Goal: Information Seeking & Learning: Learn about a topic

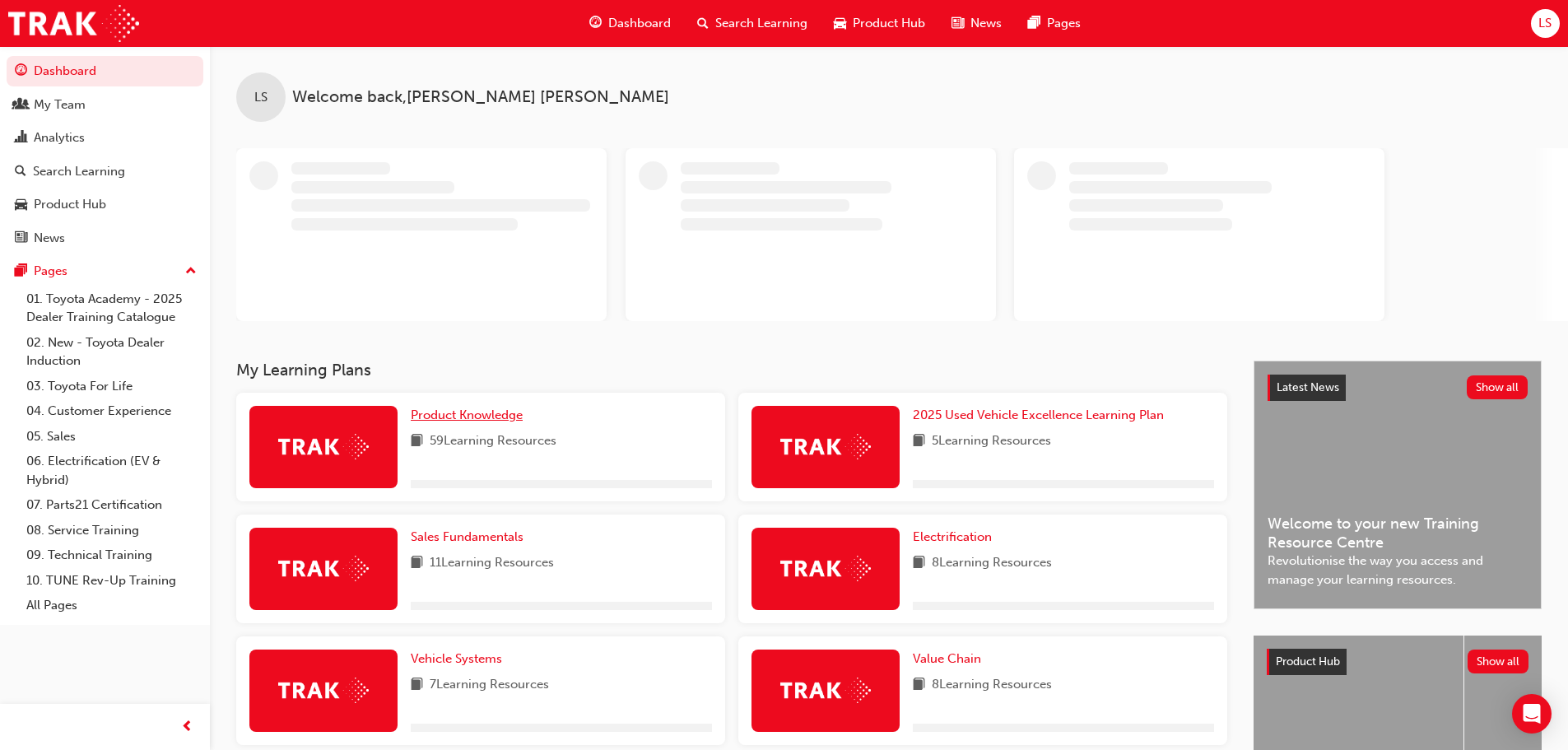
click at [500, 416] on span "Product Knowledge" at bounding box center [467, 415] width 112 height 15
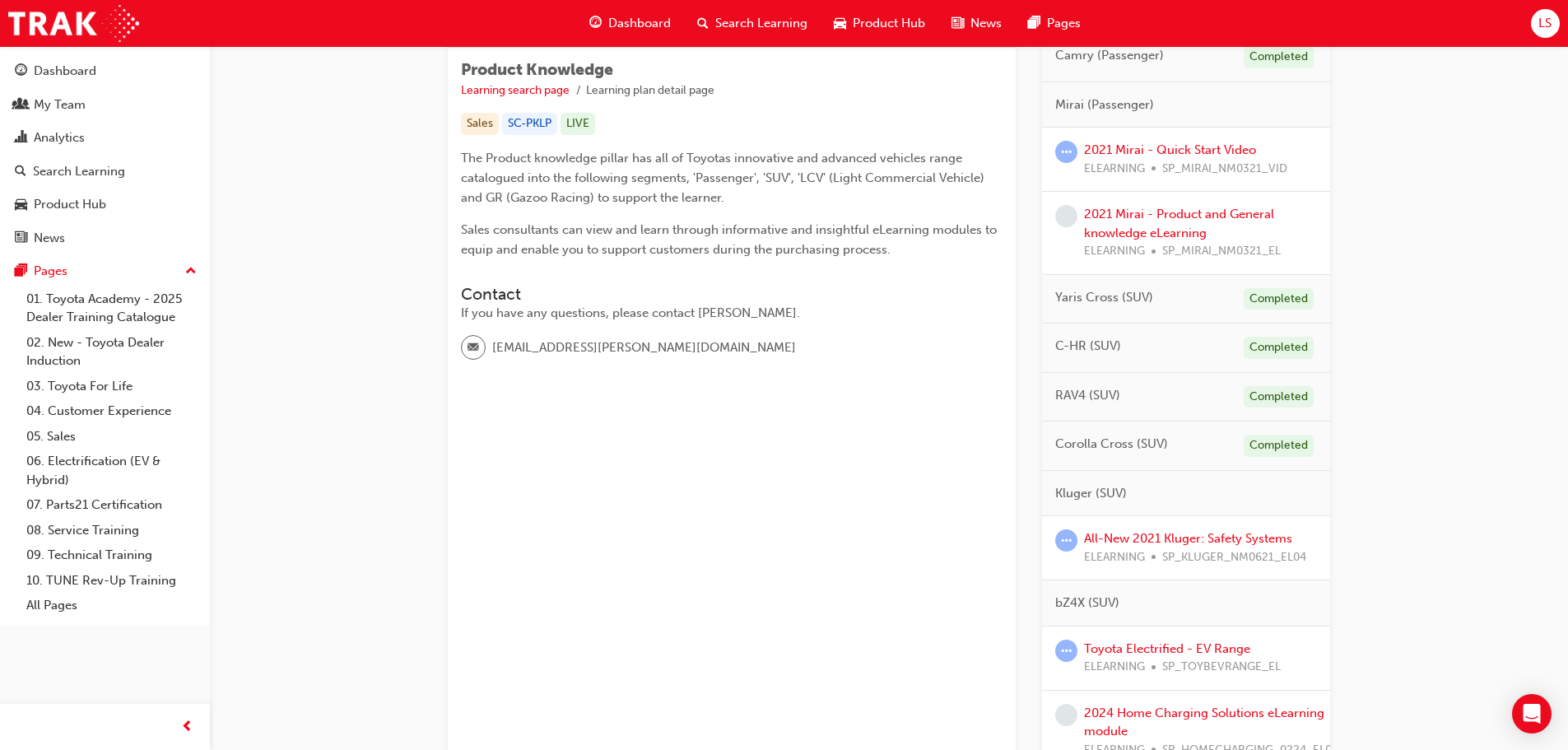
scroll to position [247, 0]
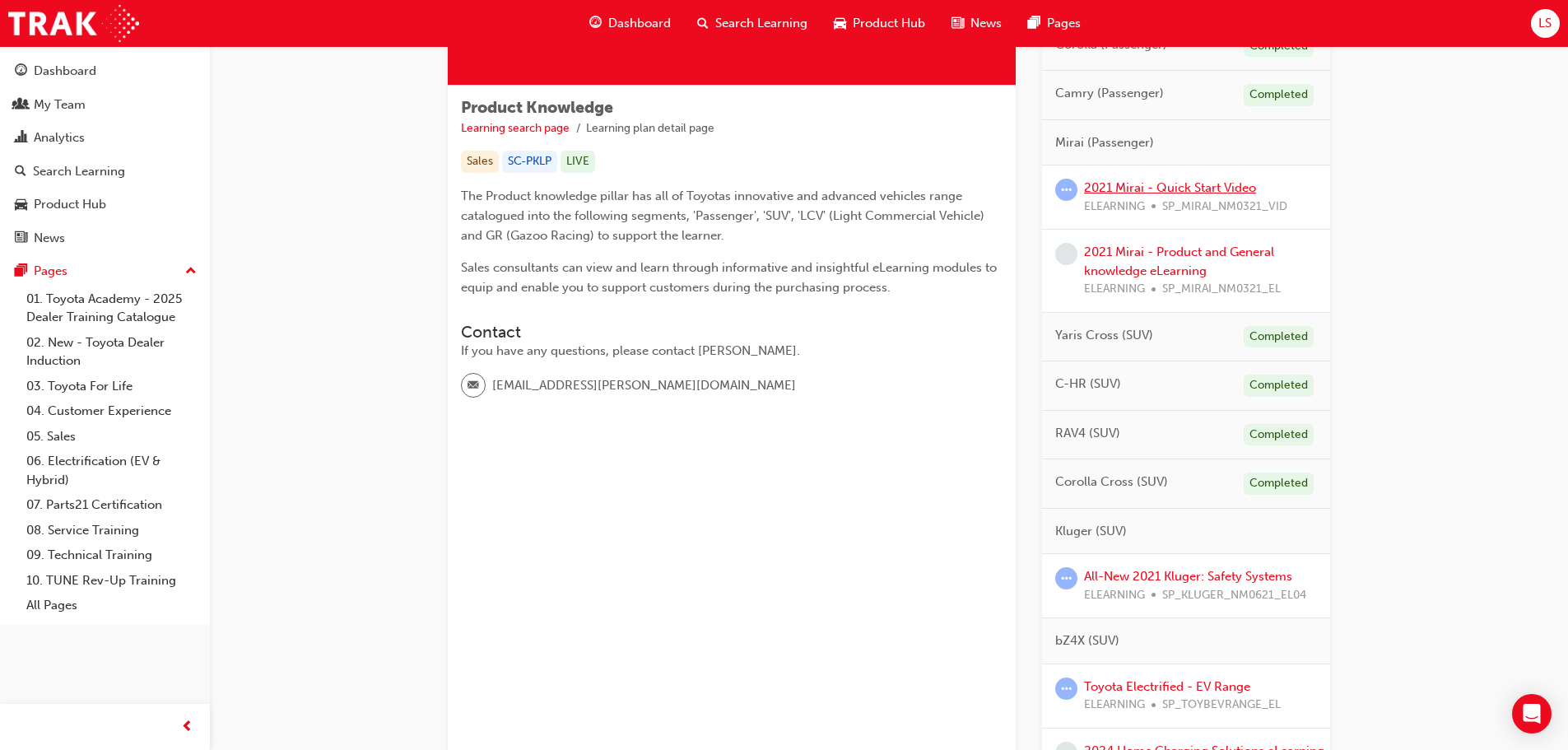
click at [1116, 185] on link "2021 Mirai - Quick Start Video" at bounding box center [1170, 188] width 172 height 15
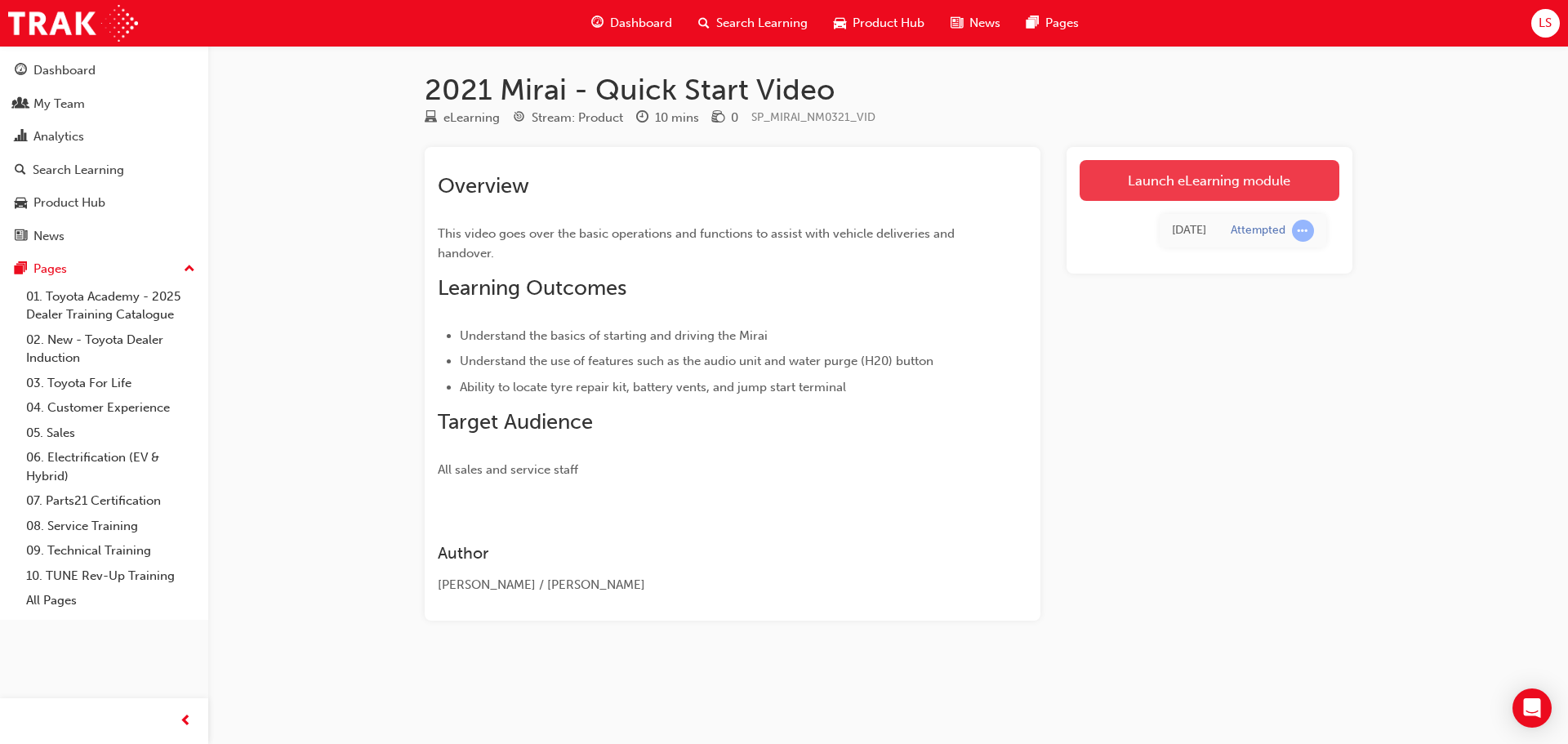
click at [1136, 179] on link "Launch eLearning module" at bounding box center [1208, 180] width 259 height 41
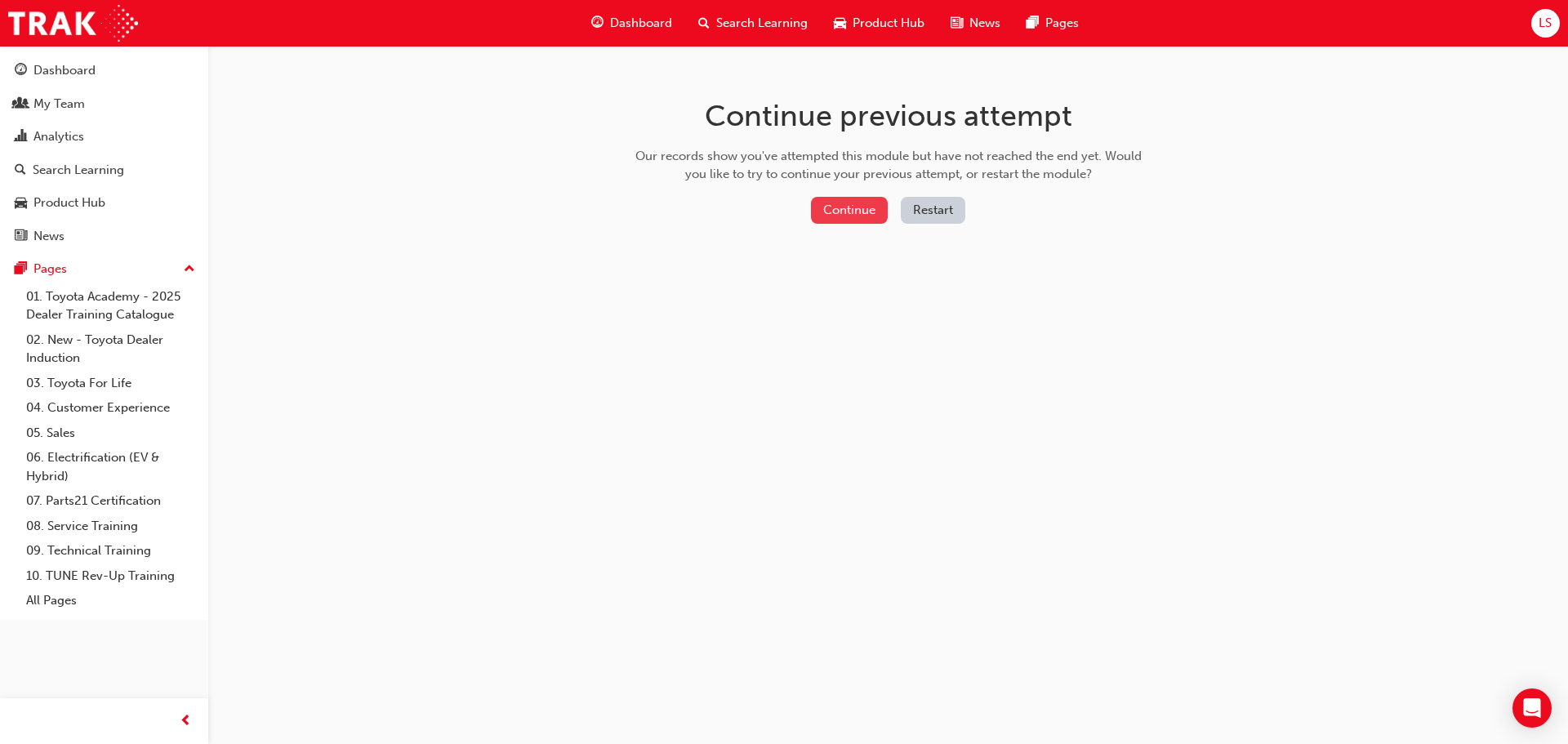
click at [843, 210] on button "Continue" at bounding box center [849, 210] width 77 height 27
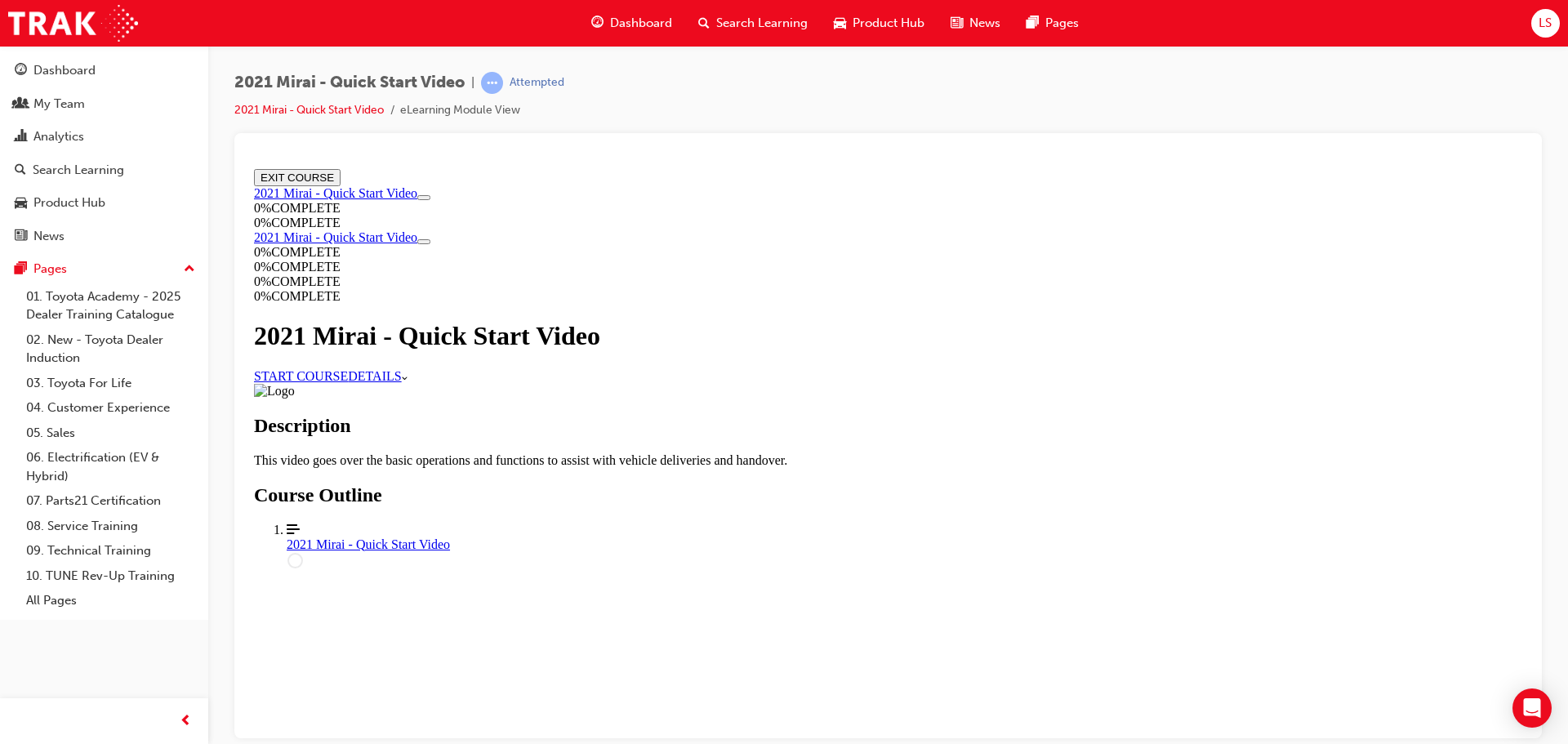
click at [348, 382] on link "START COURSE" at bounding box center [300, 374] width 94 height 14
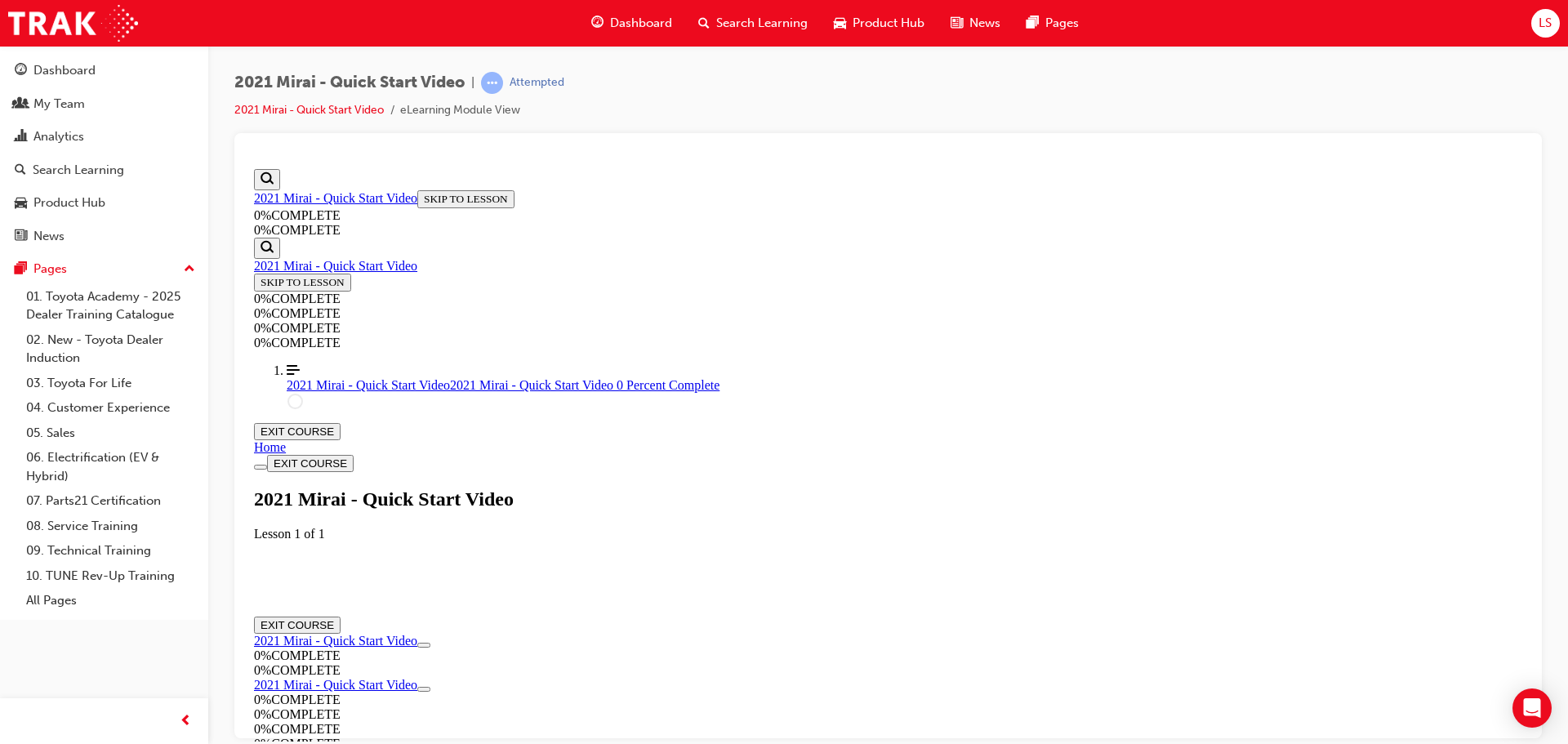
scroll to position [56, 0]
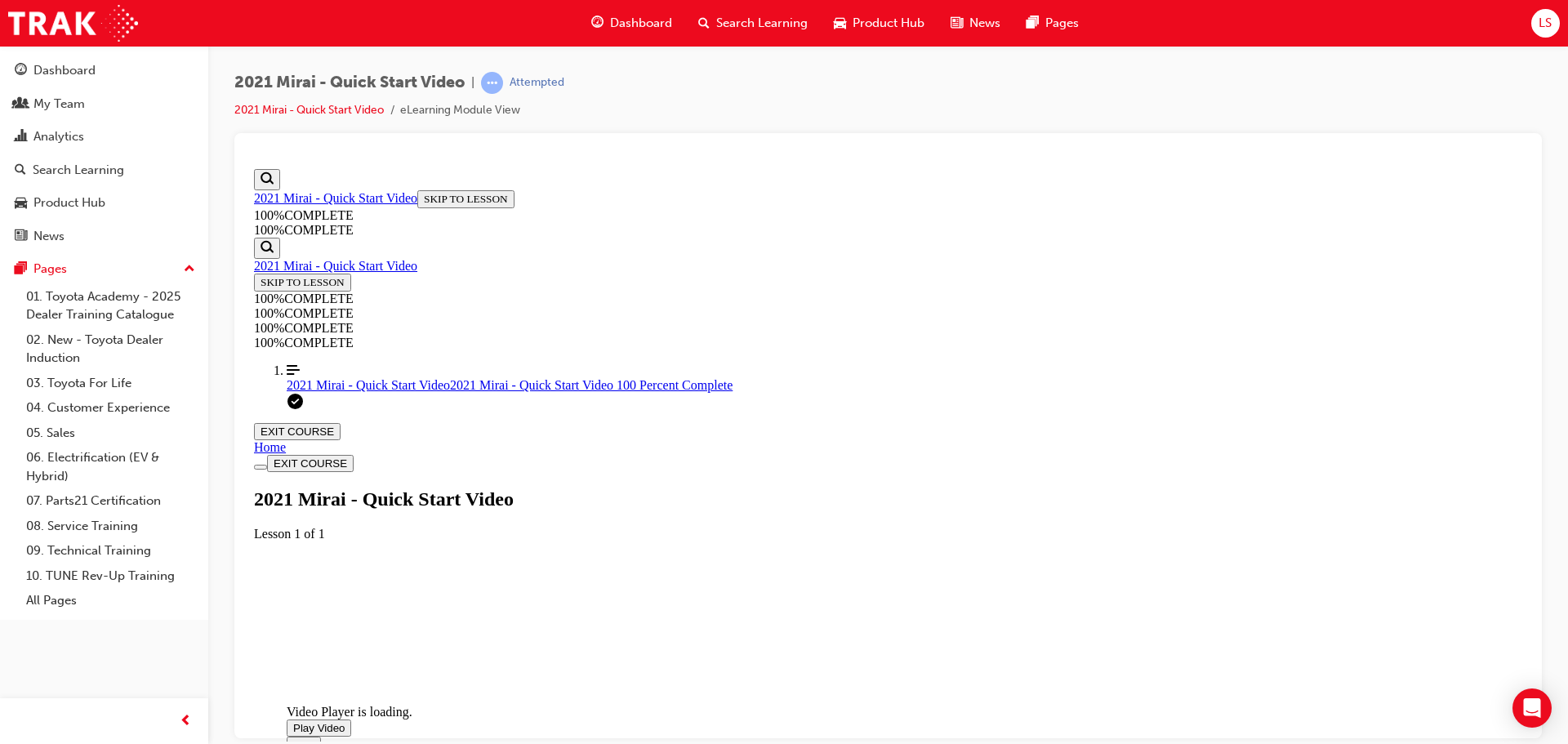
click at [293, 721] on span "Video player. You can use the space bar to toggle playback and arrow keys to sc…" at bounding box center [293, 727] width 0 height 12
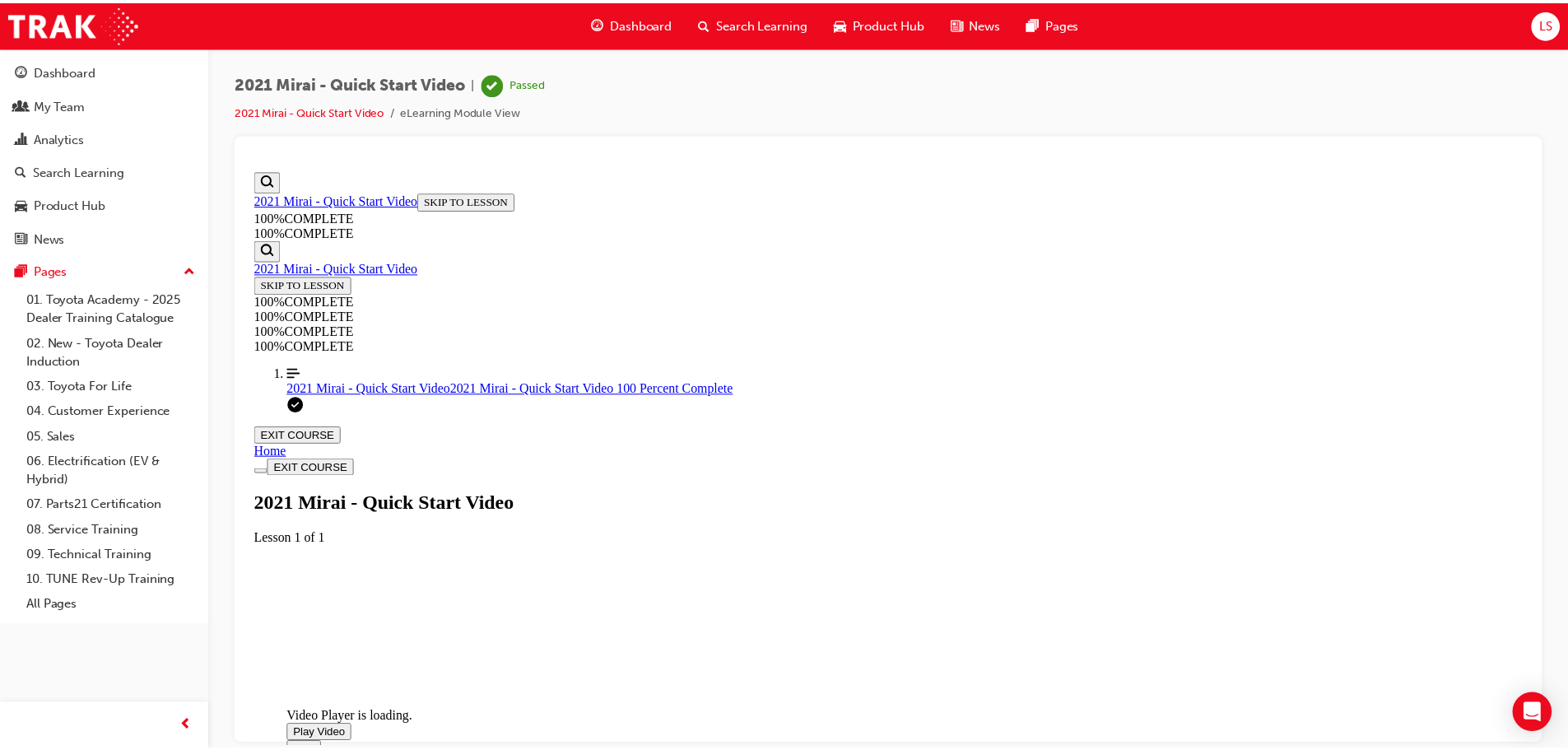
scroll to position [344, 0]
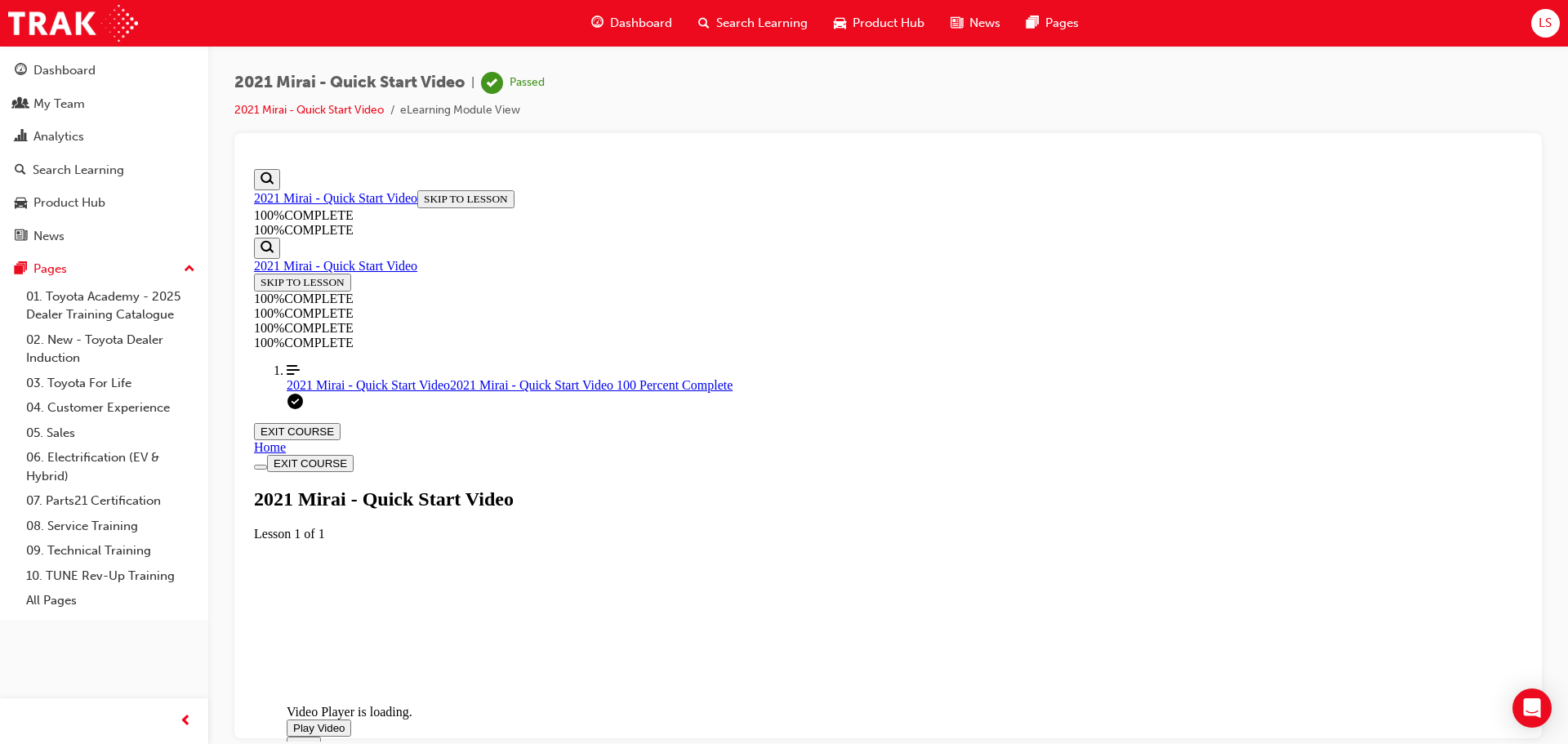
click at [647, 22] on span "Dashboard" at bounding box center [641, 23] width 62 height 19
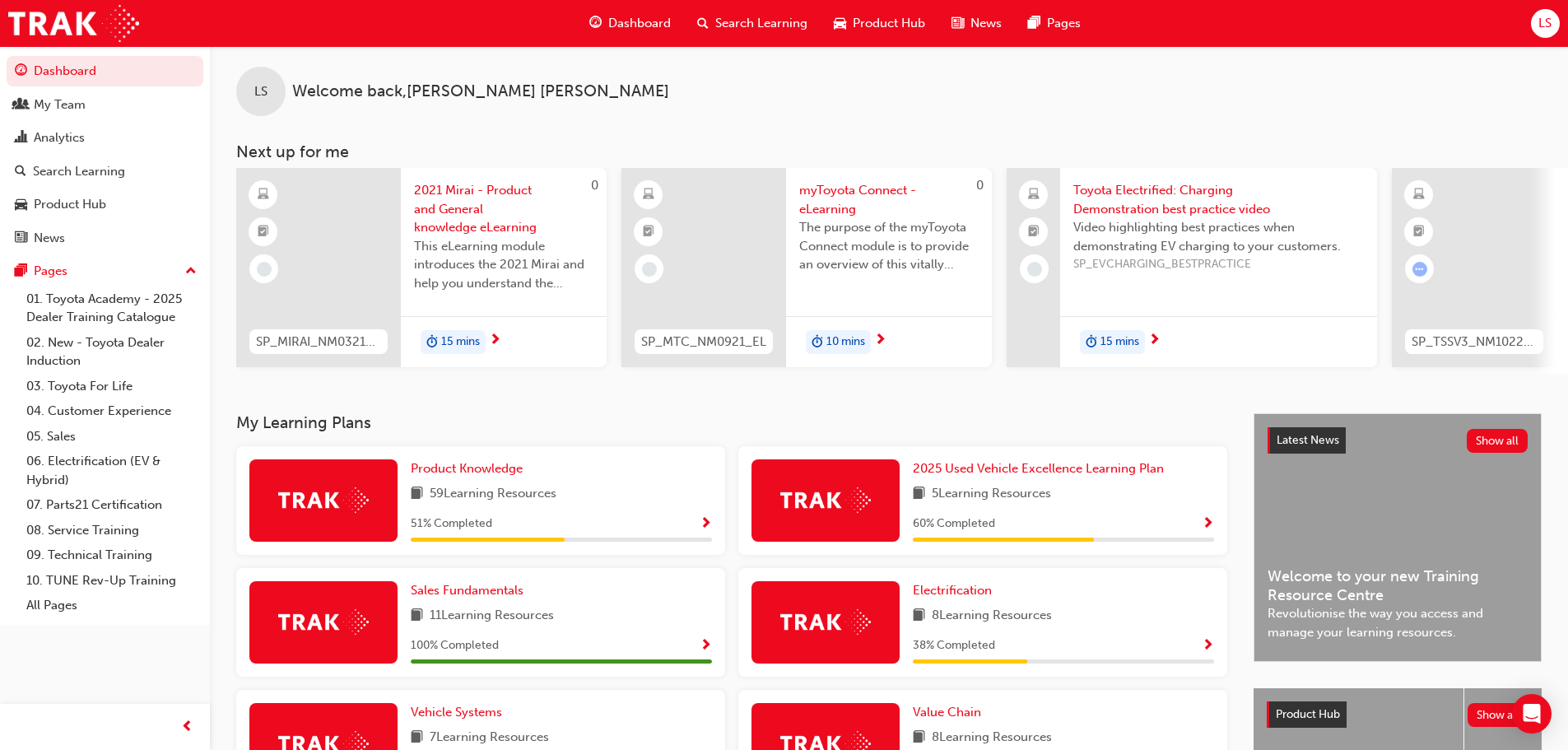
scroll to position [165, 0]
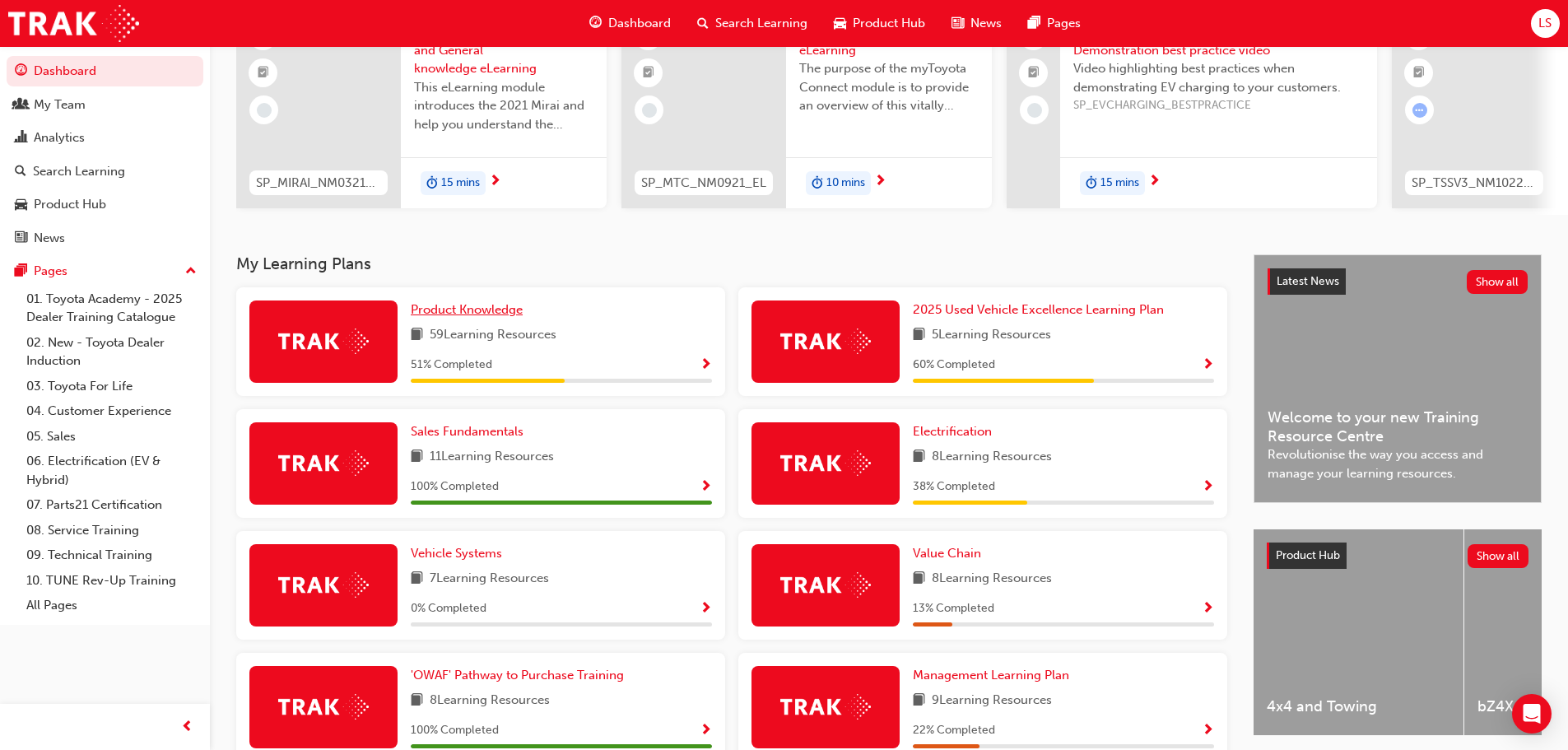
click at [469, 317] on span "Product Knowledge" at bounding box center [467, 310] width 112 height 15
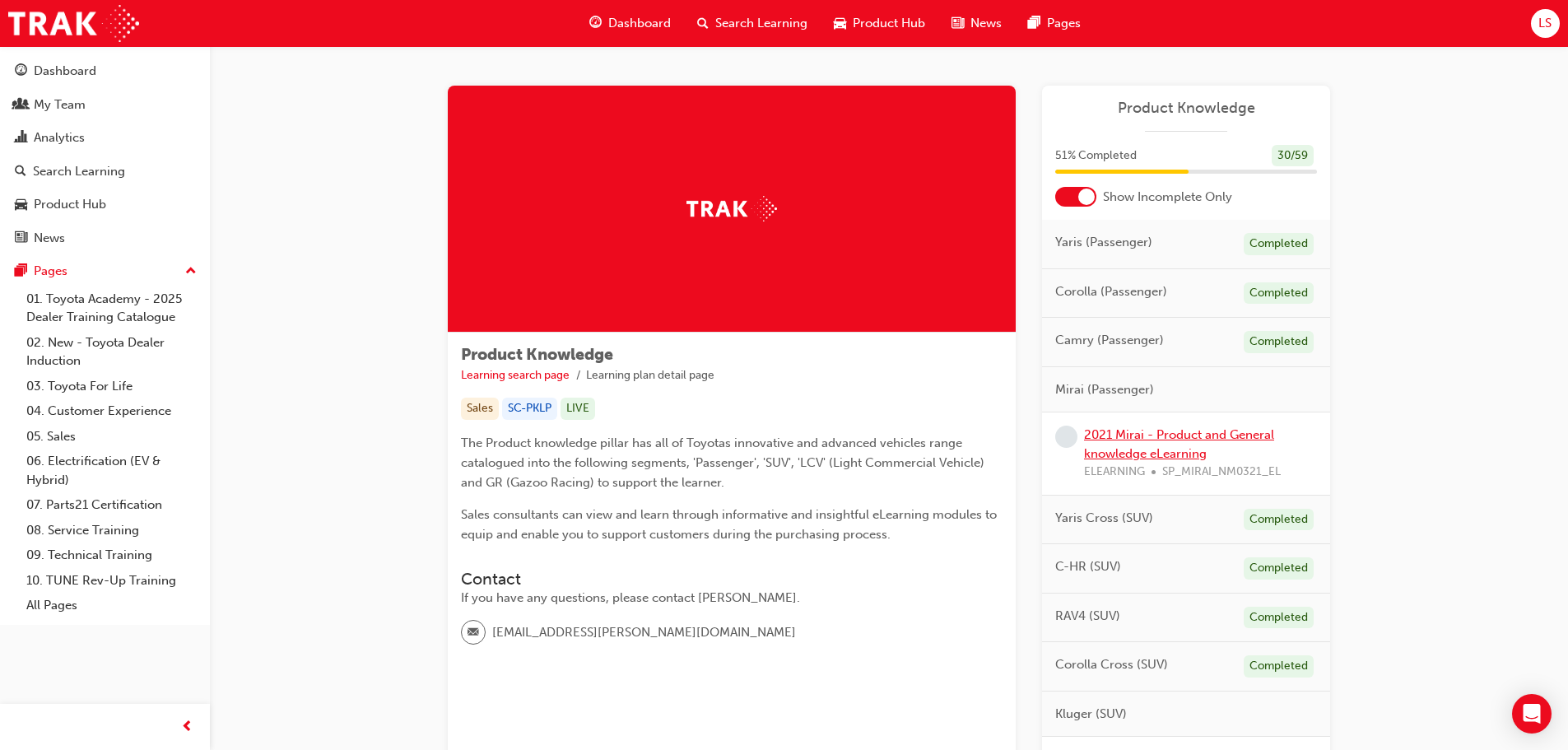
click at [1150, 439] on link "2021 Mirai - Product and General knowledge eLearning" at bounding box center [1179, 443] width 190 height 33
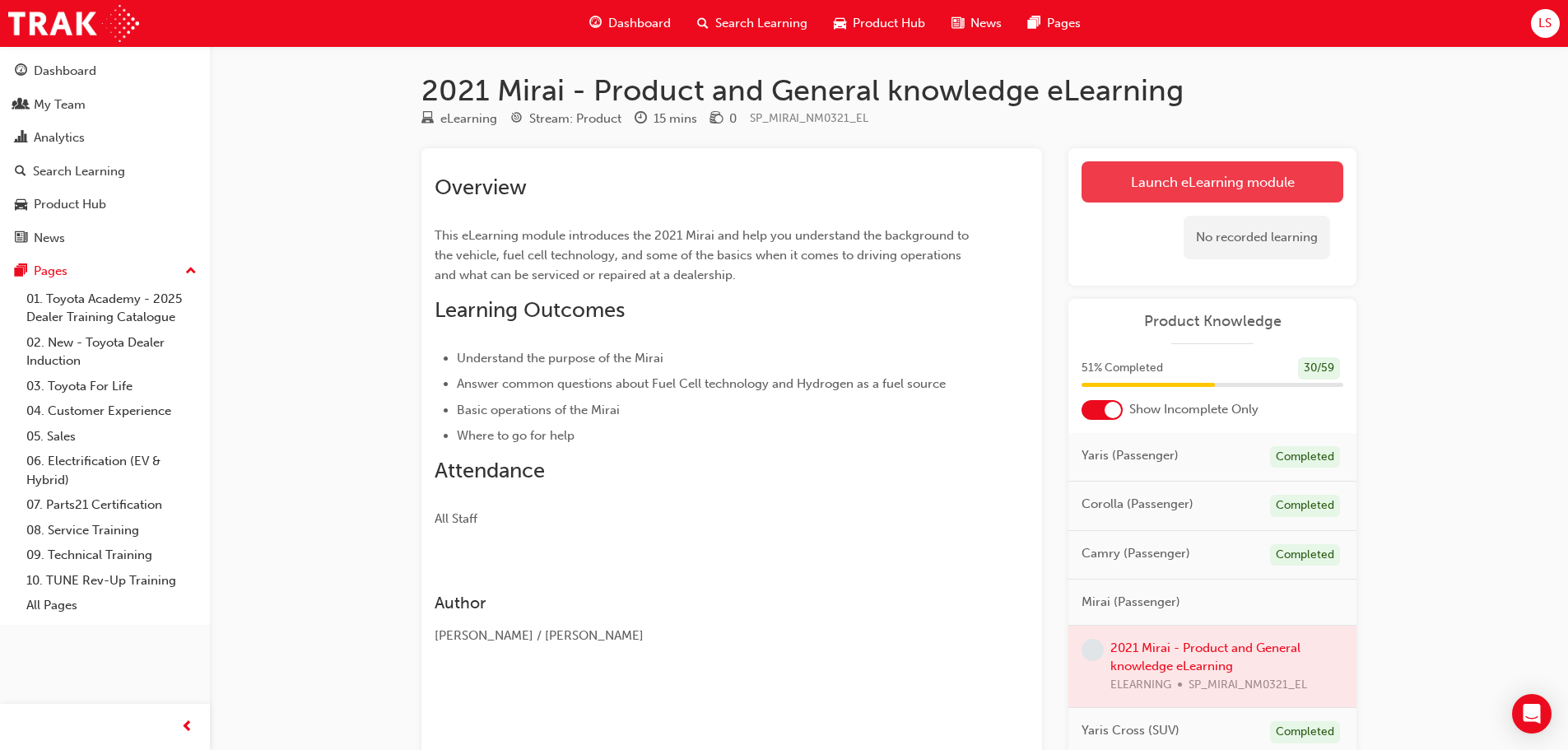
click at [1175, 184] on link "Launch eLearning module" at bounding box center [1212, 181] width 261 height 41
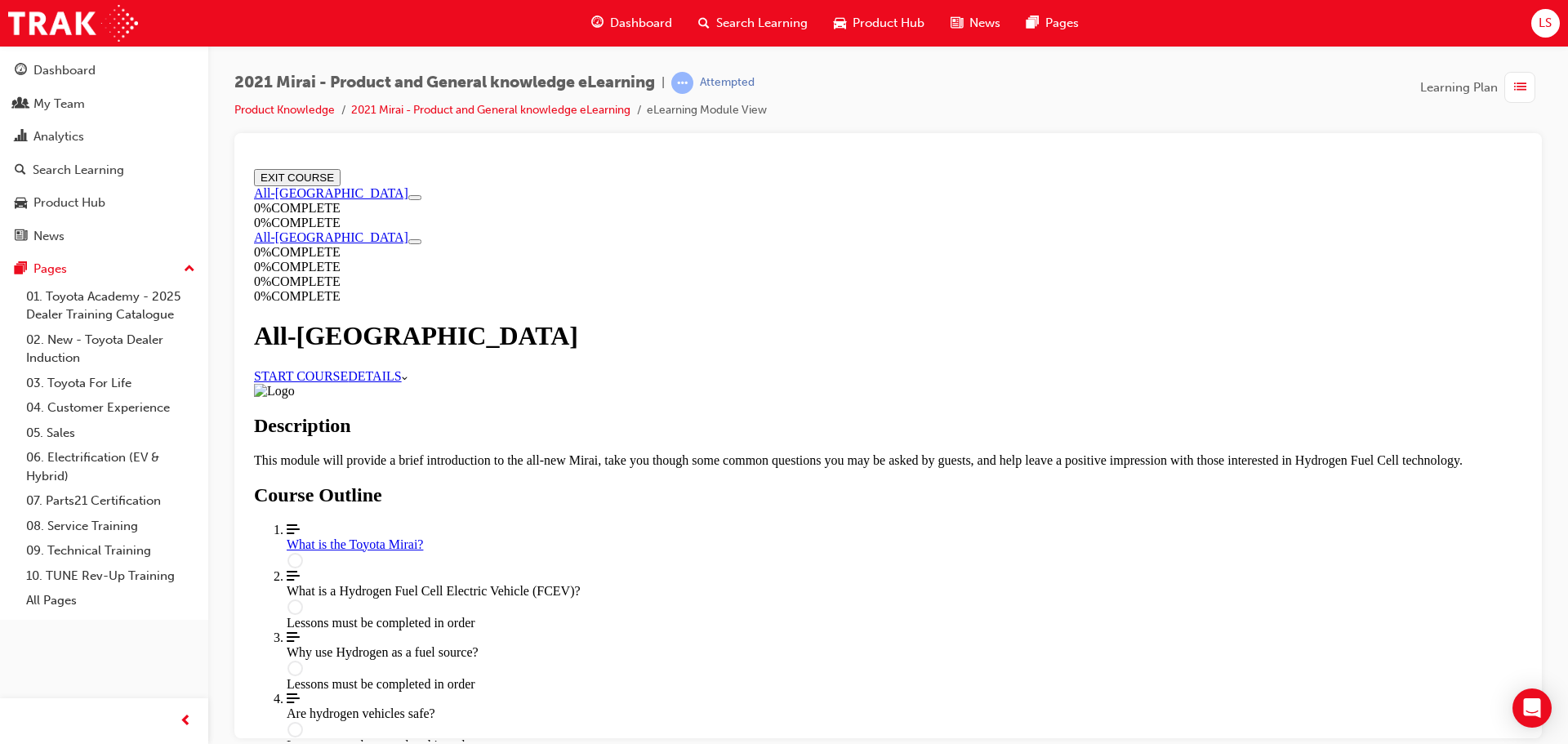
click at [348, 378] on link "START COURSE" at bounding box center [300, 374] width 94 height 14
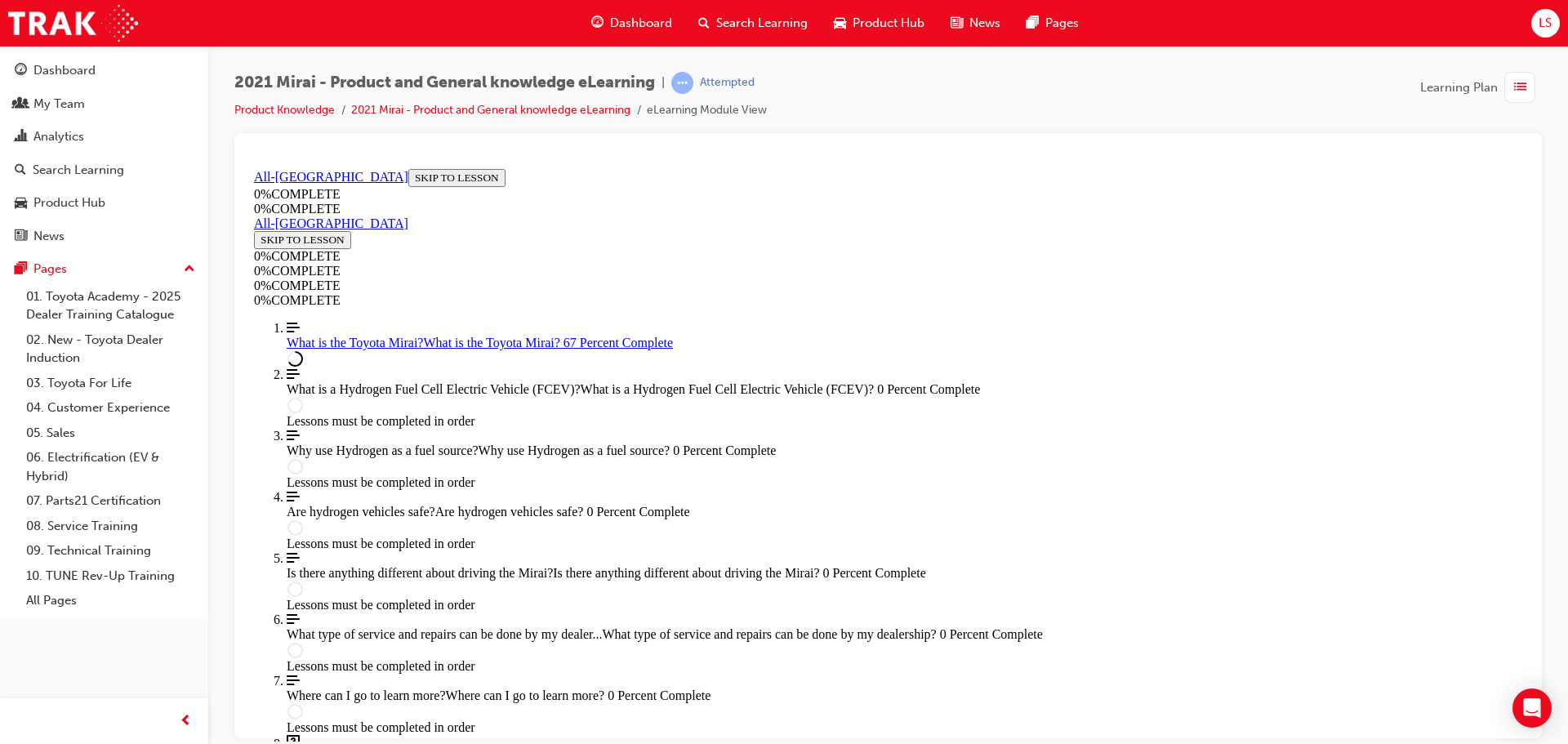
scroll to position [2178, 0]
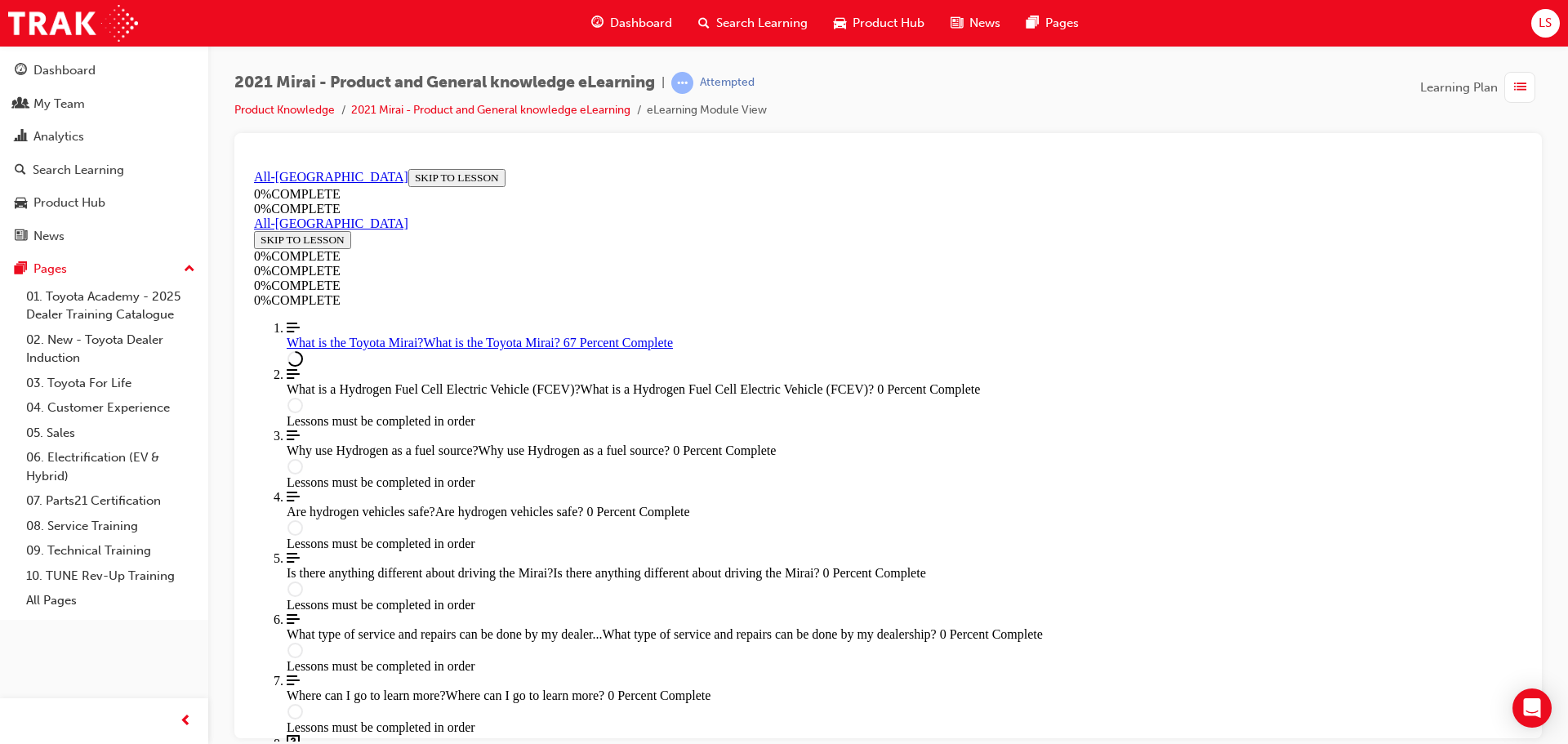
scroll to position [2250, 0]
drag, startPoint x: 1131, startPoint y: 478, endPoint x: 1138, endPoint y: 449, distance: 29.8
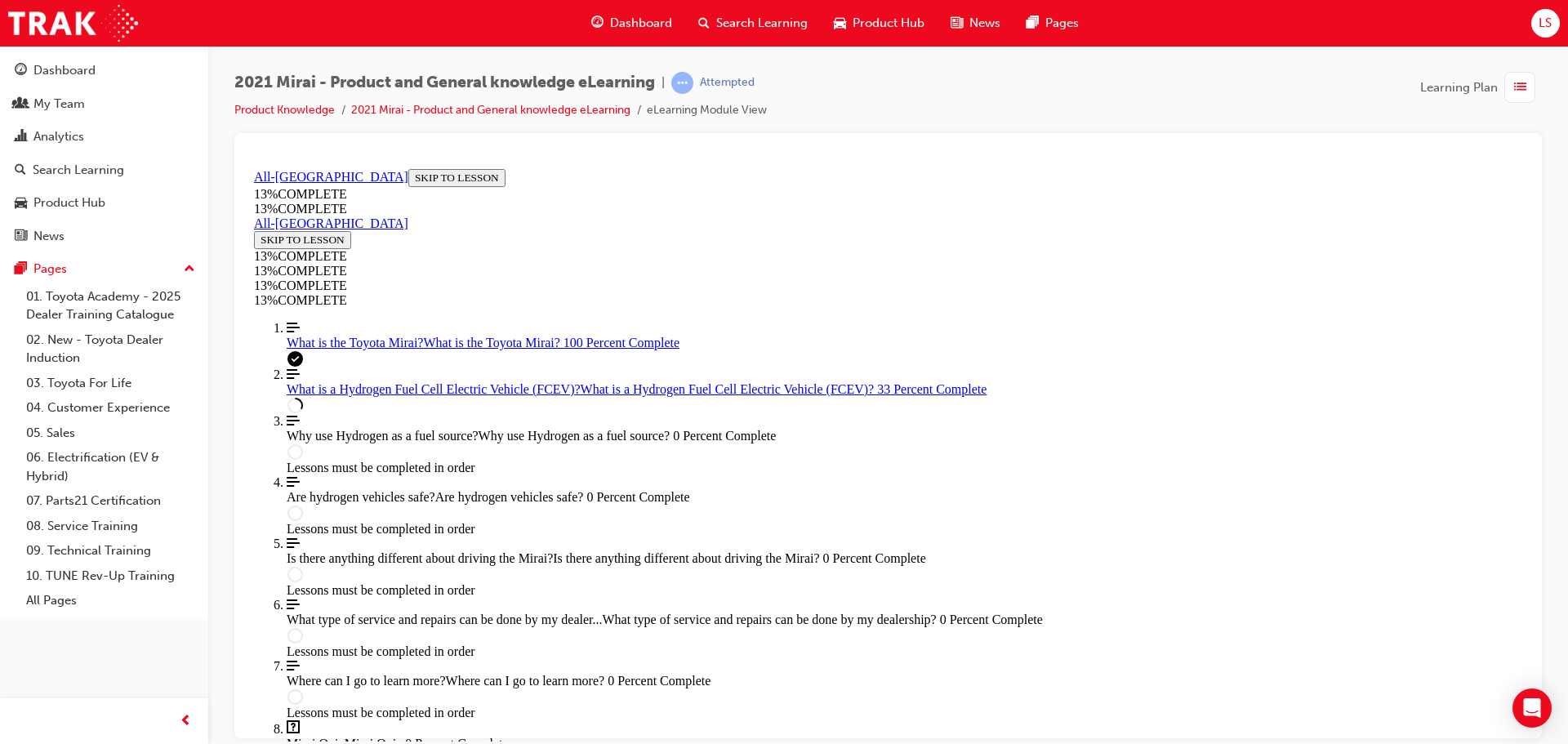
scroll to position [872, 0]
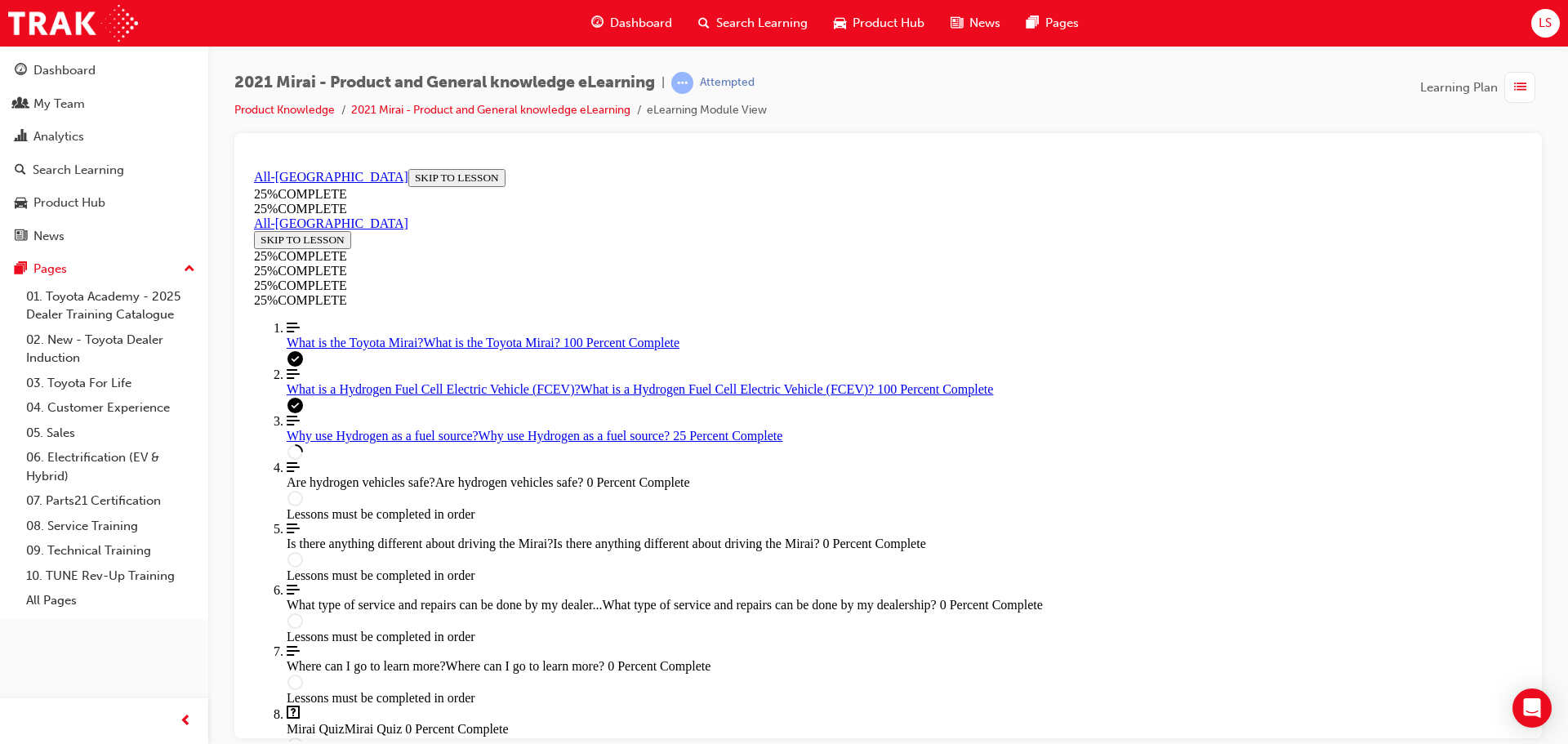
scroll to position [709, 0]
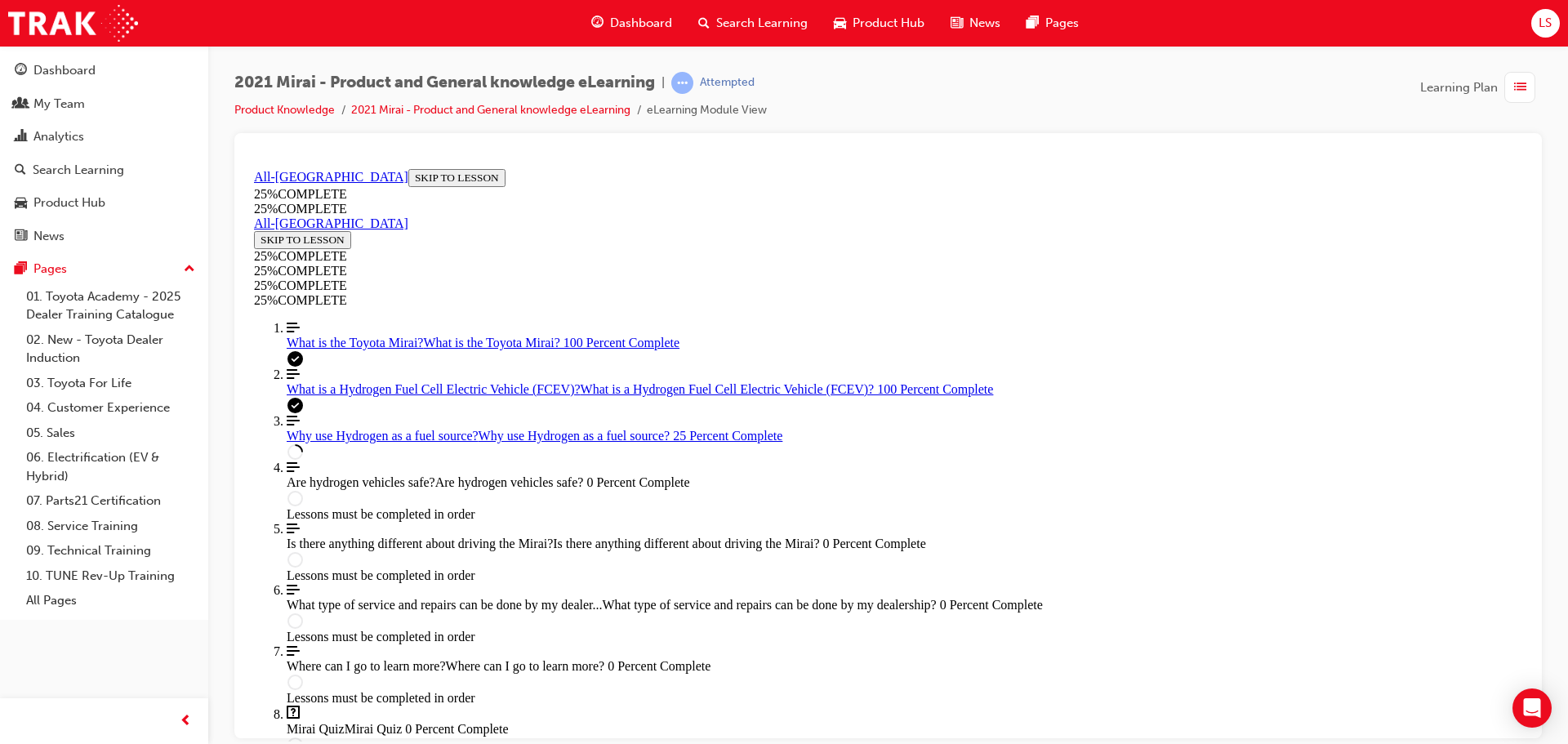
drag, startPoint x: 1413, startPoint y: 280, endPoint x: 1382, endPoint y: 306, distance: 40.5
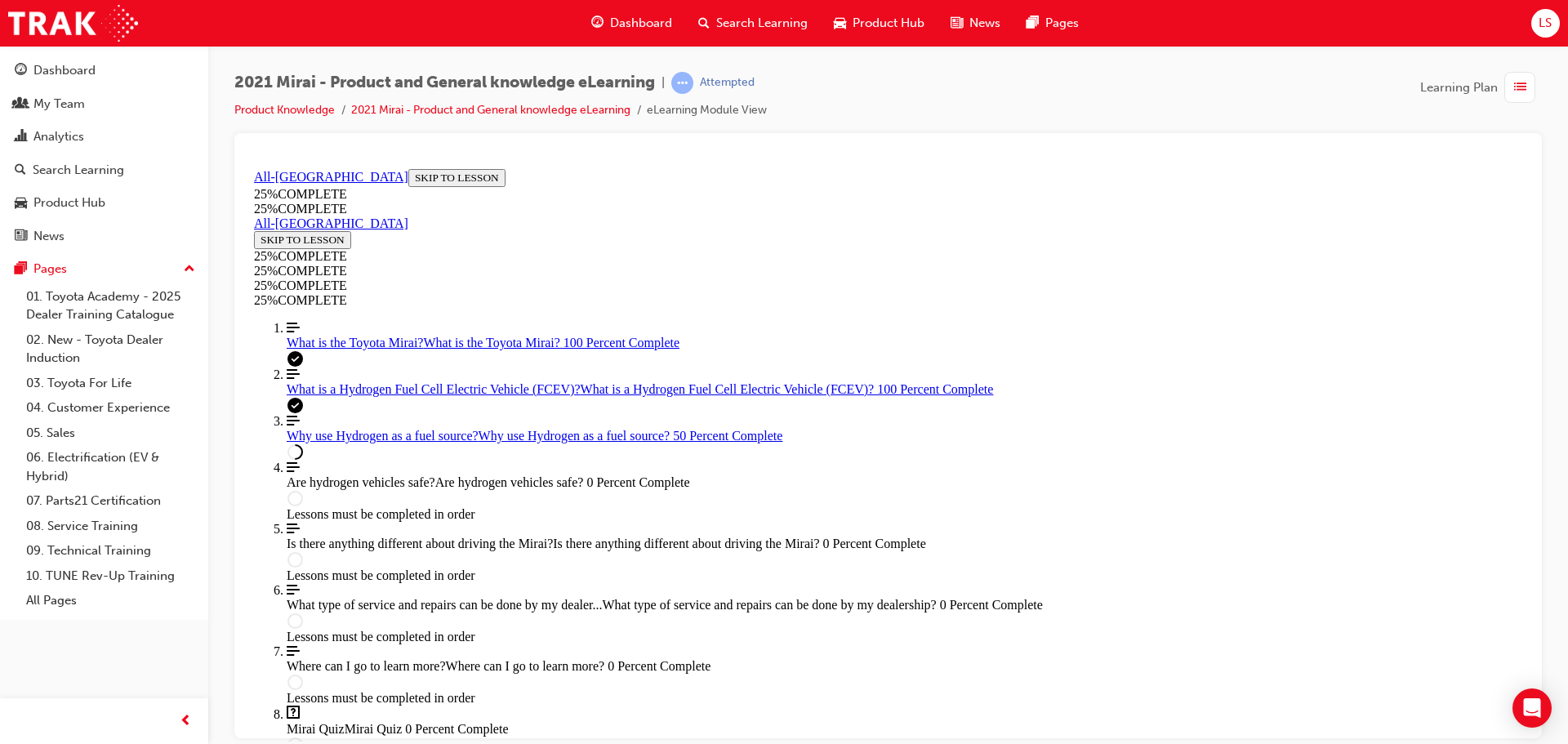
scroll to position [1533, 0]
drag, startPoint x: 965, startPoint y: 619, endPoint x: 961, endPoint y: 604, distance: 15.5
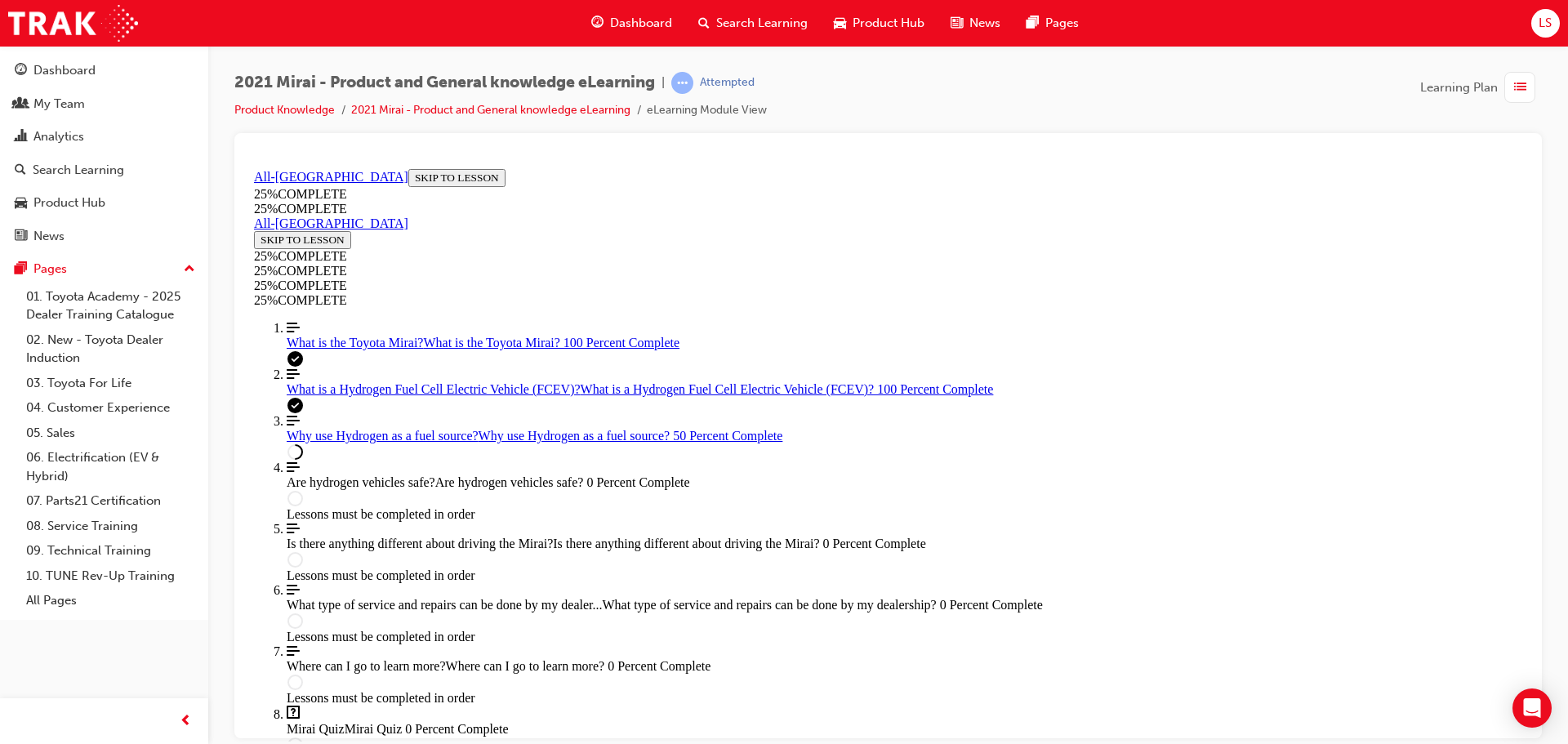
scroll to position [2358, 0]
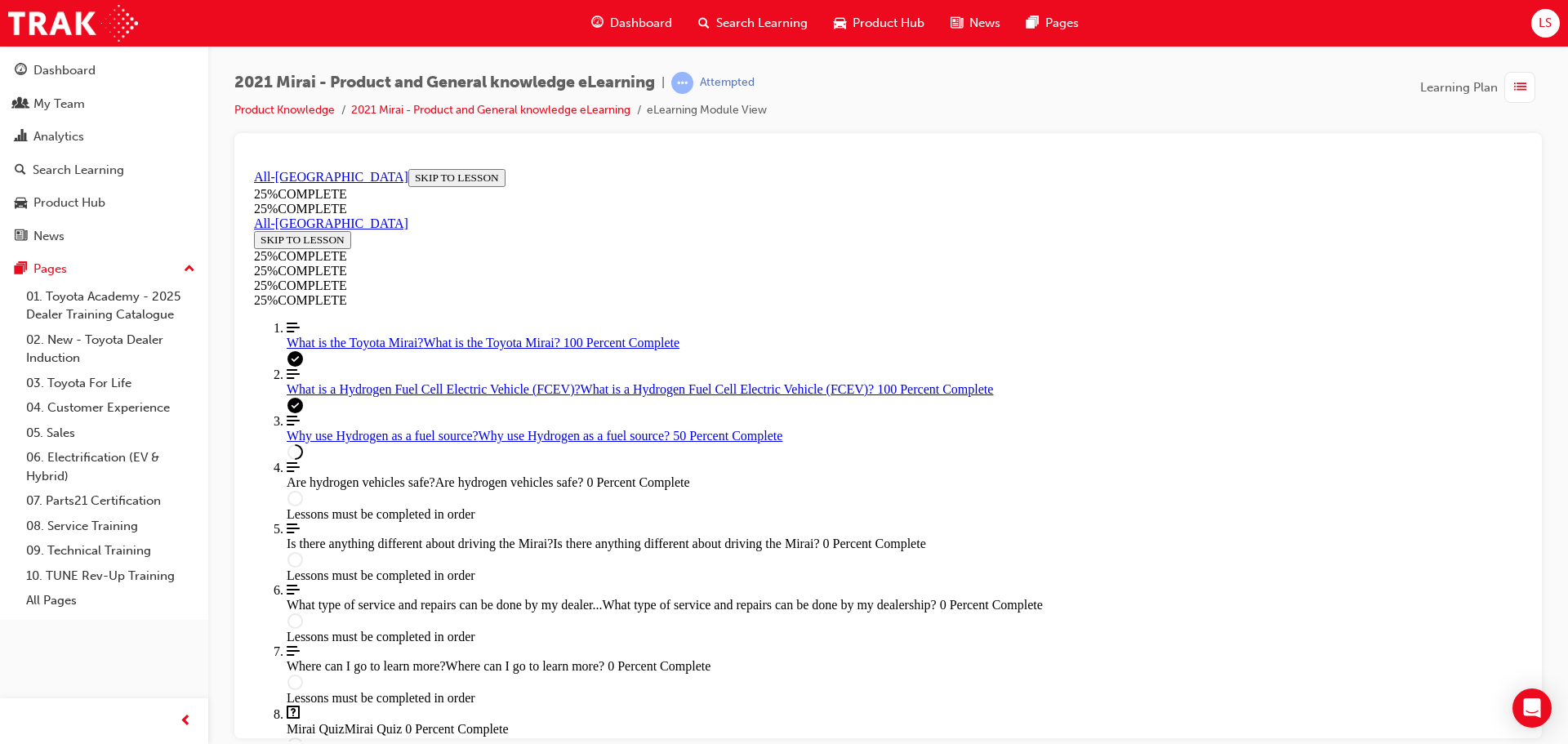
scroll to position [2358, 0]
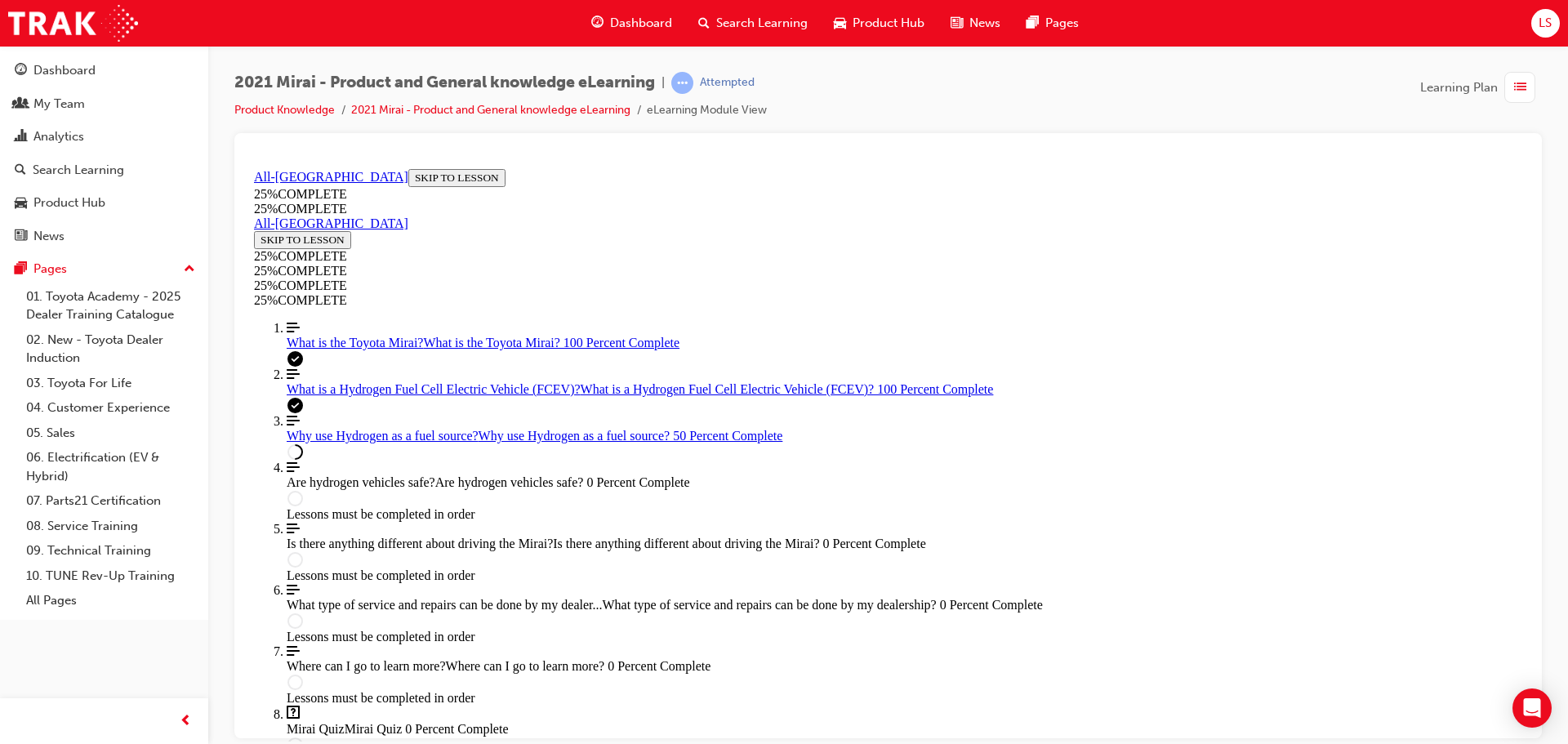
scroll to position [220, 0]
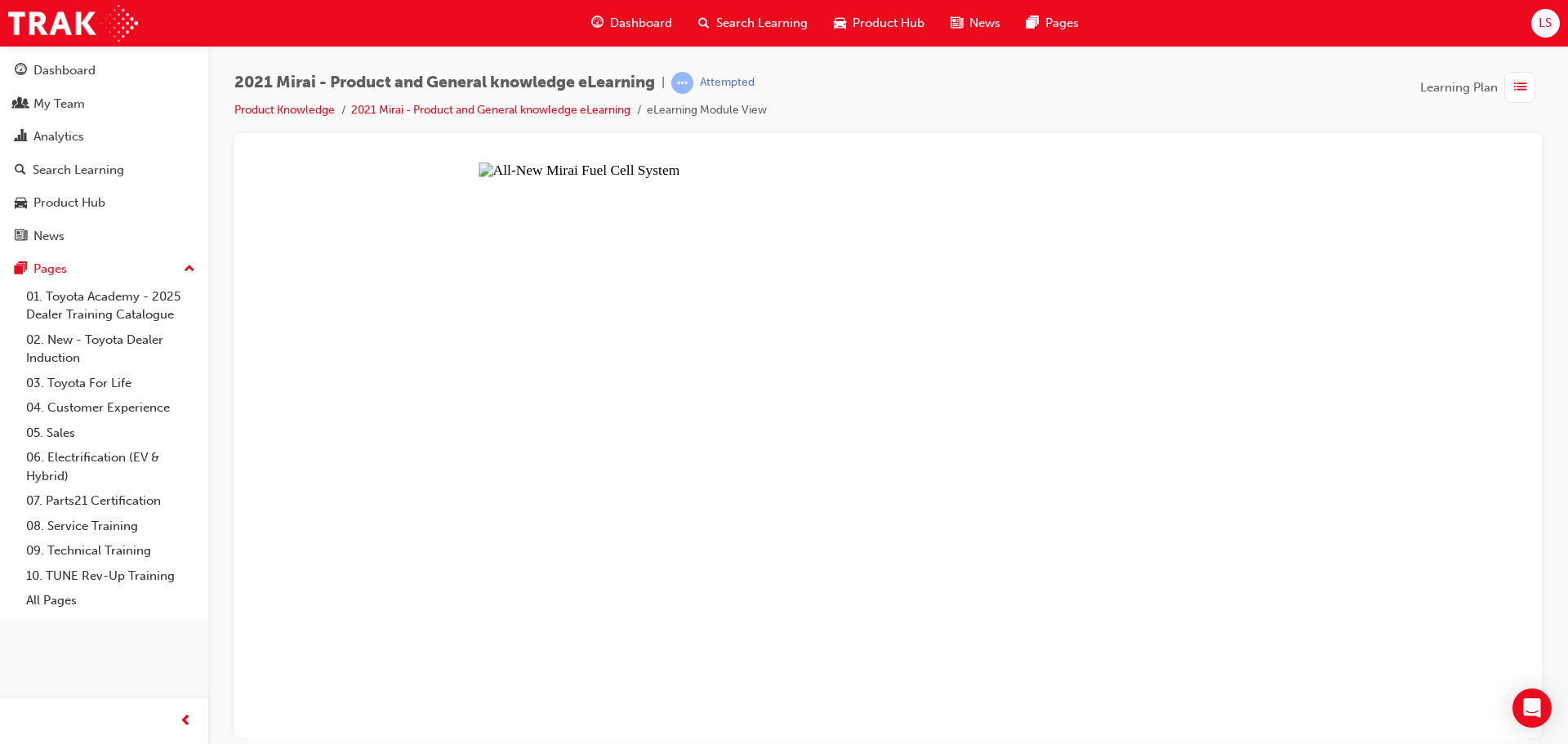
click at [1053, 539] on button "Unzoom image" at bounding box center [888, 451] width 1281 height 578
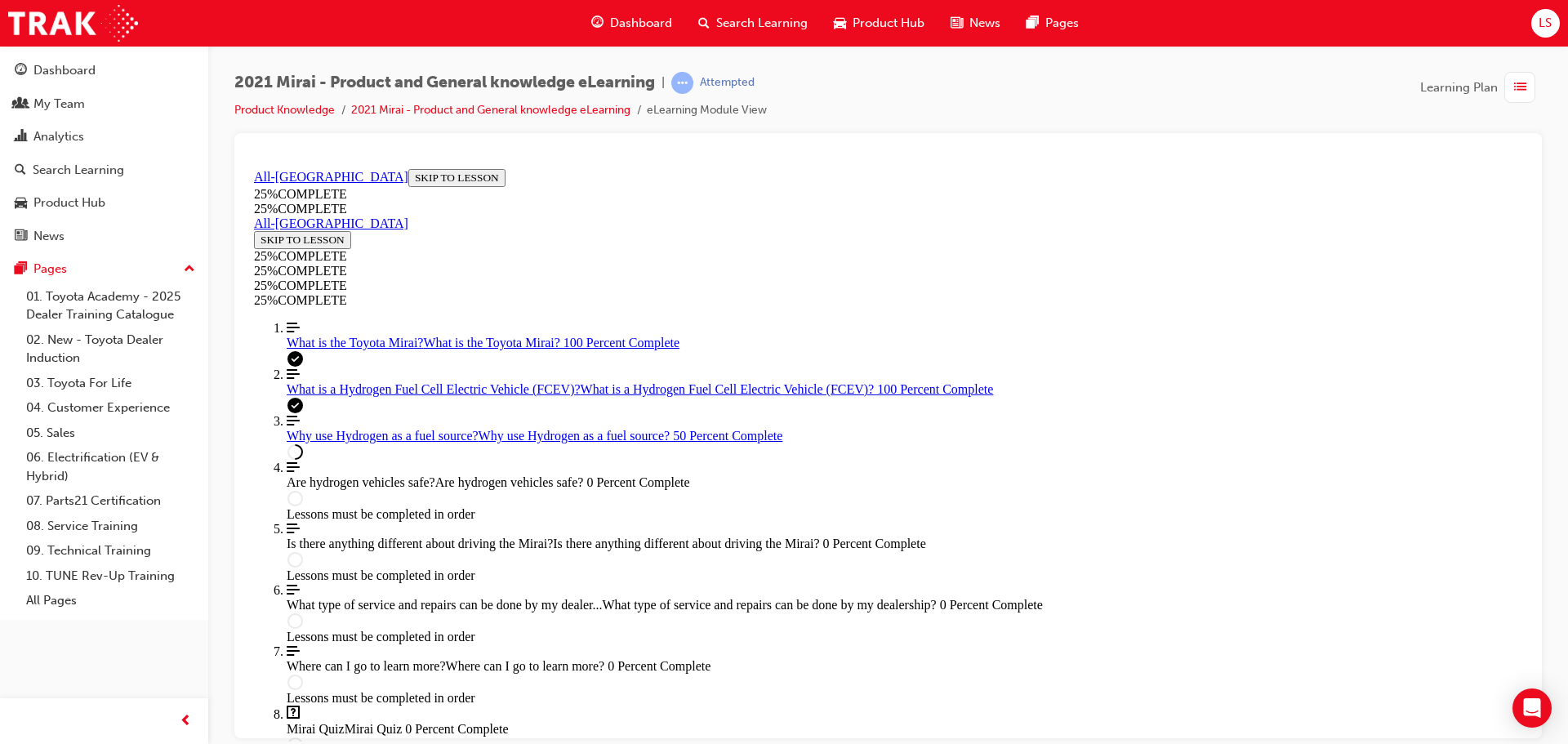
scroll to position [1444, 0]
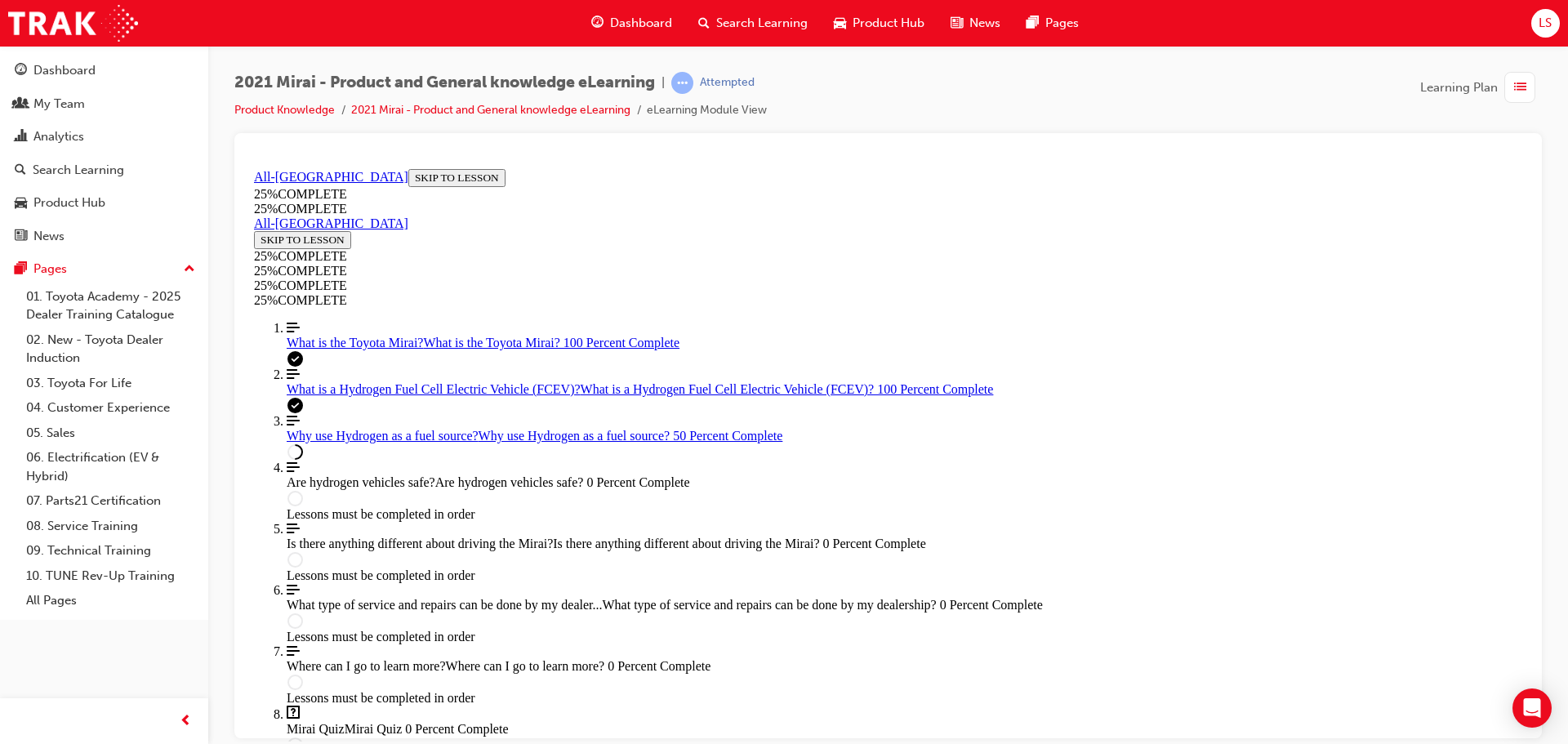
scroll to position [2326, 0]
drag, startPoint x: 1149, startPoint y: 558, endPoint x: 1159, endPoint y: 548, distance: 14.1
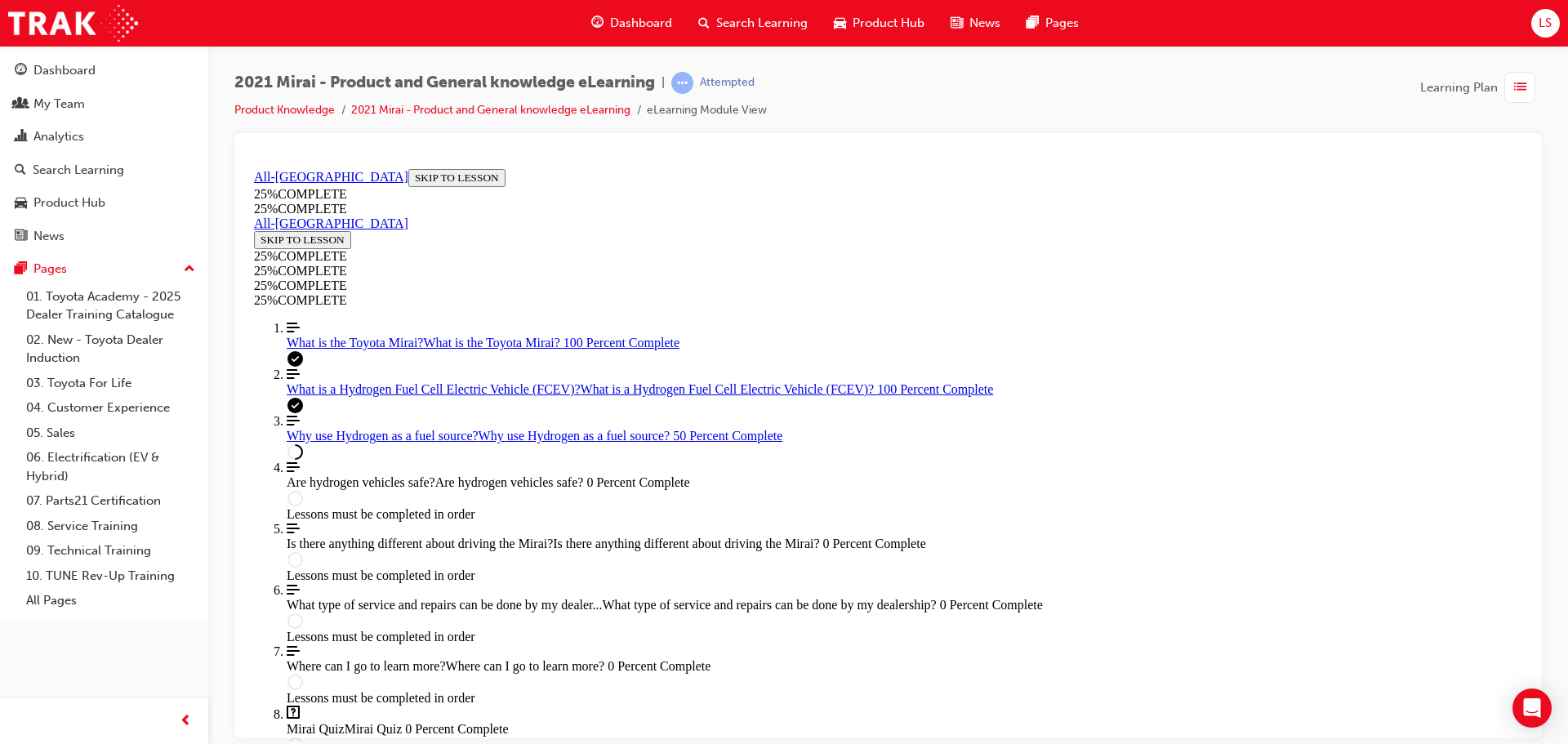
drag, startPoint x: 1132, startPoint y: 553, endPoint x: 1136, endPoint y: 546, distance: 8.1
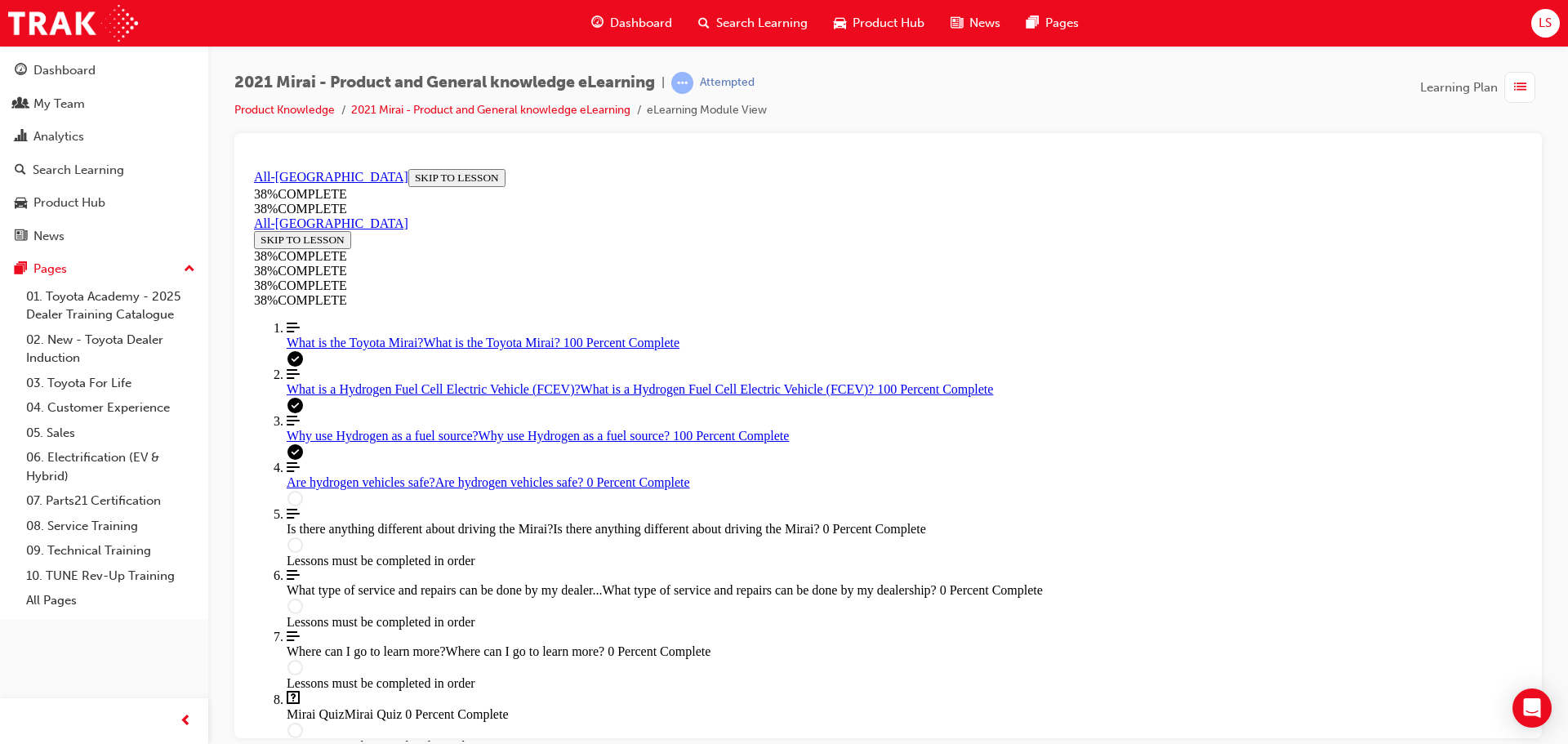
scroll to position [383, 0]
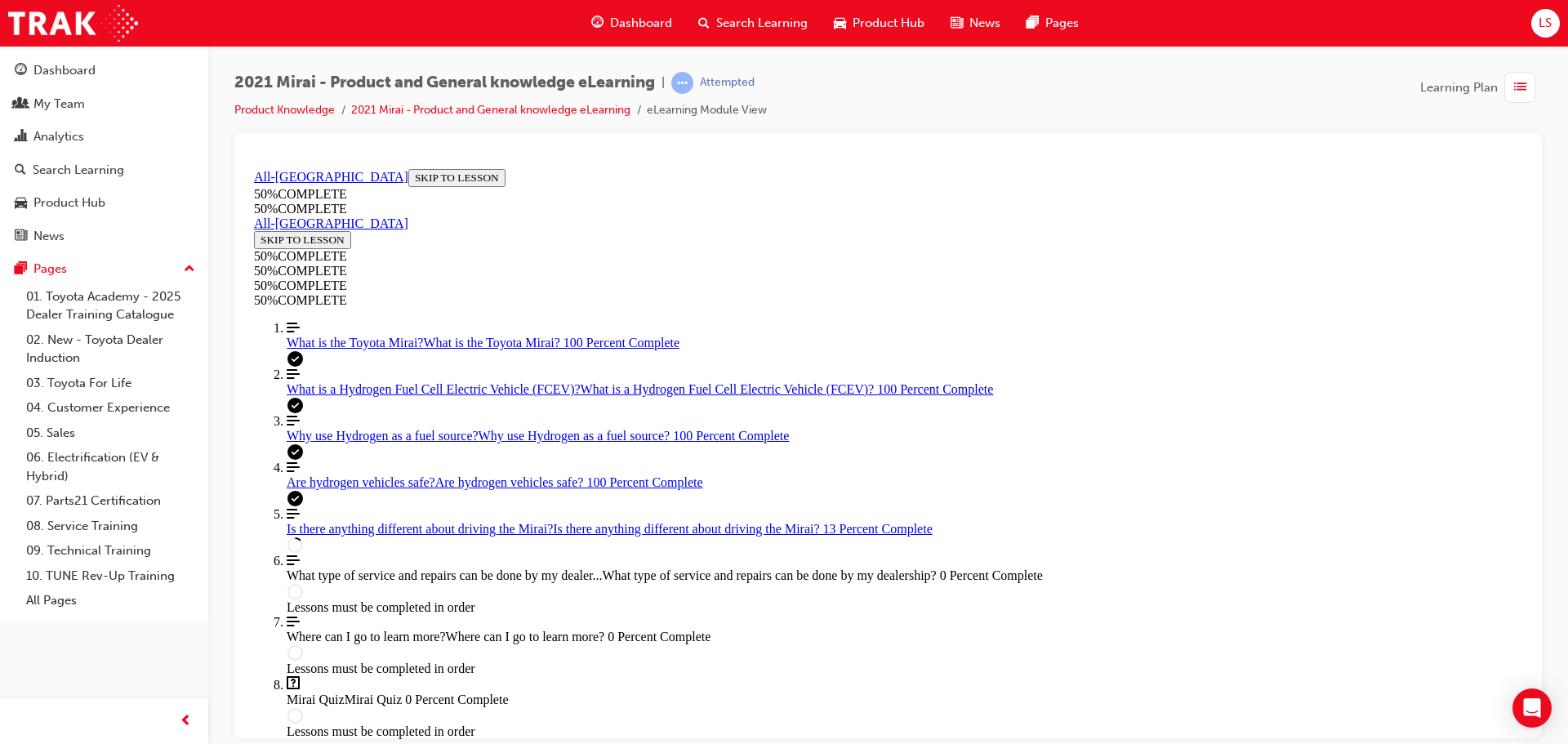
scroll to position [546, 0]
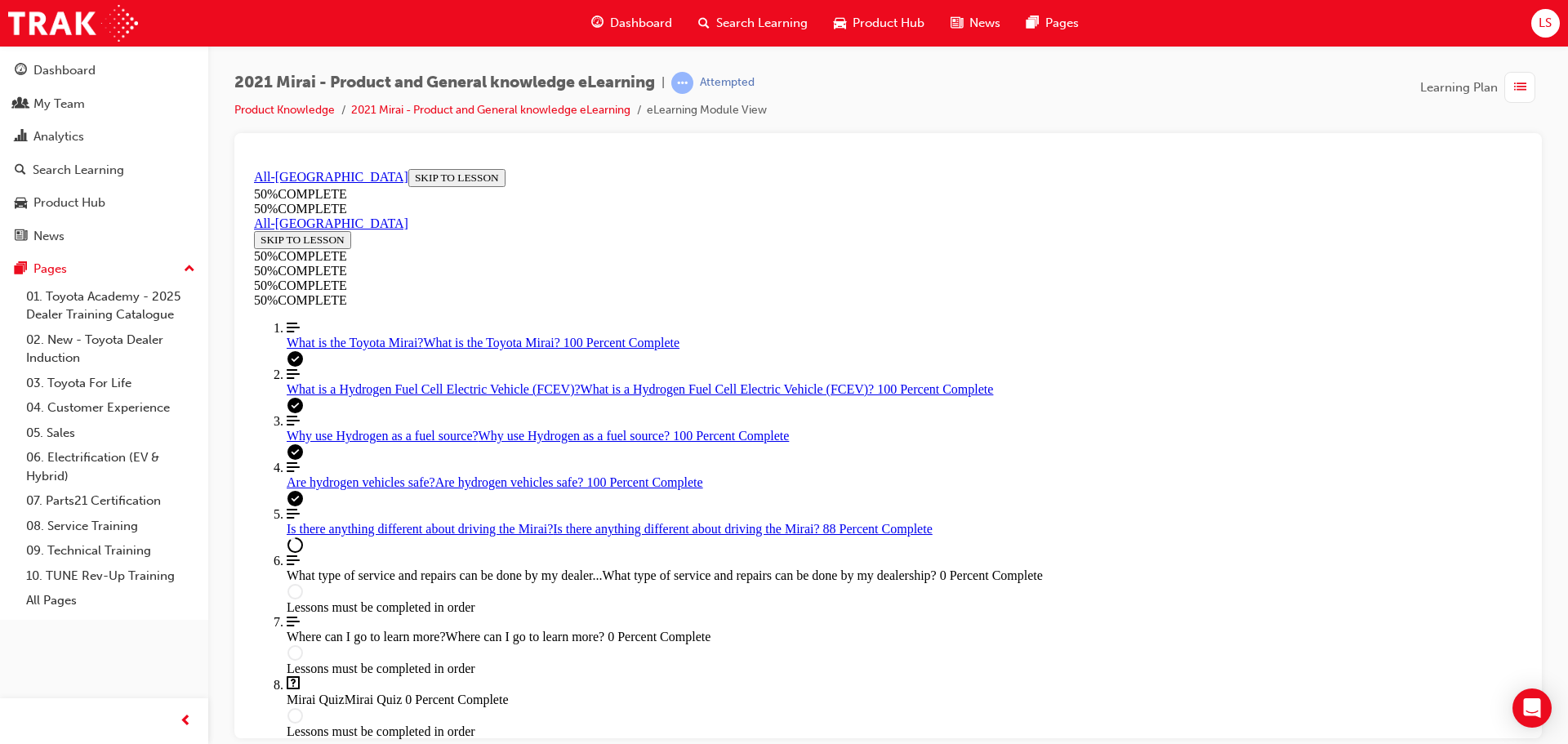
scroll to position [2787, 0]
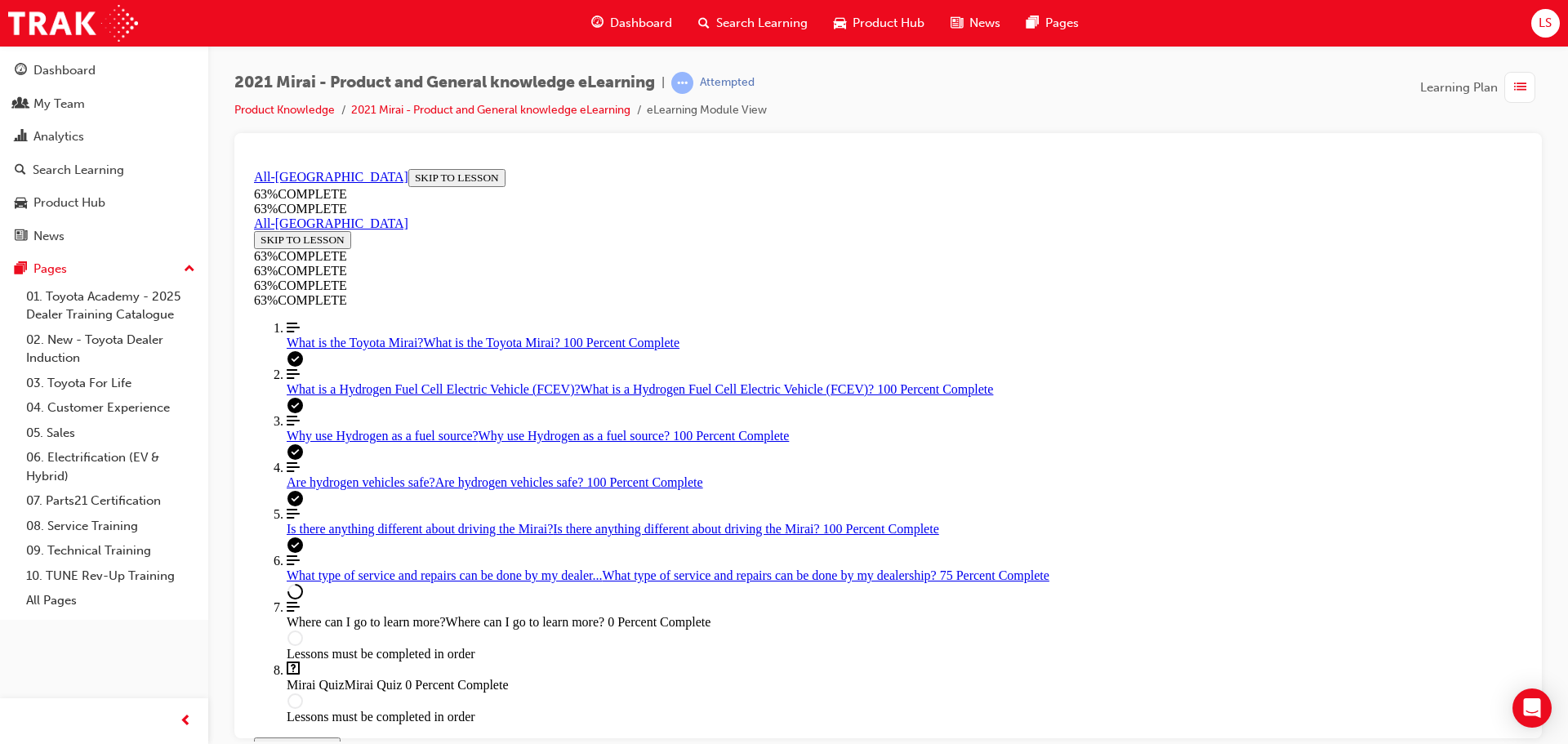
scroll to position [988, 0]
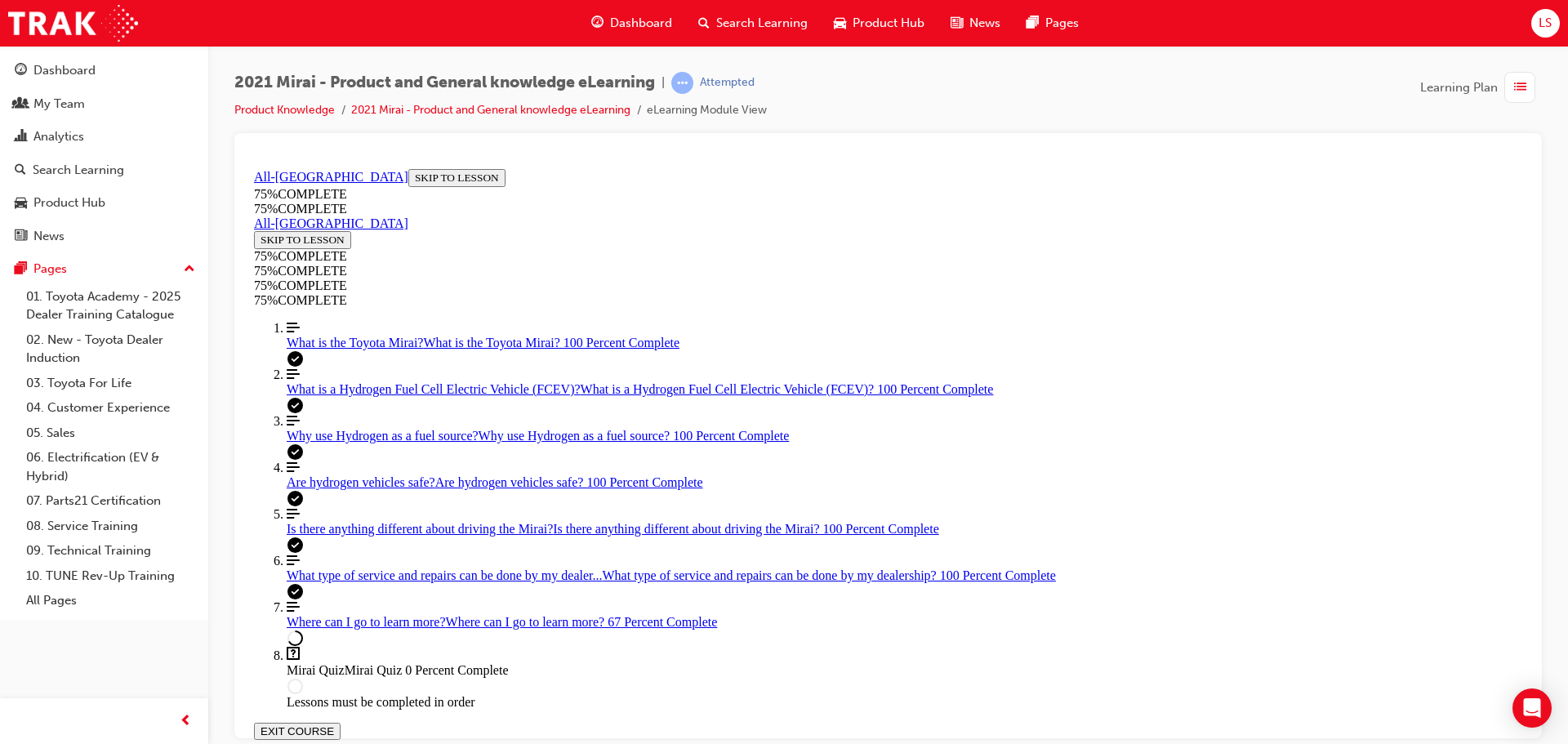
scroll to position [220, 0]
drag, startPoint x: 1032, startPoint y: 402, endPoint x: 1064, endPoint y: 406, distance: 32.2
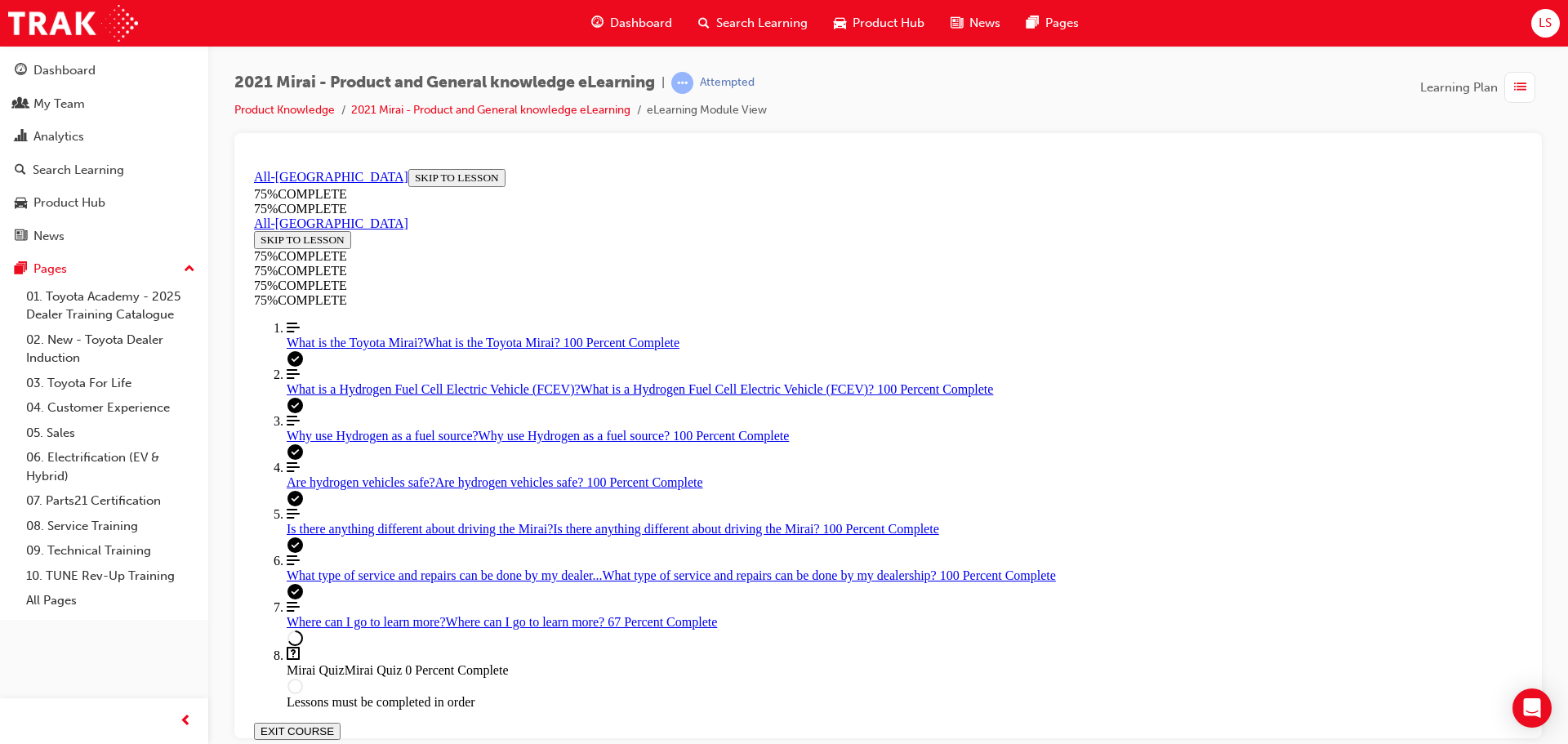
drag, startPoint x: 1048, startPoint y: 450, endPoint x: 1062, endPoint y: 450, distance: 14.0
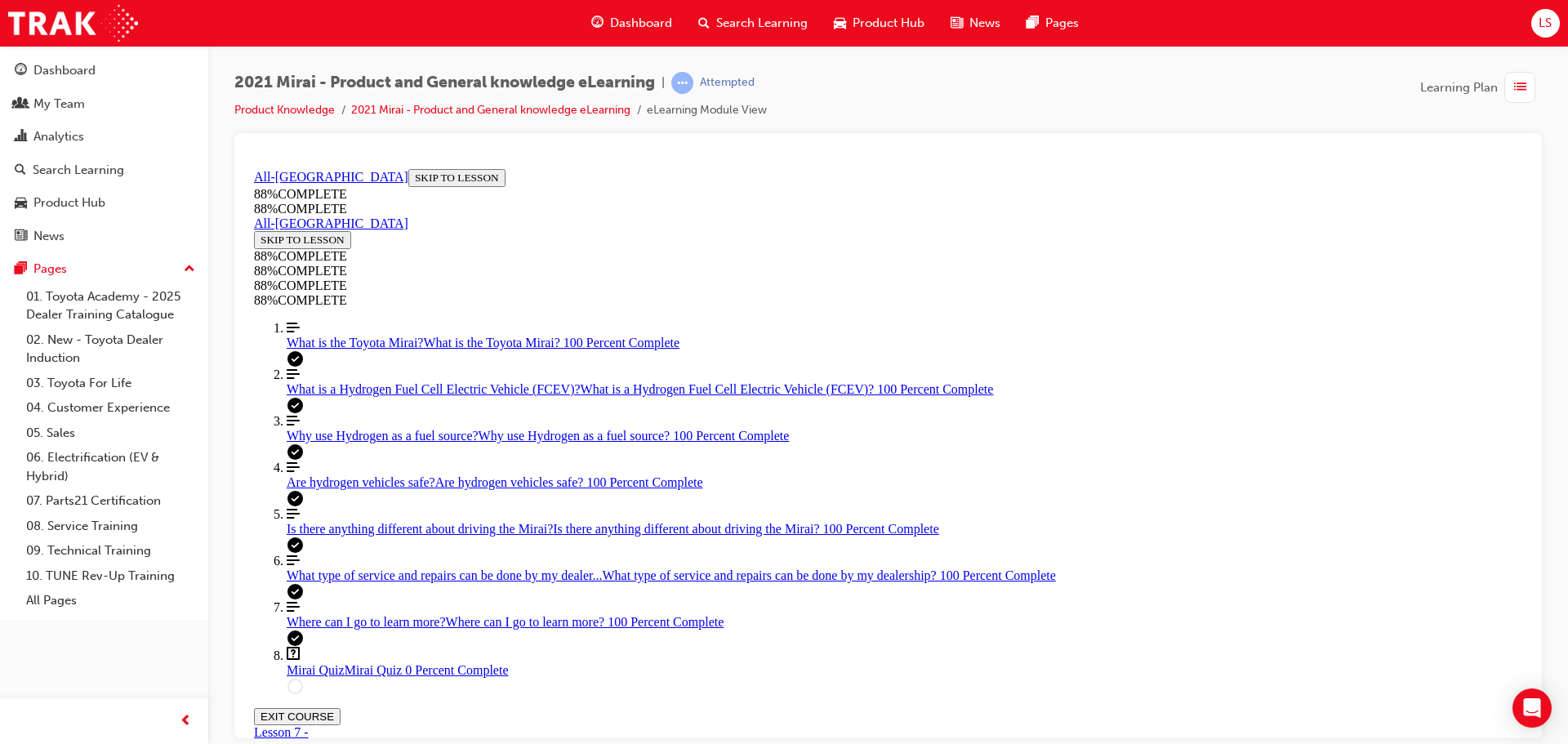
drag, startPoint x: 970, startPoint y: 712, endPoint x: 970, endPoint y: 702, distance: 10.0
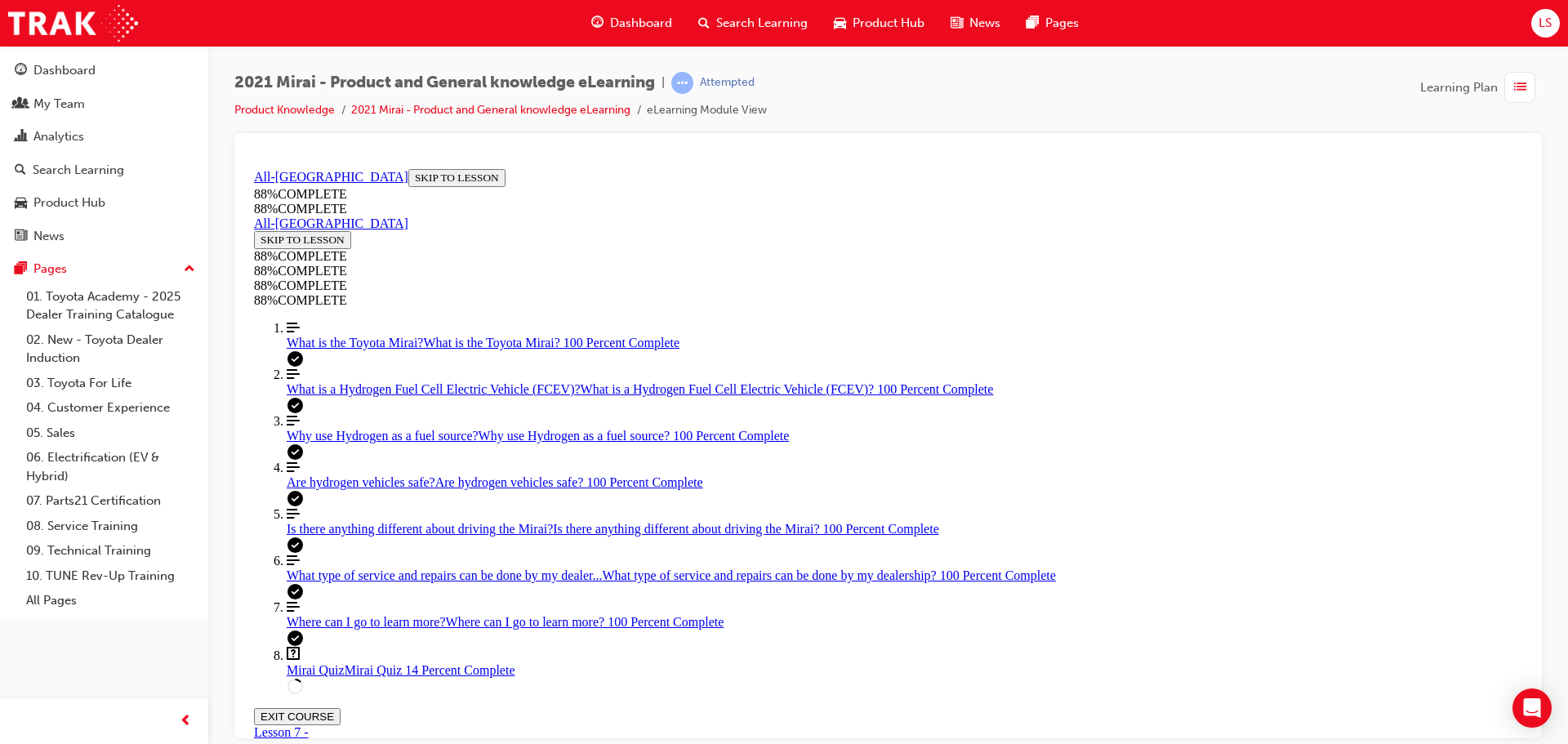
drag, startPoint x: 856, startPoint y: 423, endPoint x: 907, endPoint y: 497, distance: 89.9
drag, startPoint x: 898, startPoint y: 471, endPoint x: 883, endPoint y: 413, distance: 59.9
drag, startPoint x: 870, startPoint y: 486, endPoint x: 870, endPoint y: 560, distance: 74.0
drag, startPoint x: 830, startPoint y: 487, endPoint x: 889, endPoint y: 485, distance: 59.0
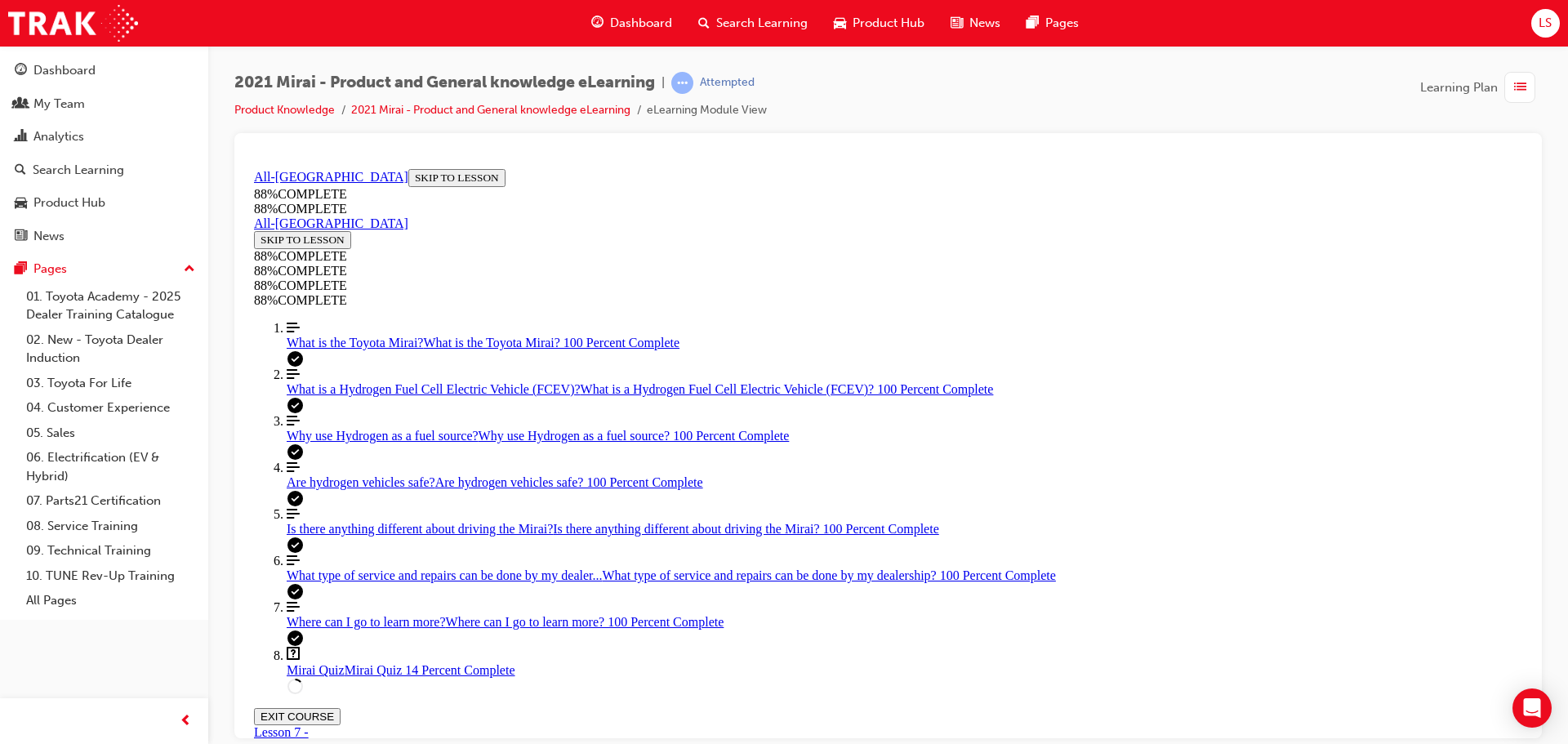
drag, startPoint x: 979, startPoint y: 663, endPoint x: 979, endPoint y: 647, distance: 16.0
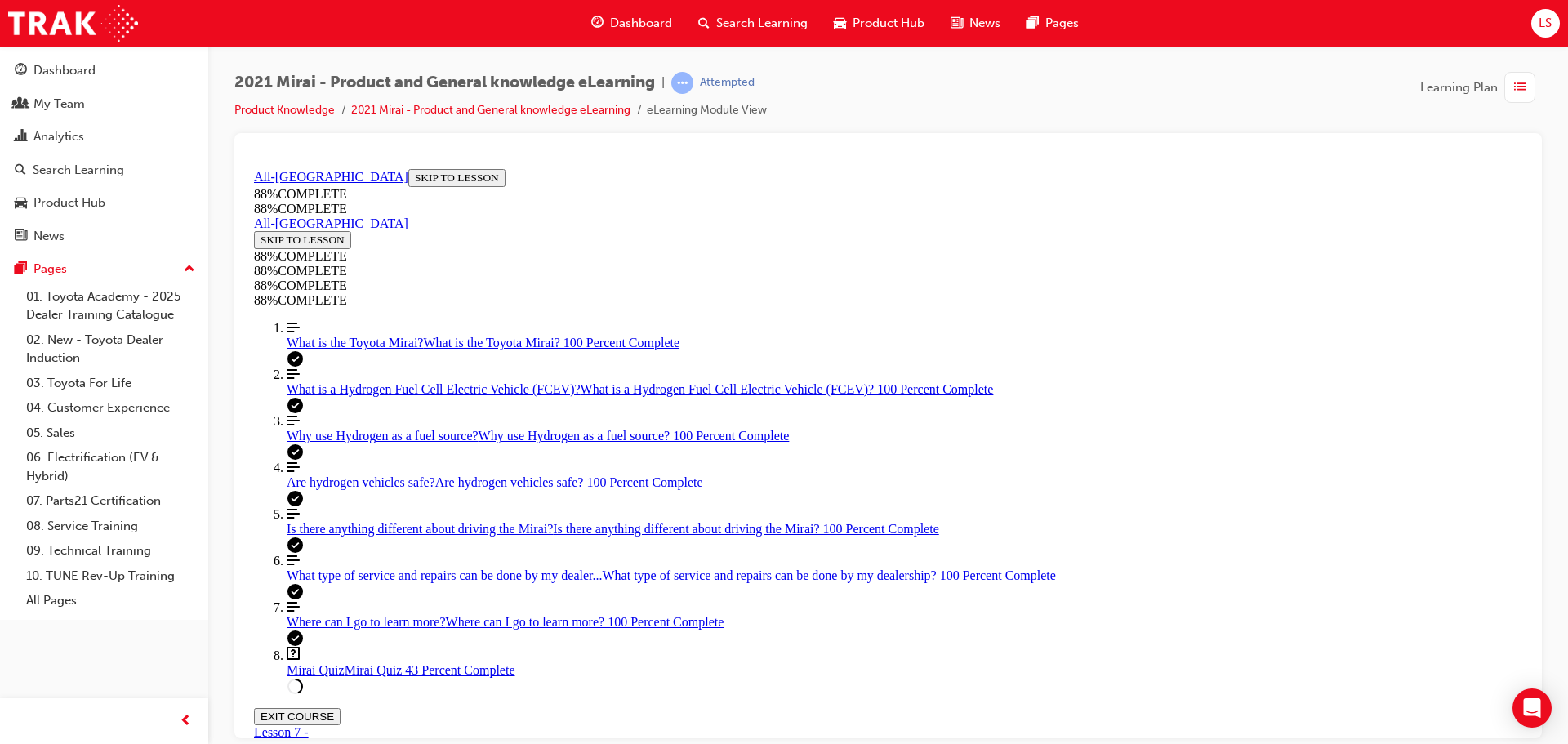
drag, startPoint x: 995, startPoint y: 640, endPoint x: 1031, endPoint y: 572, distance: 76.9
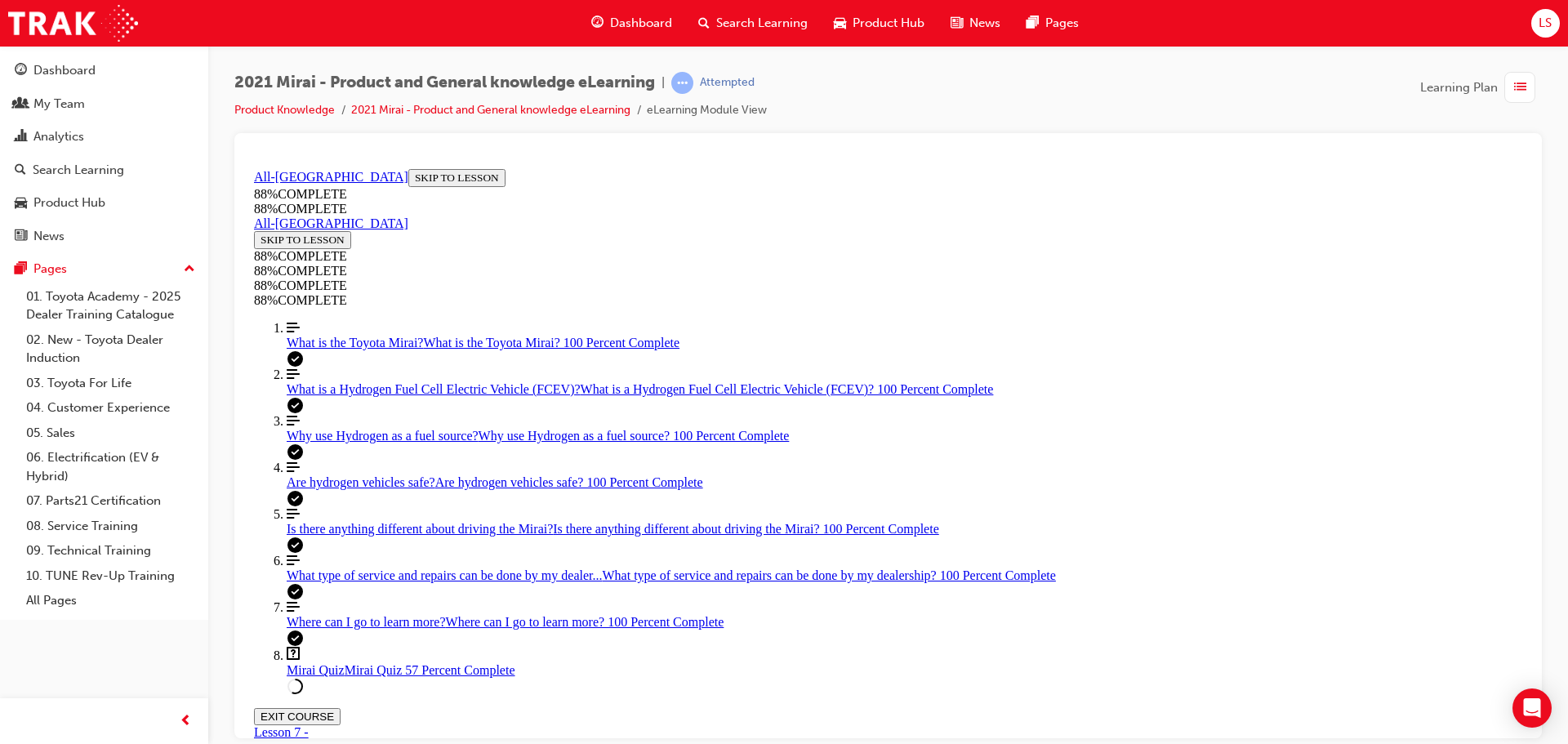
scroll to position [223, 0]
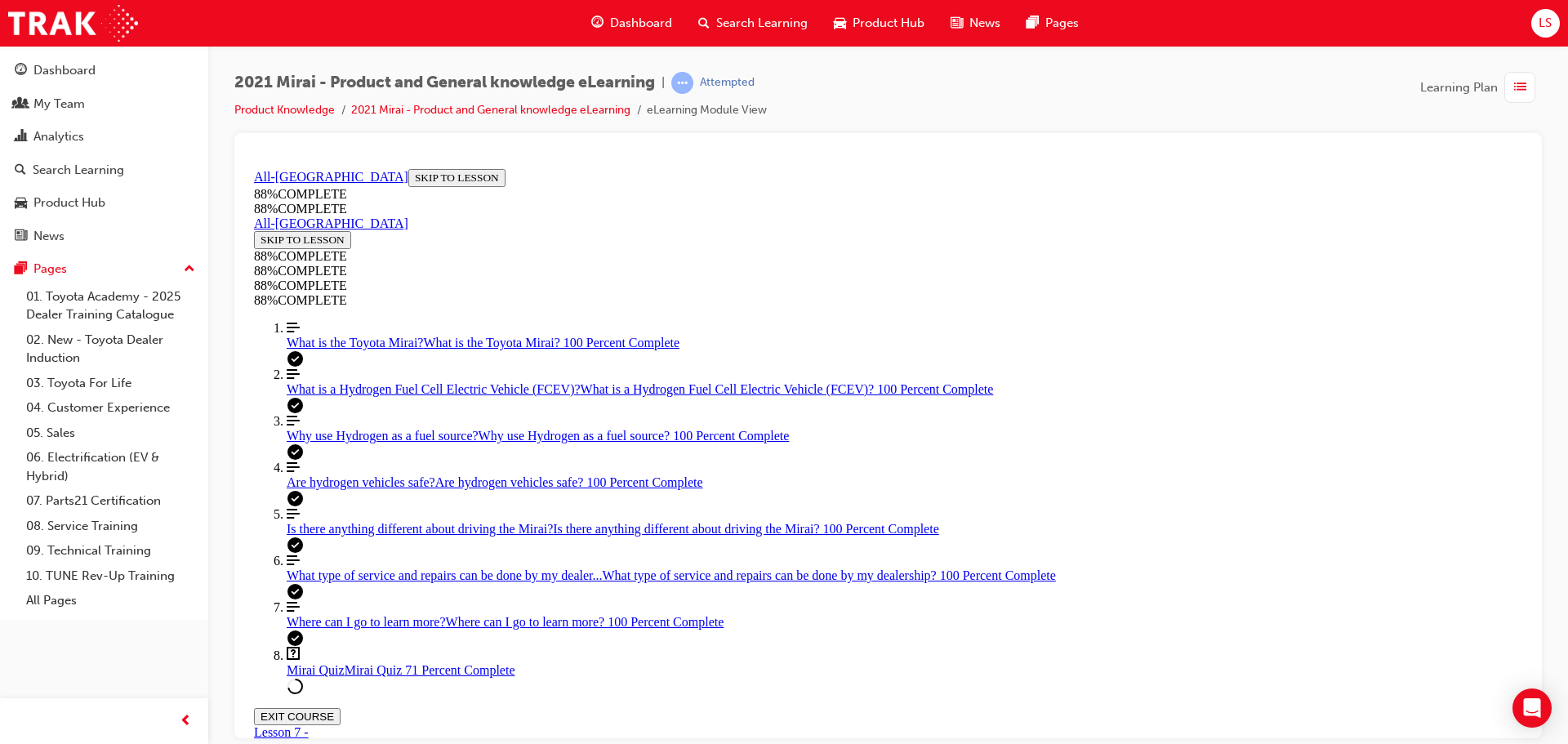
scroll to position [141, 0]
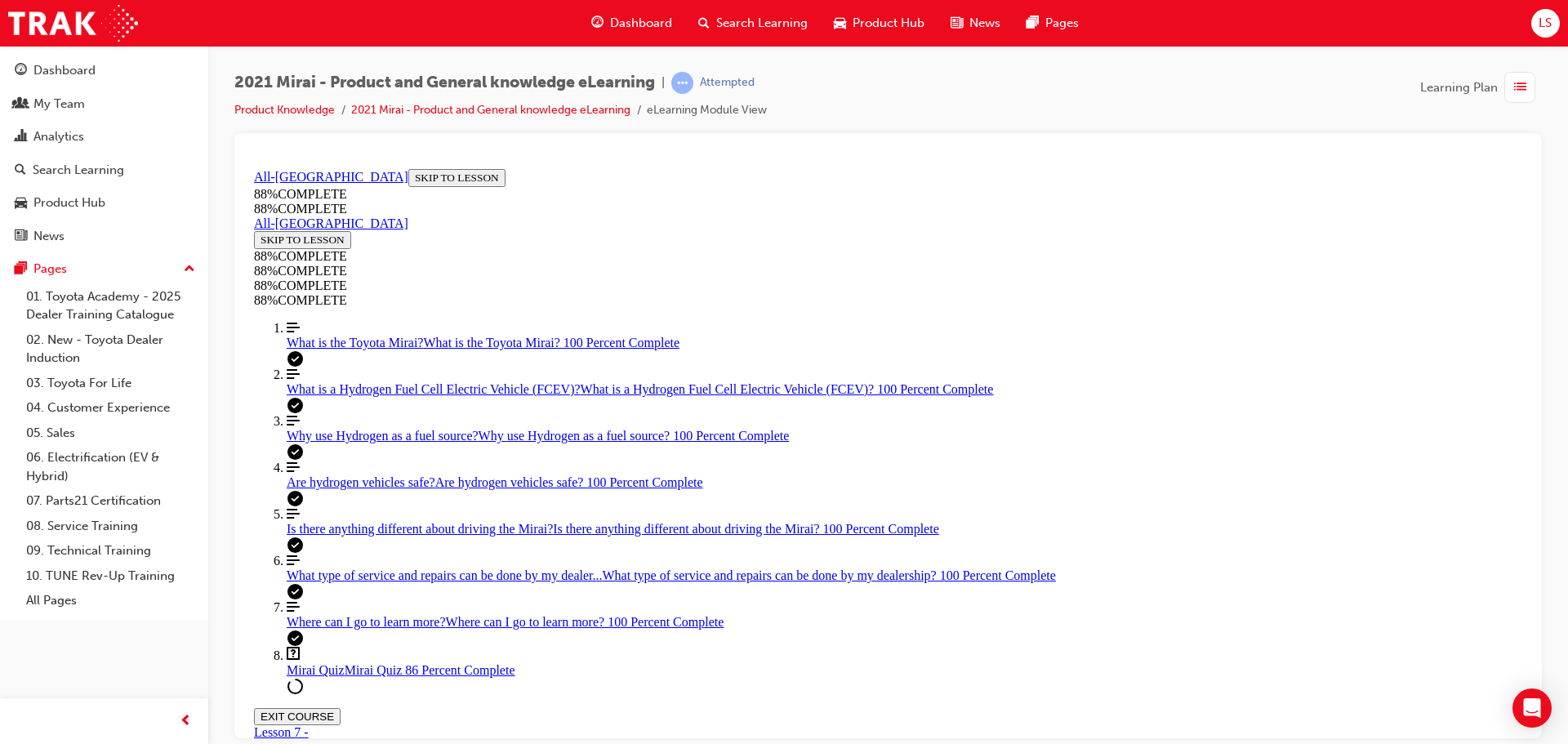
drag, startPoint x: 999, startPoint y: 703, endPoint x: 1003, endPoint y: 693, distance: 10.8
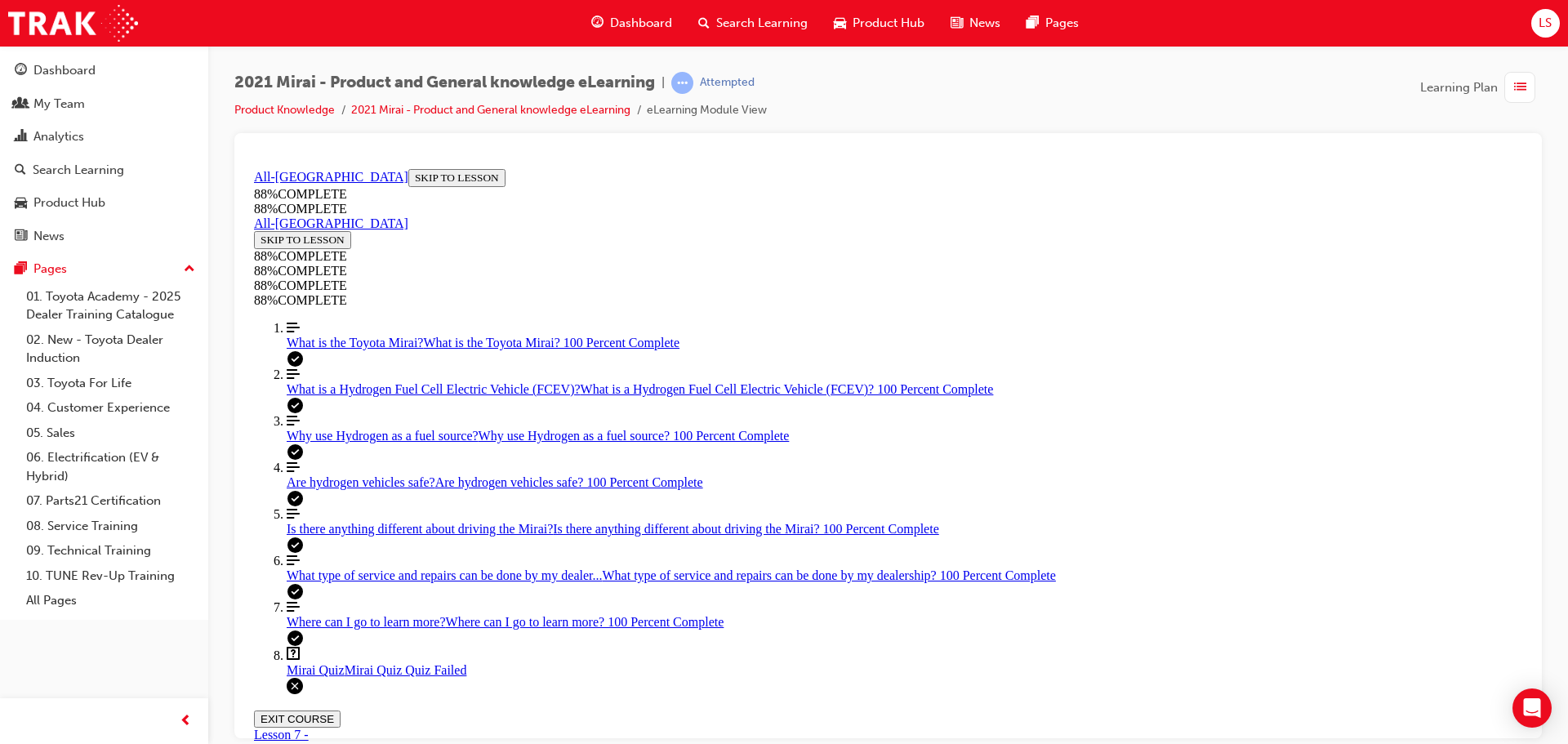
scroll to position [59, 0]
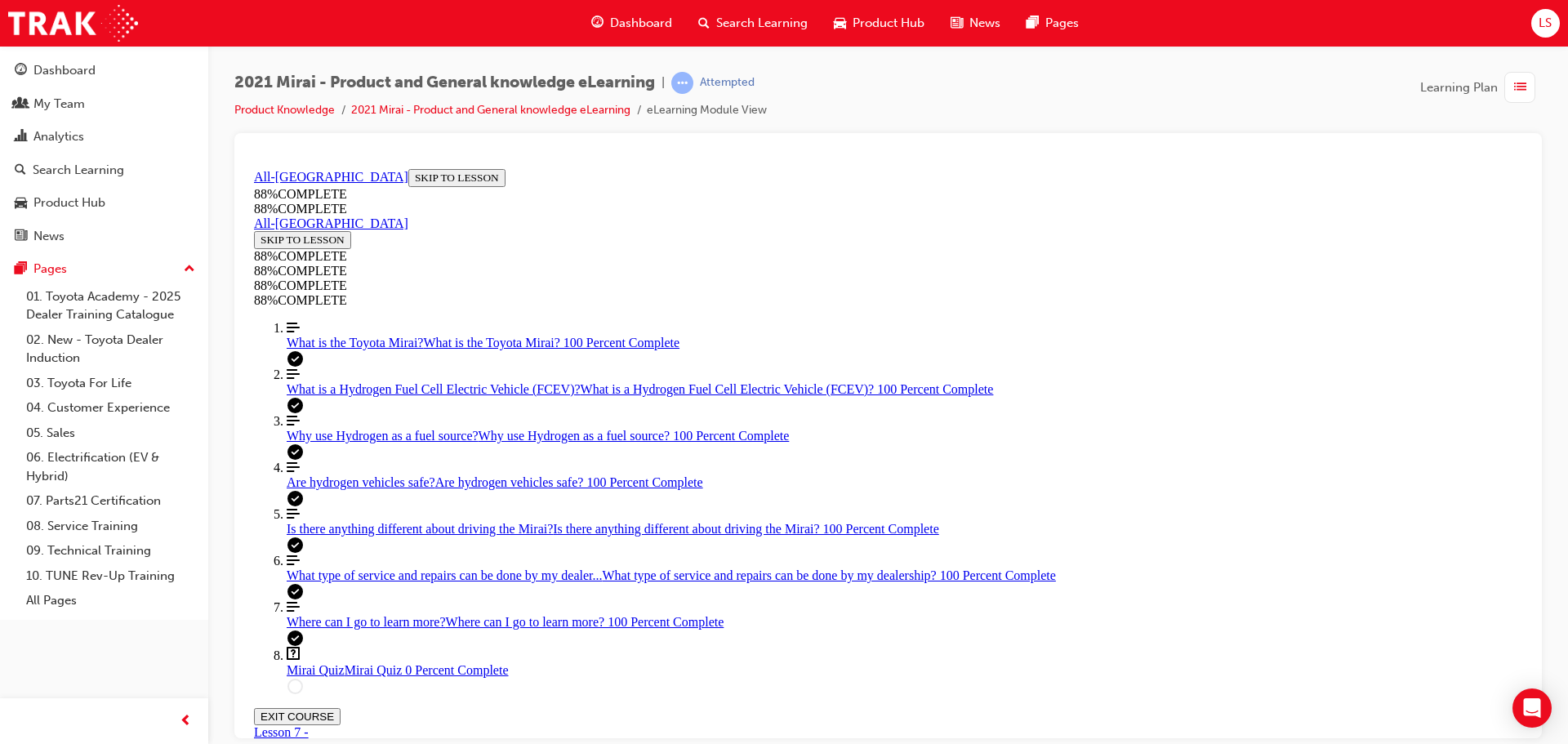
drag, startPoint x: 781, startPoint y: 519, endPoint x: 817, endPoint y: 514, distance: 36.3
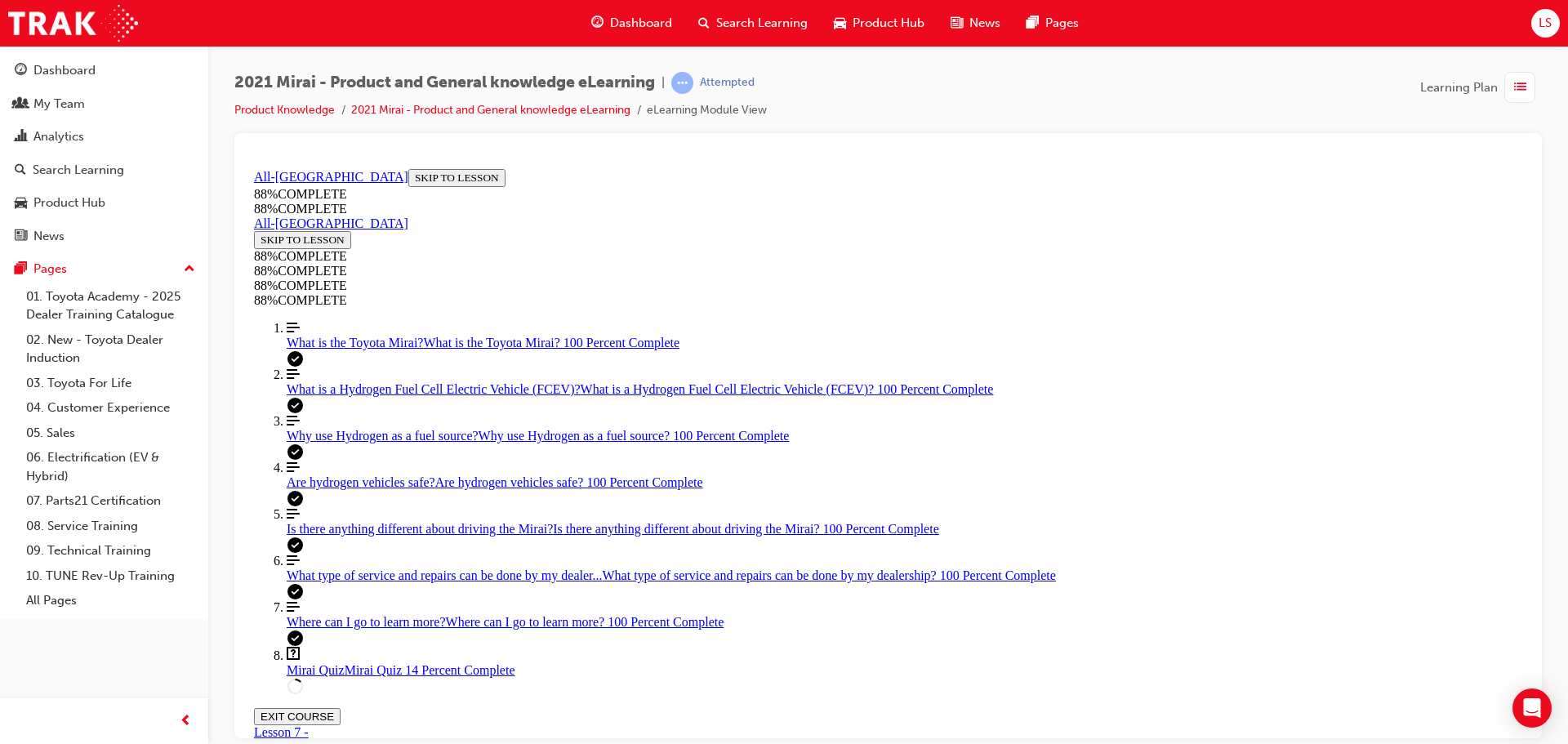
drag, startPoint x: 961, startPoint y: 659, endPoint x: 975, endPoint y: 651, distance: 16.1
drag, startPoint x: 997, startPoint y: 641, endPoint x: 995, endPoint y: 632, distance: 9.2
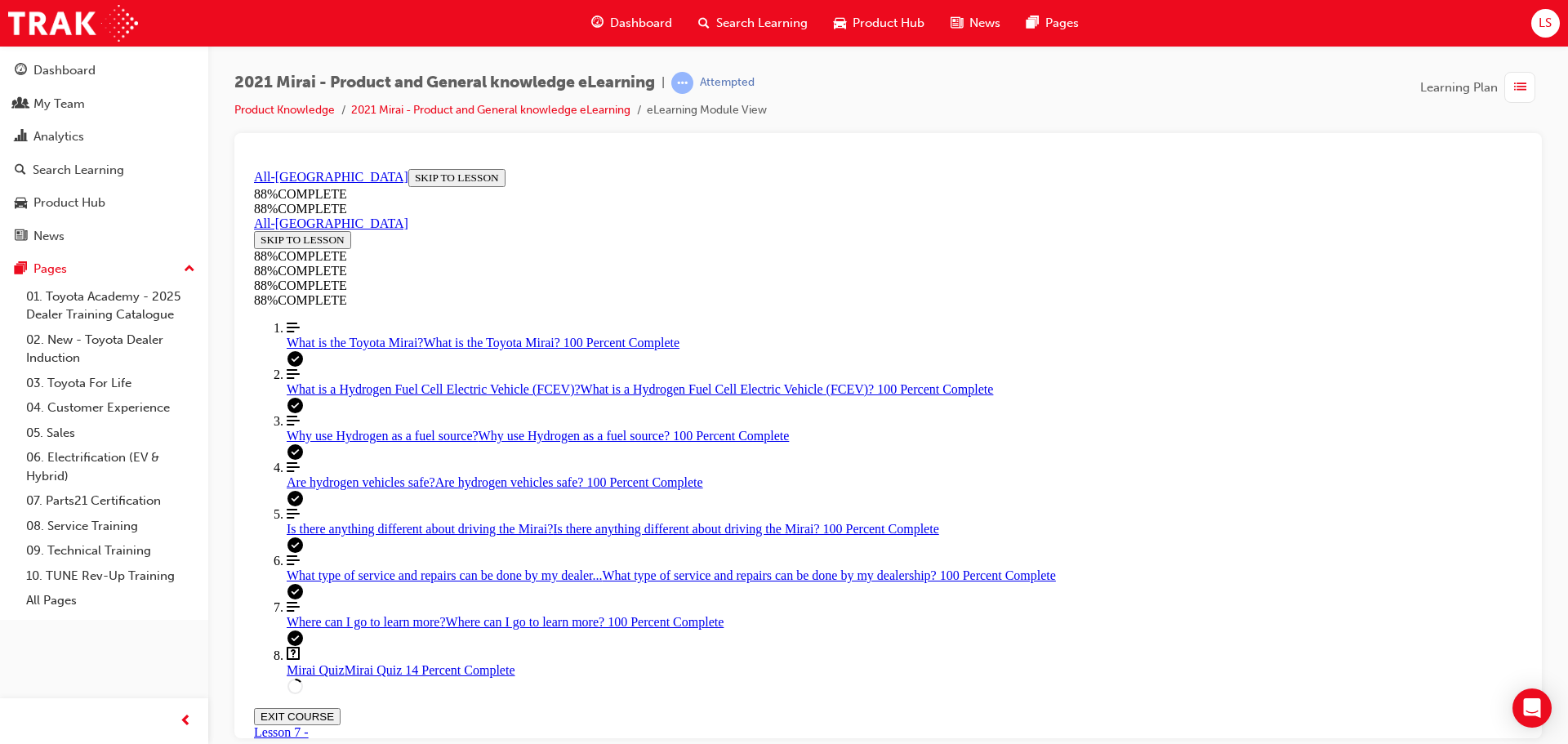
drag, startPoint x: 1008, startPoint y: 674, endPoint x: 1019, endPoint y: 565, distance: 109.6
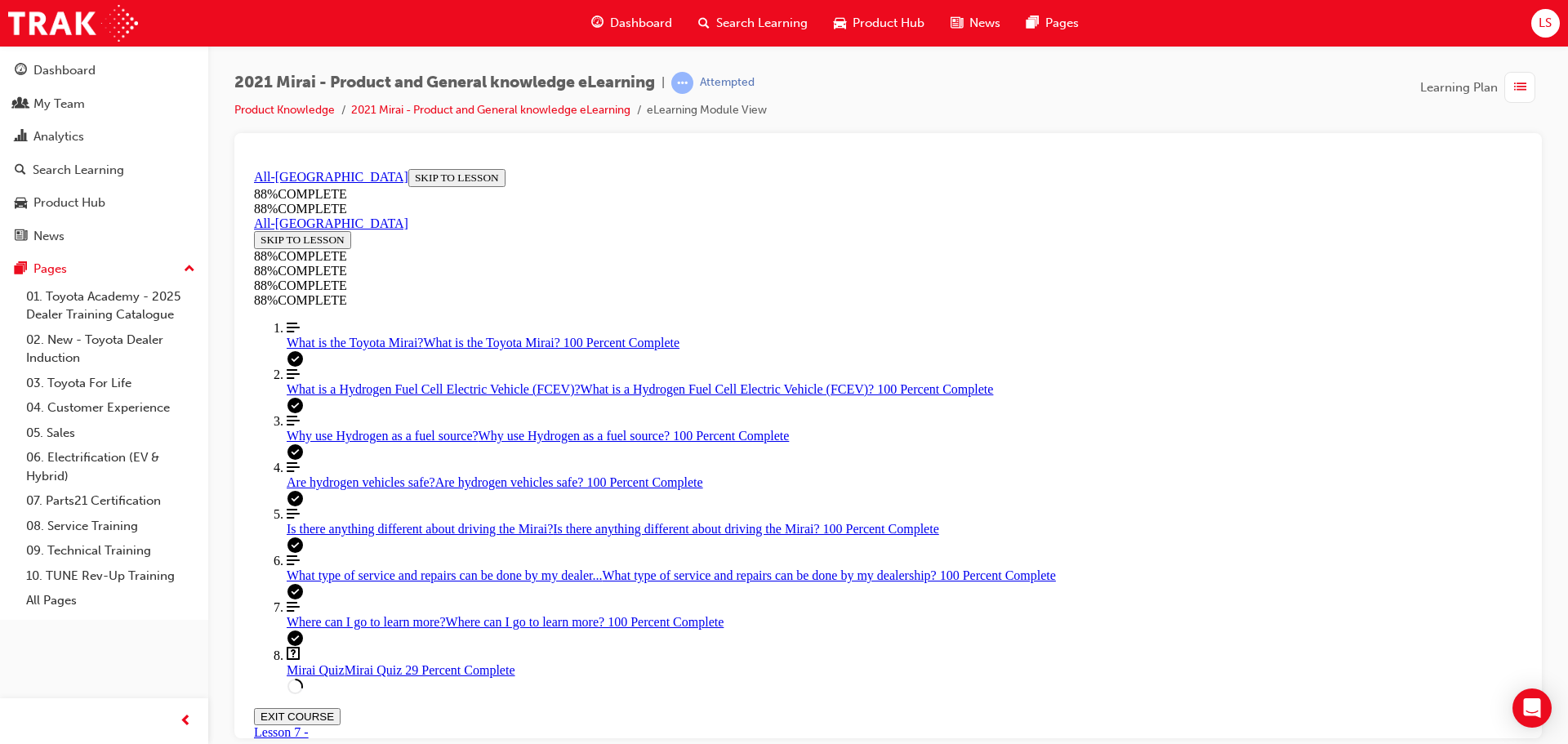
drag, startPoint x: 898, startPoint y: 571, endPoint x: 946, endPoint y: 498, distance: 87.4
drag, startPoint x: 822, startPoint y: 572, endPoint x: 870, endPoint y: 420, distance: 159.4
drag, startPoint x: 830, startPoint y: 577, endPoint x: 864, endPoint y: 579, distance: 34.1
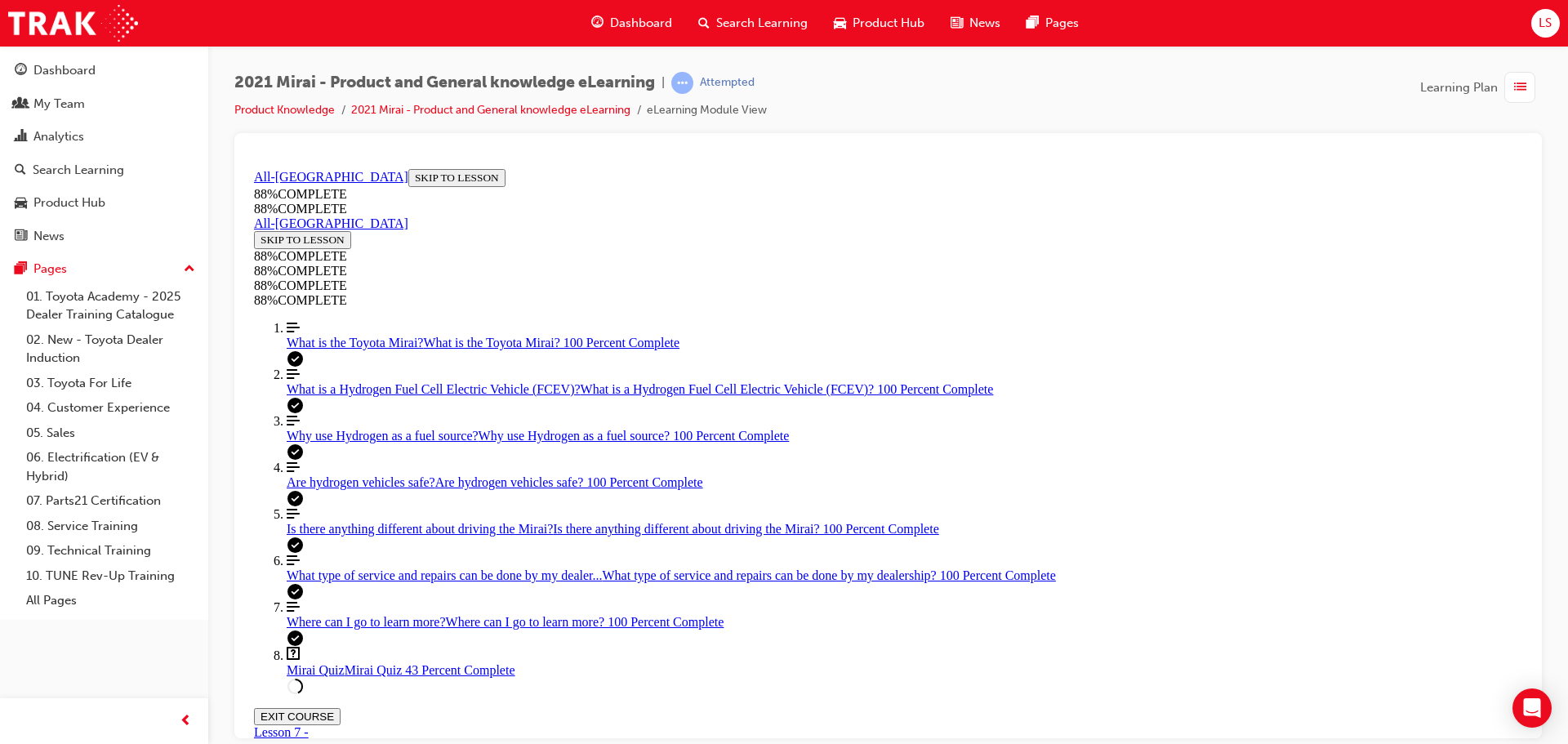
scroll to position [336, 0]
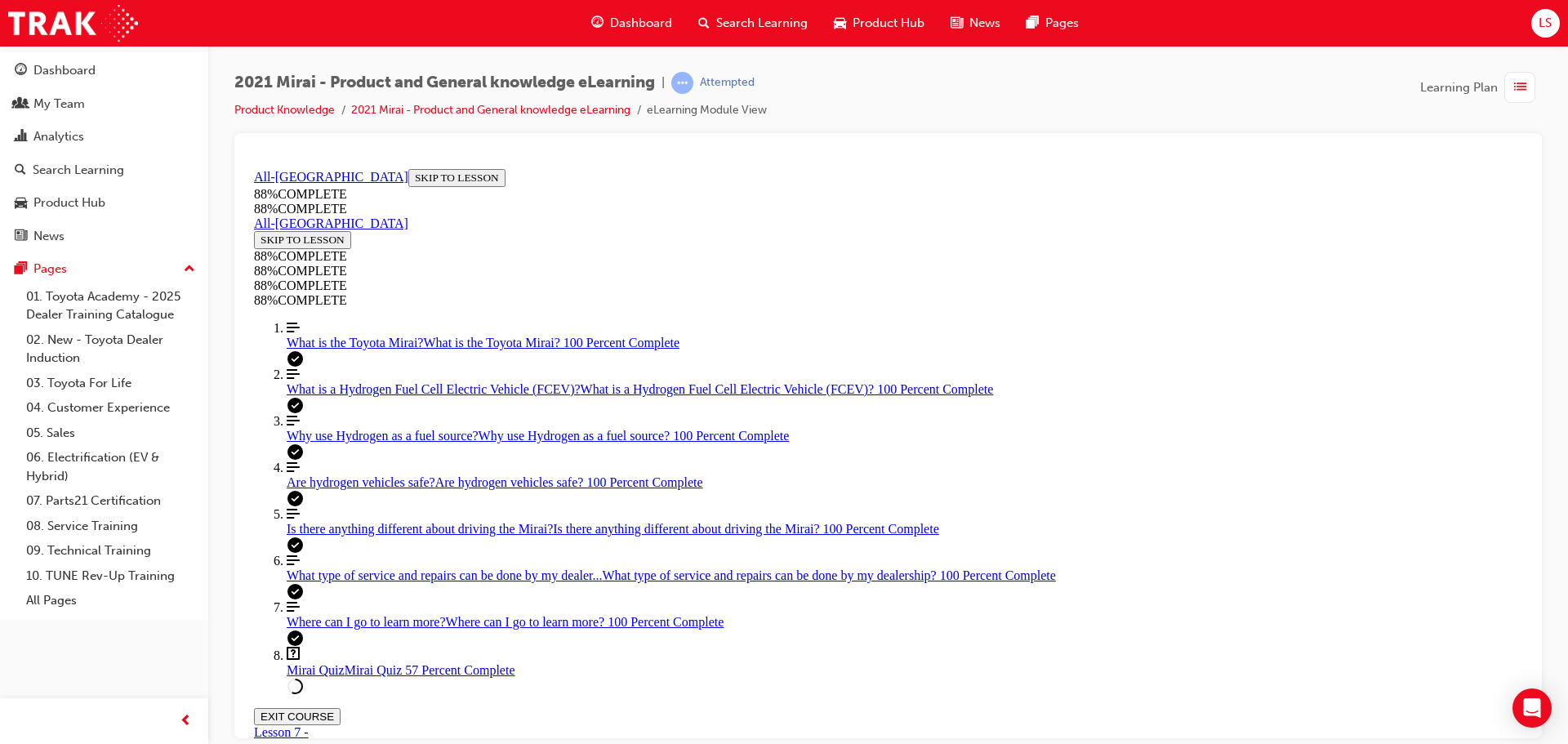
scroll to position [542, 0]
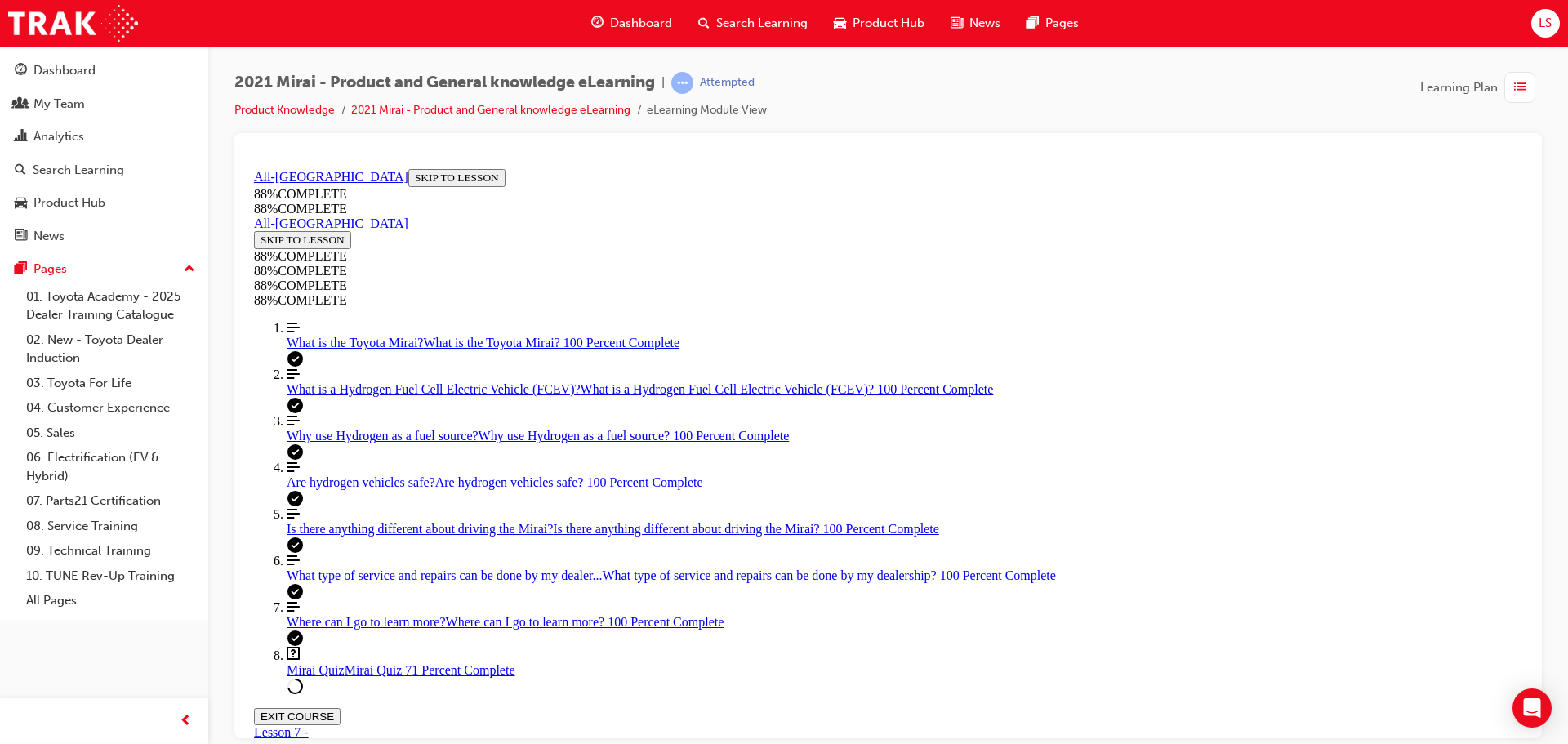
scroll to position [416, 0]
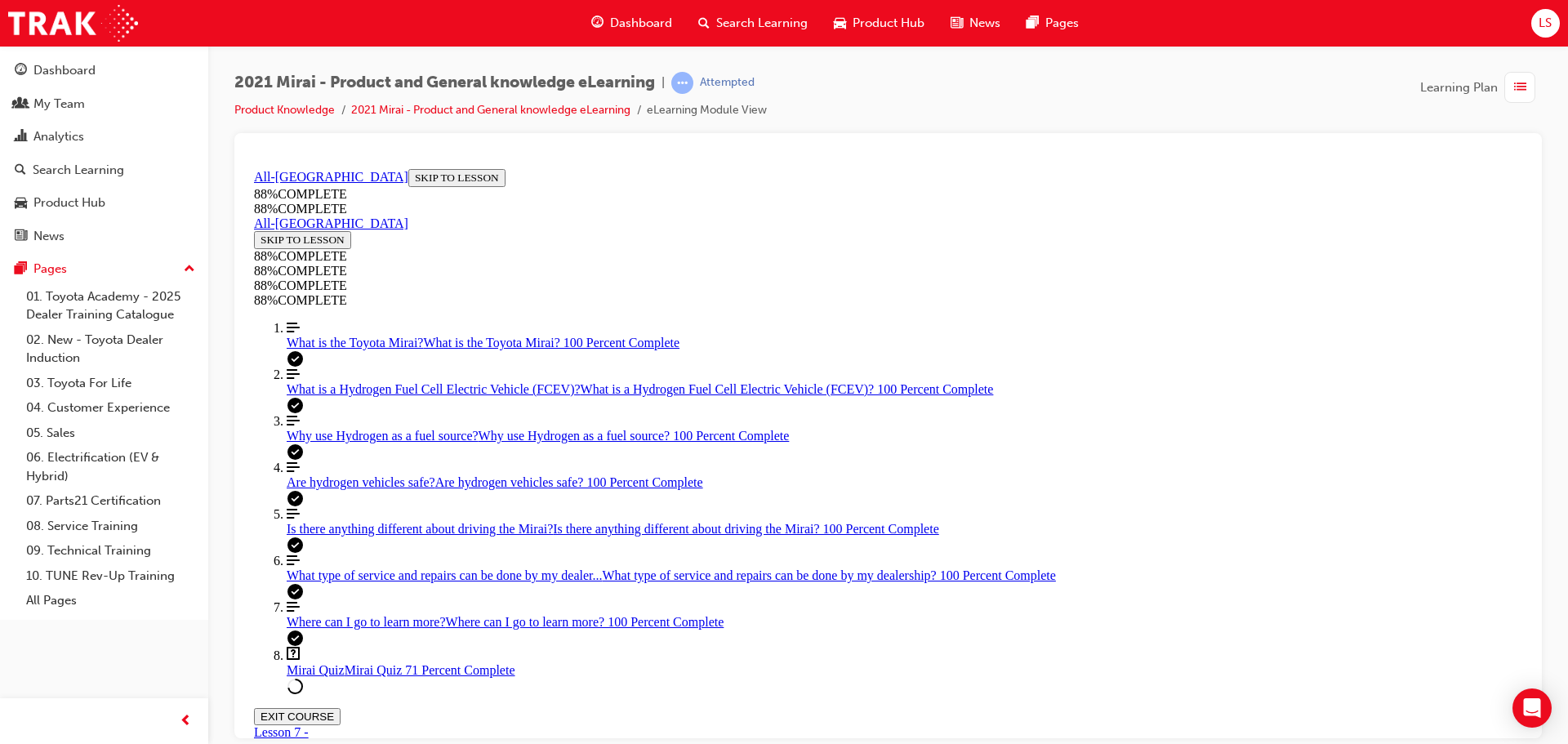
drag, startPoint x: 999, startPoint y: 670, endPoint x: 990, endPoint y: 641, distance: 30.4
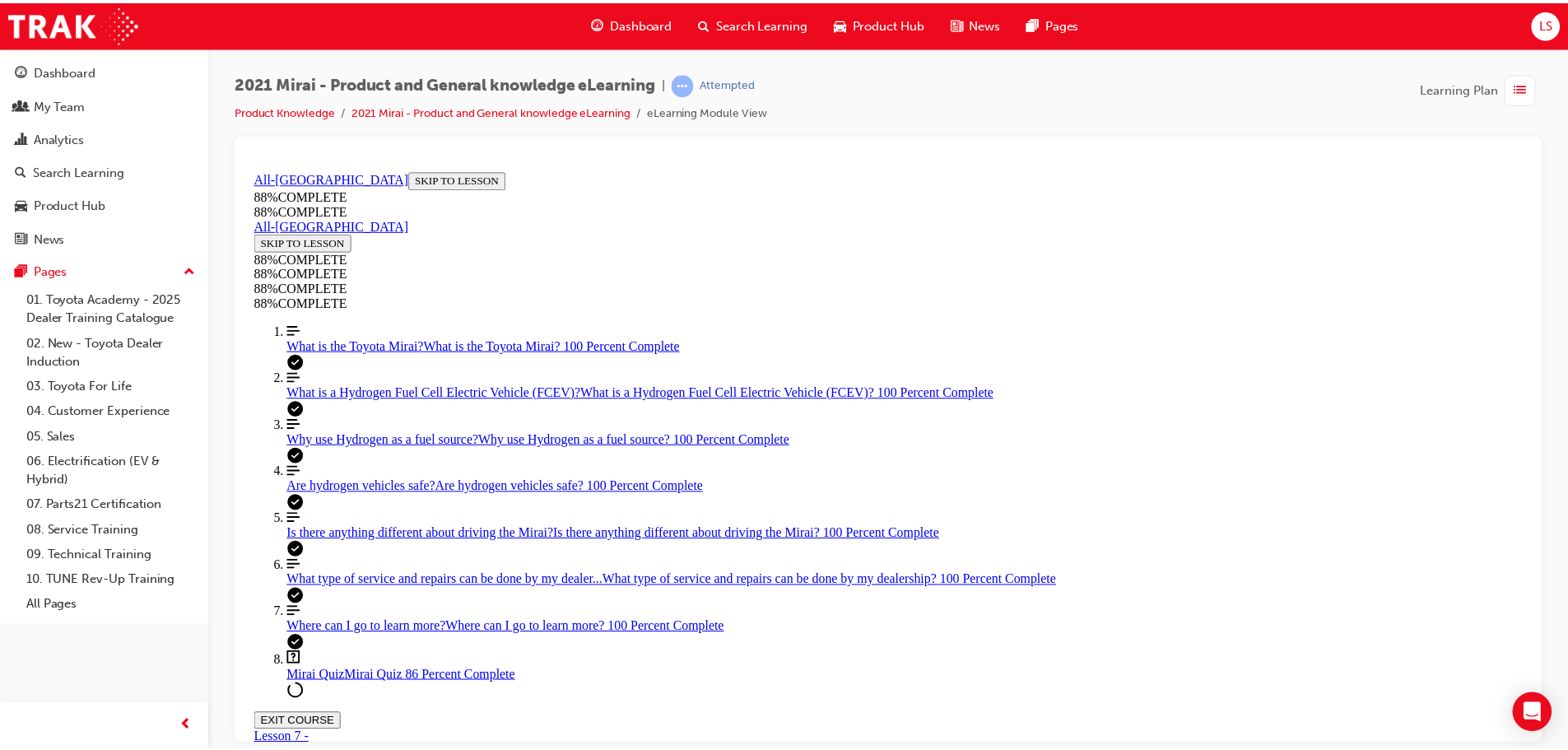
scroll to position [540, 0]
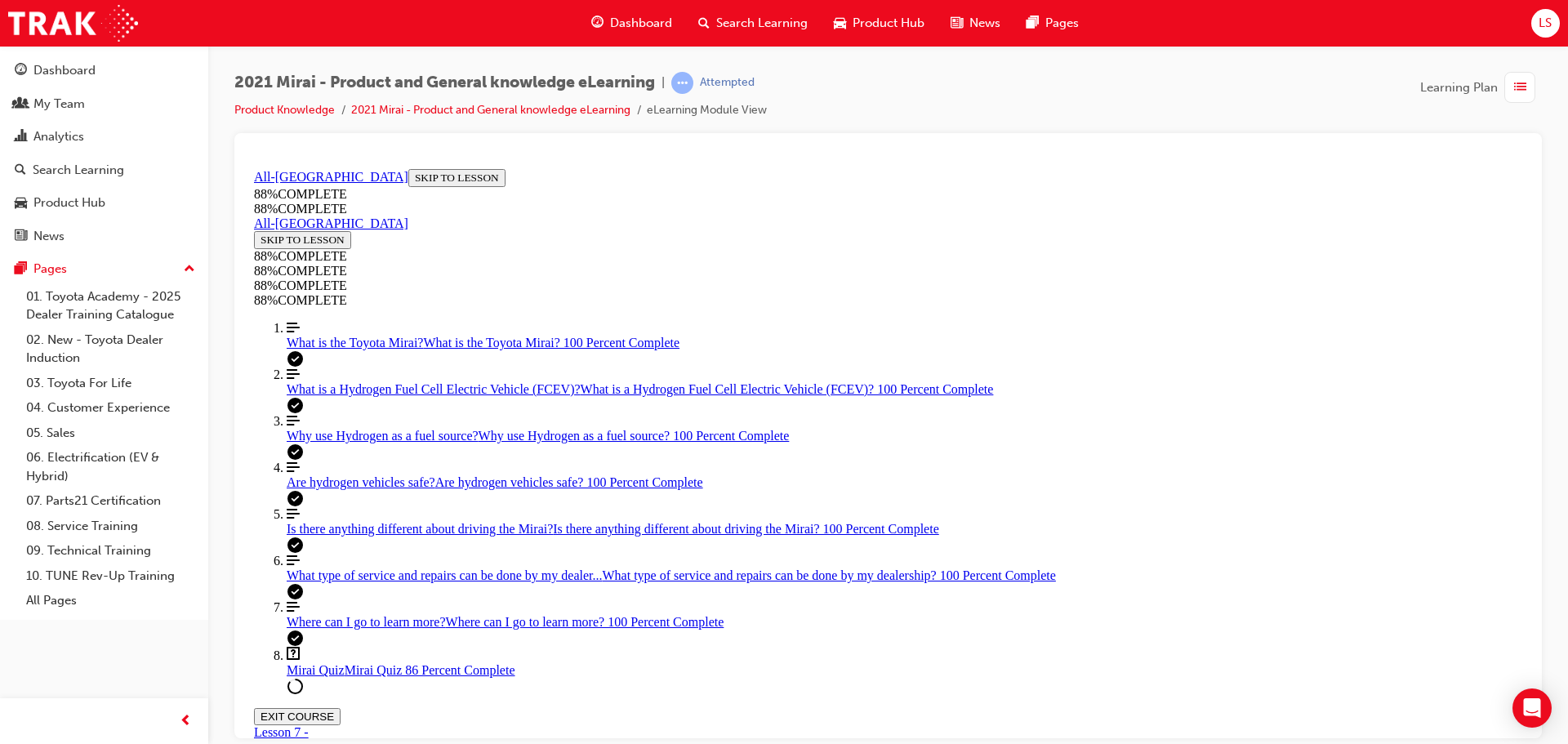
drag, startPoint x: 998, startPoint y: 667, endPoint x: 1047, endPoint y: 485, distance: 188.5
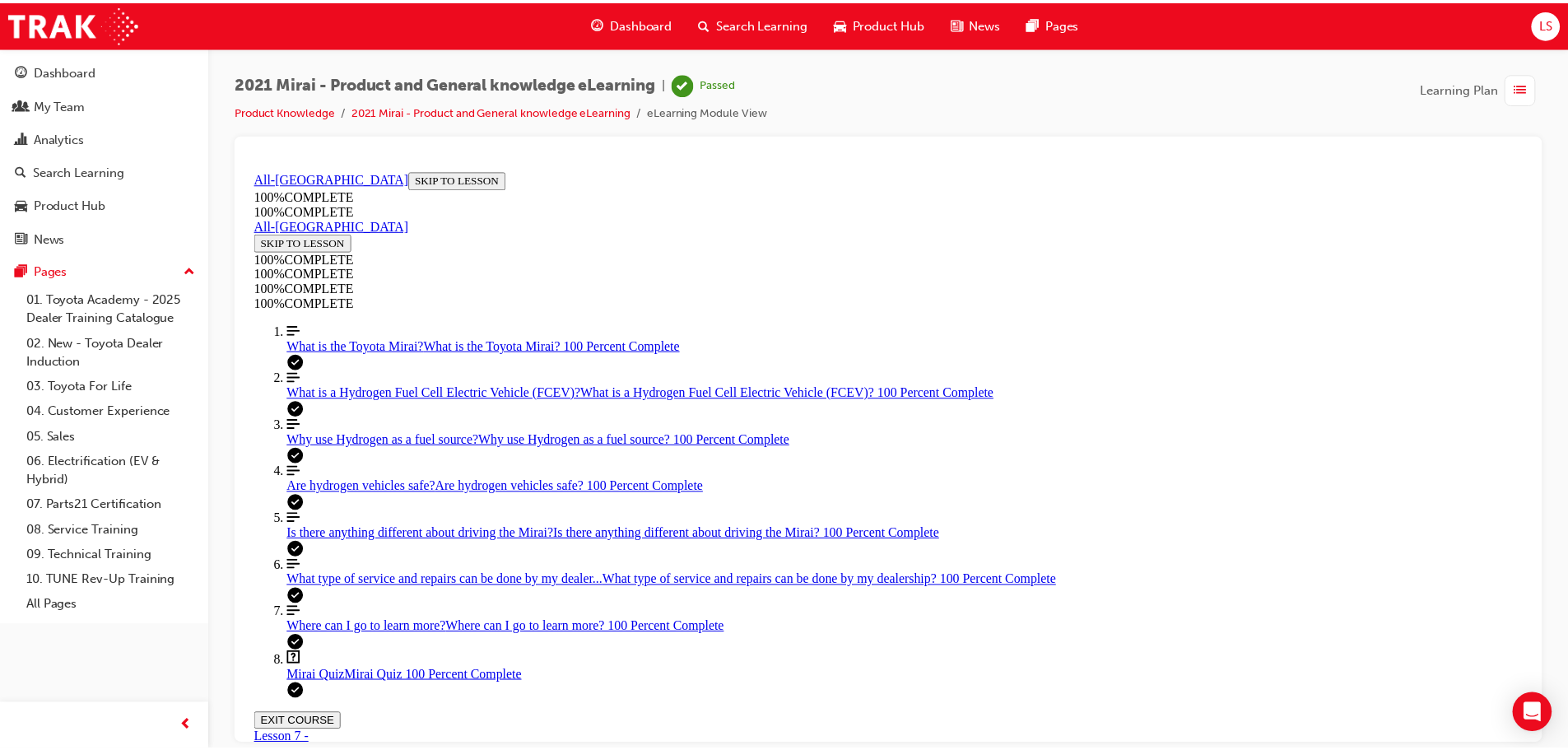
scroll to position [267, 0]
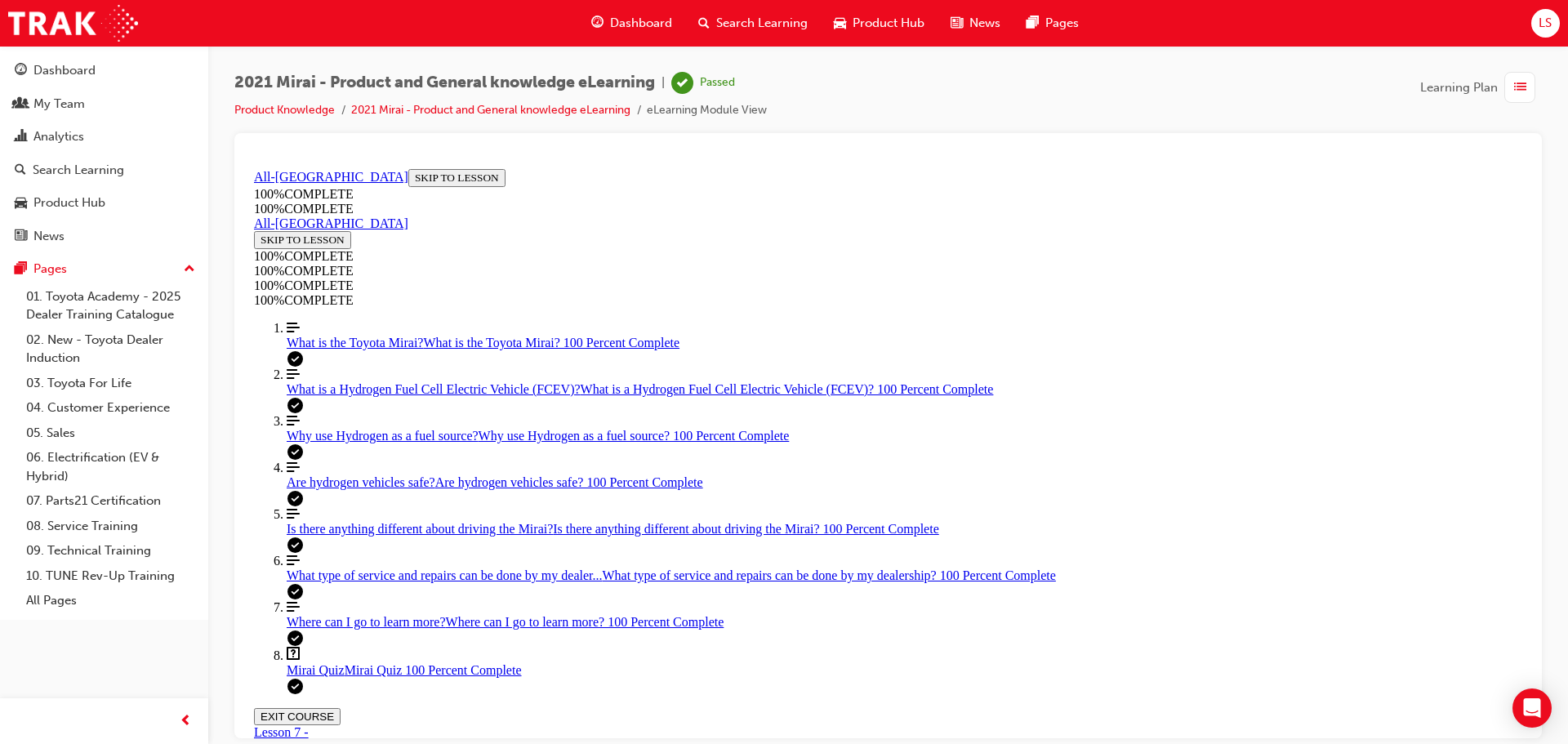
click at [620, 18] on span "Dashboard" at bounding box center [641, 23] width 62 height 19
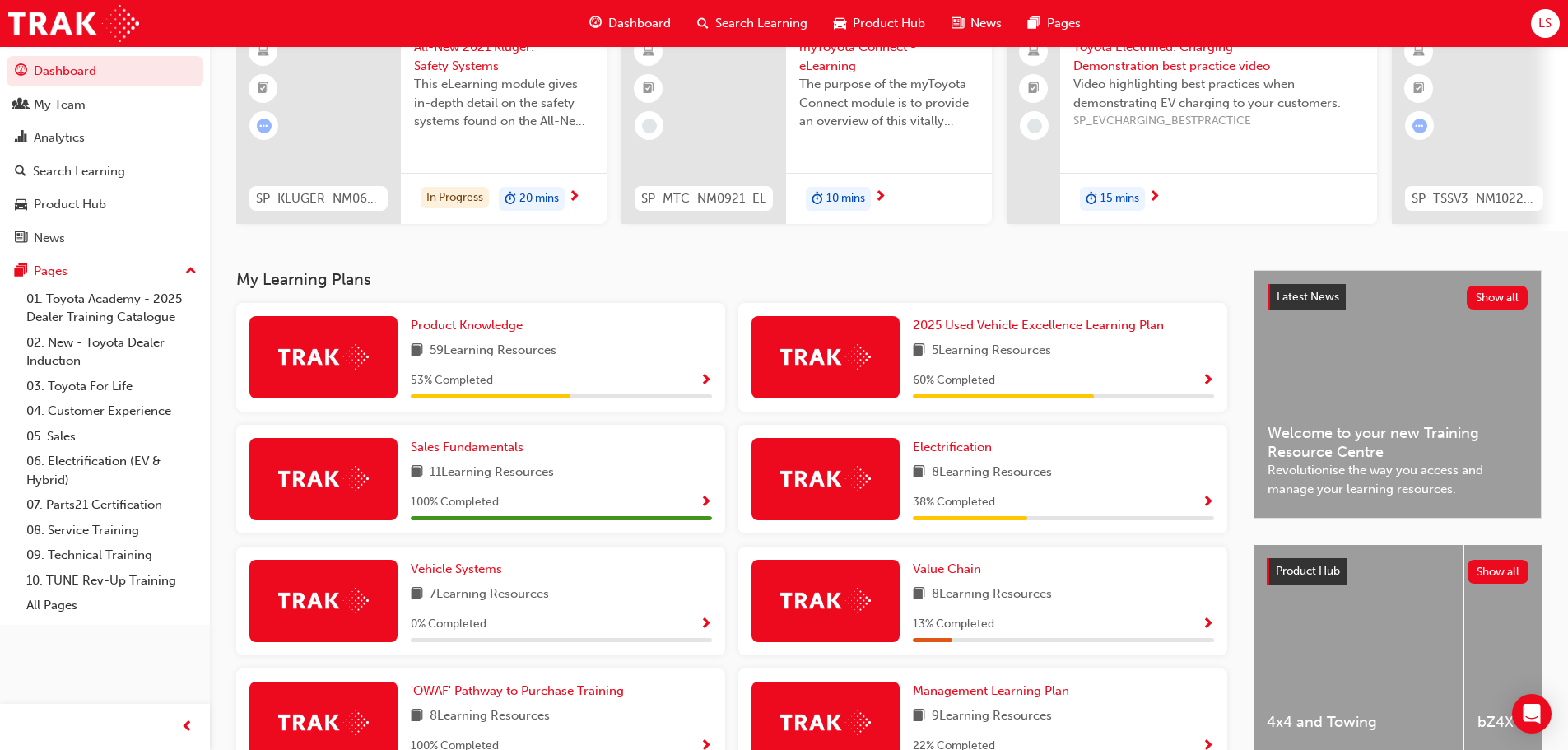
scroll to position [165, 0]
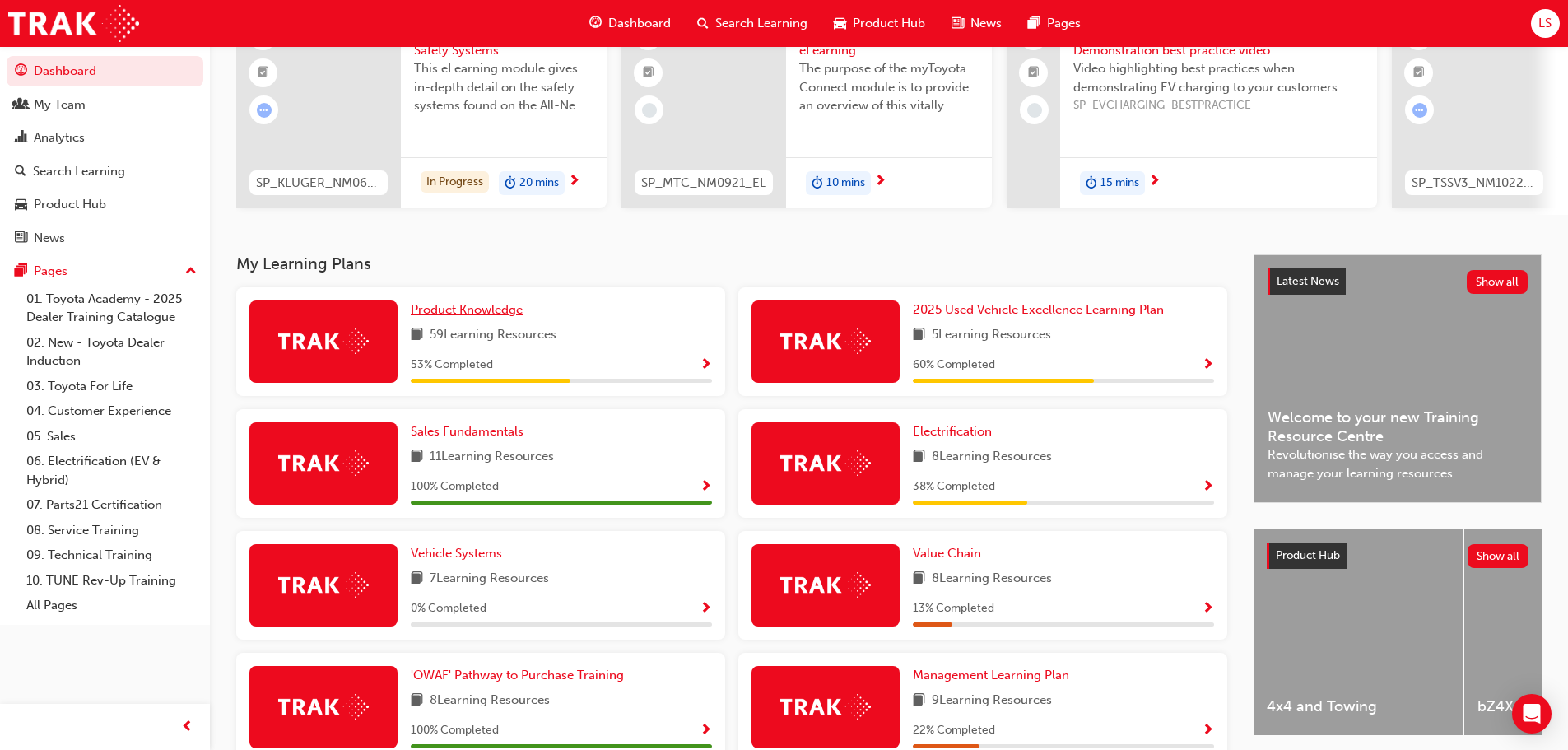
click at [498, 317] on span "Product Knowledge" at bounding box center [467, 310] width 112 height 15
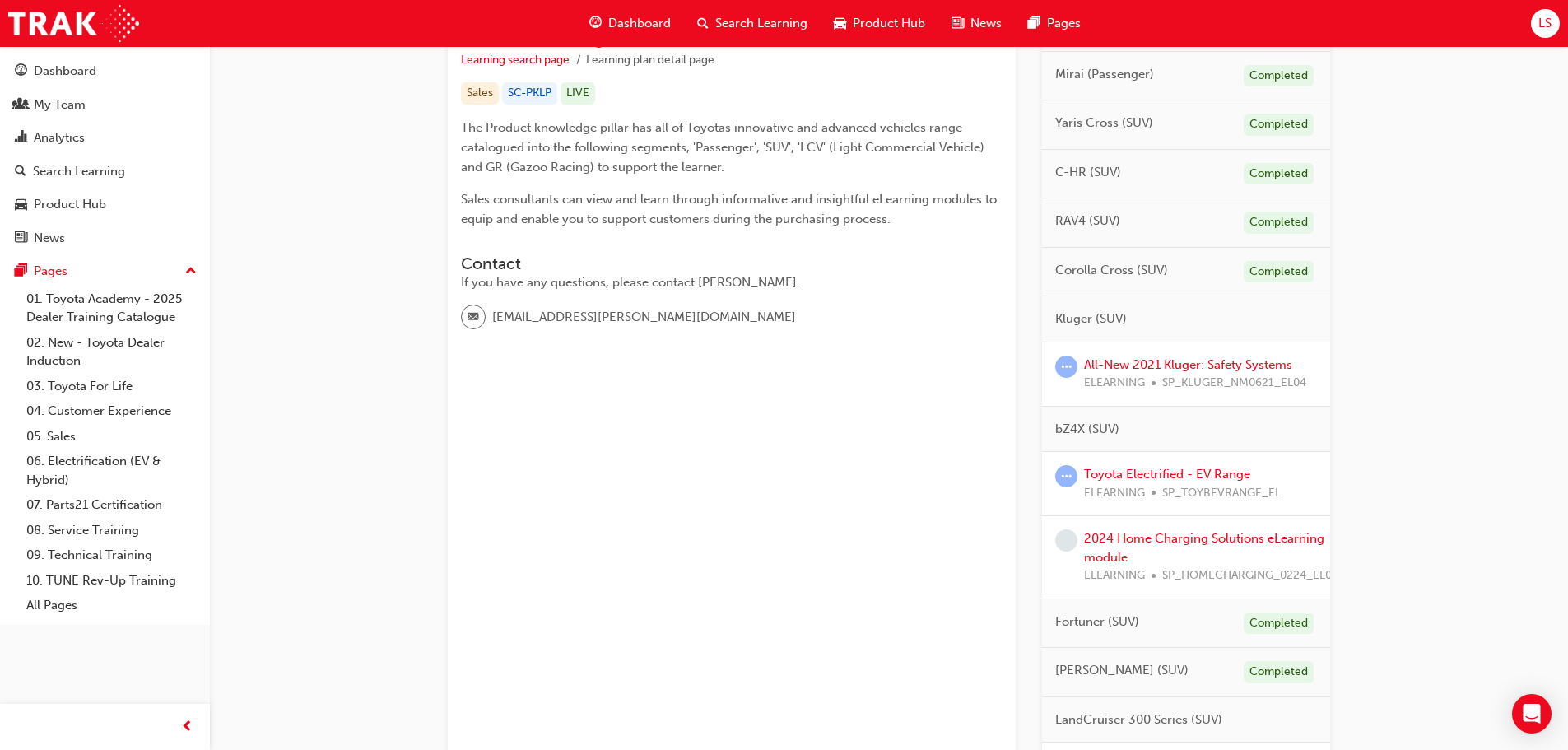
scroll to position [329, 0]
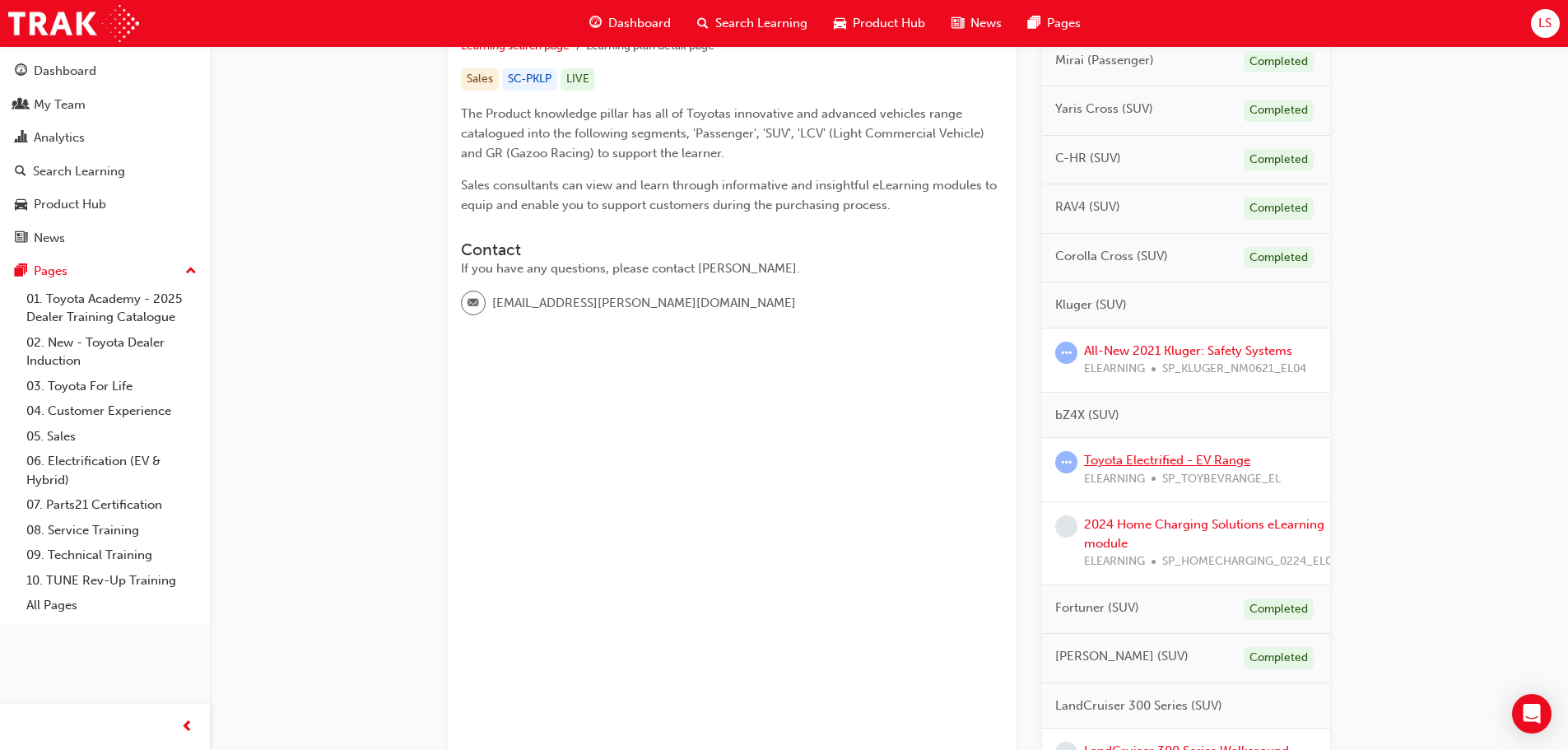
click at [1170, 460] on link "Toyota Electrified - EV Range" at bounding box center [1166, 460] width 166 height 15
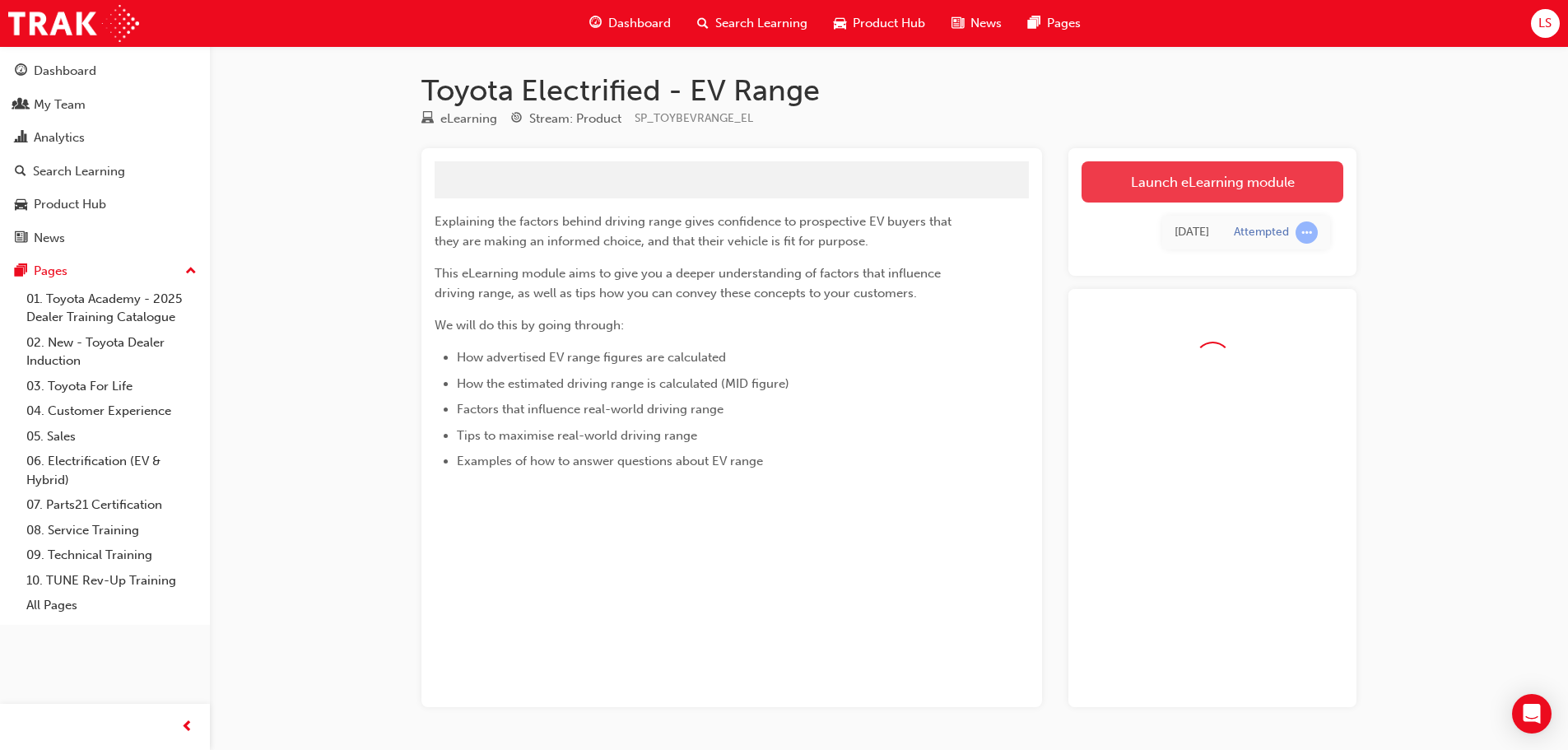
click at [1193, 181] on link "Launch eLearning module" at bounding box center [1212, 181] width 261 height 41
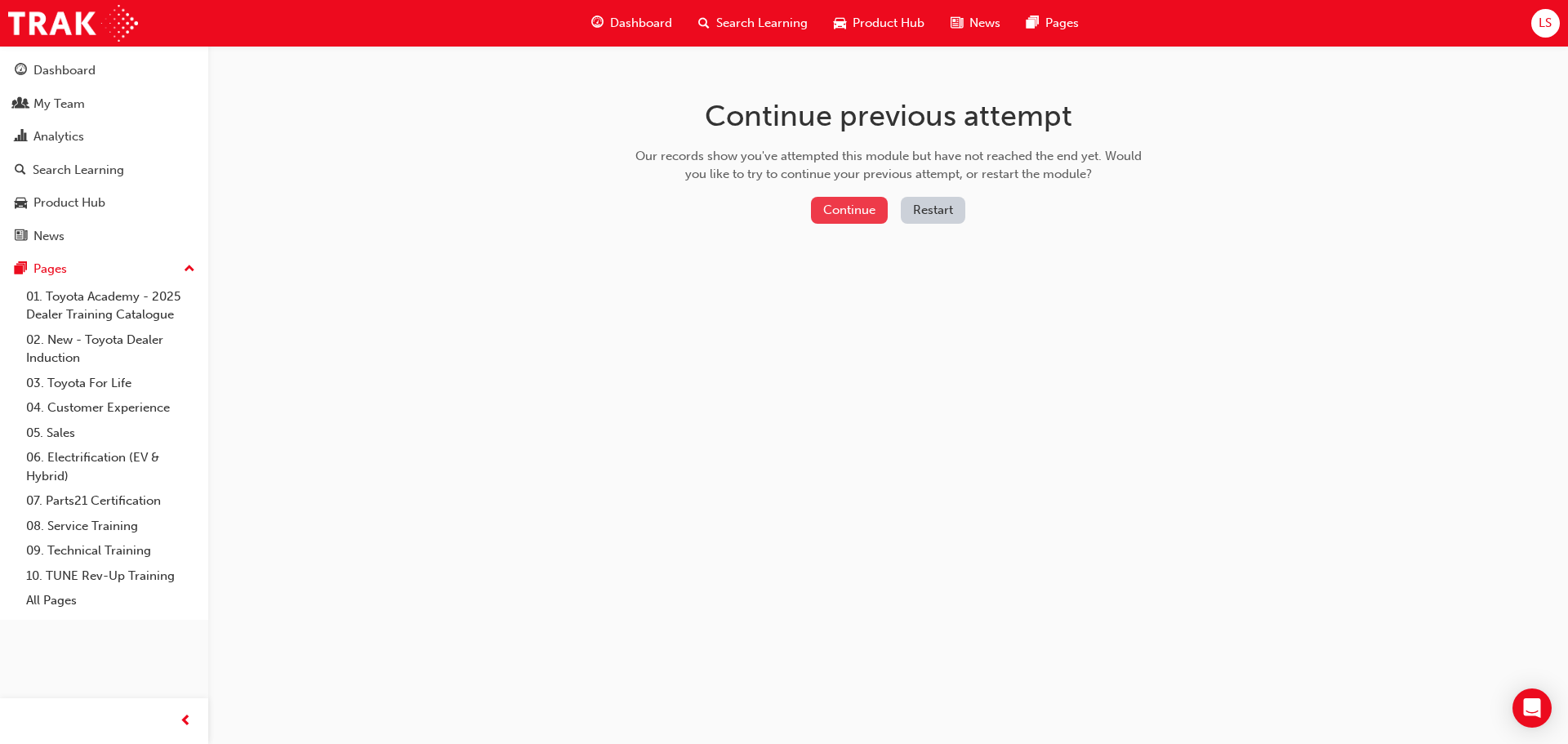
click at [835, 220] on button "Continue" at bounding box center [849, 210] width 77 height 27
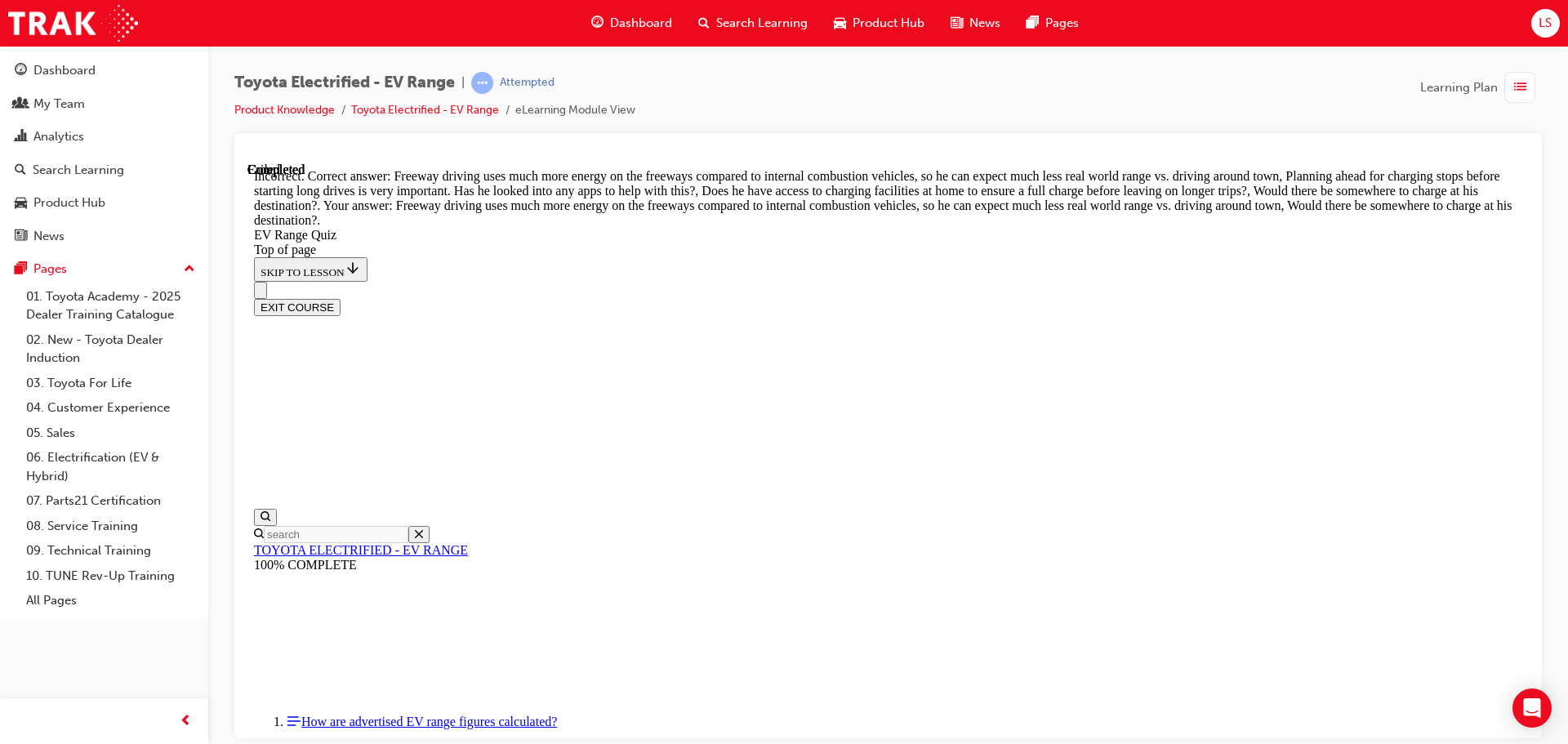
scroll to position [477, 0]
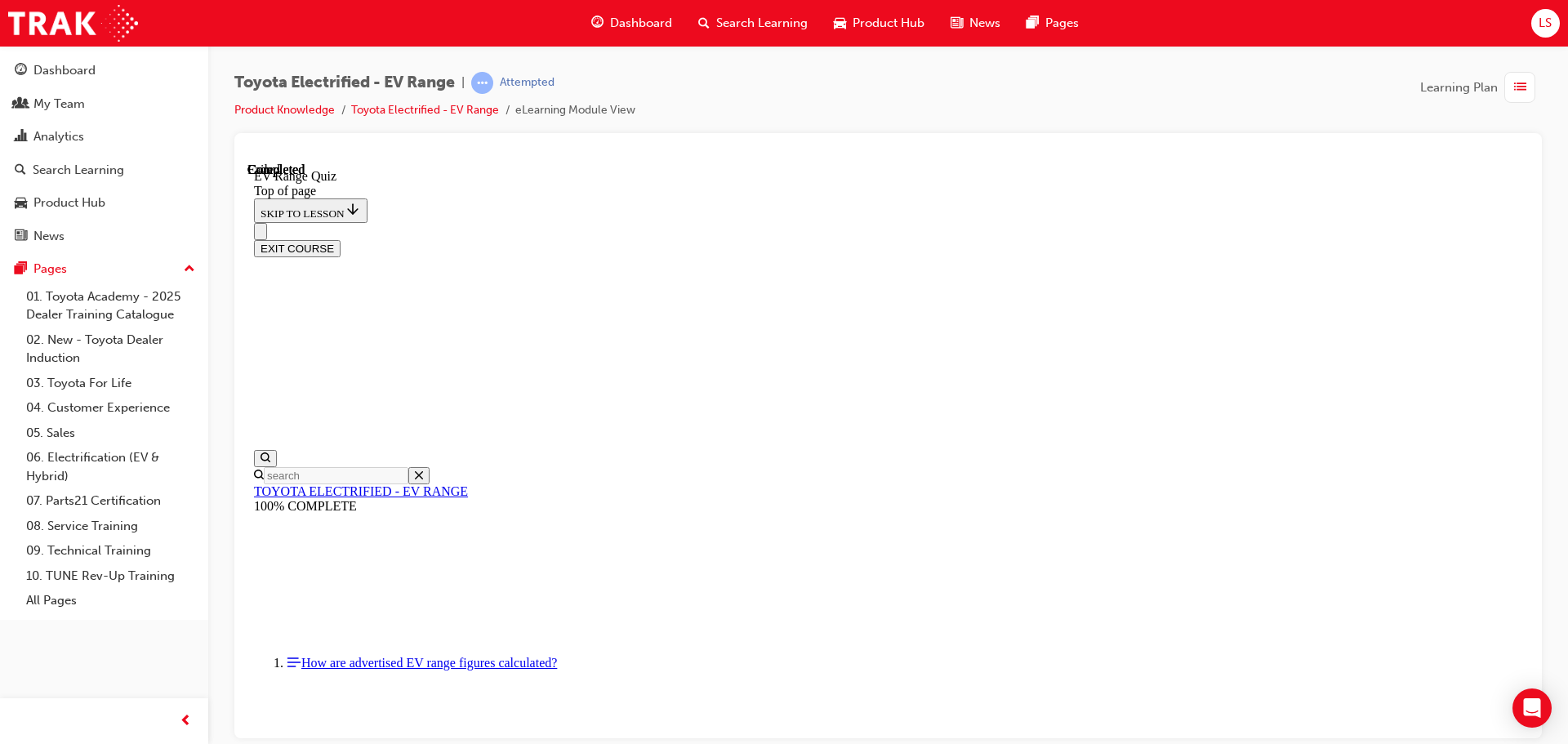
scroll to position [258, 0]
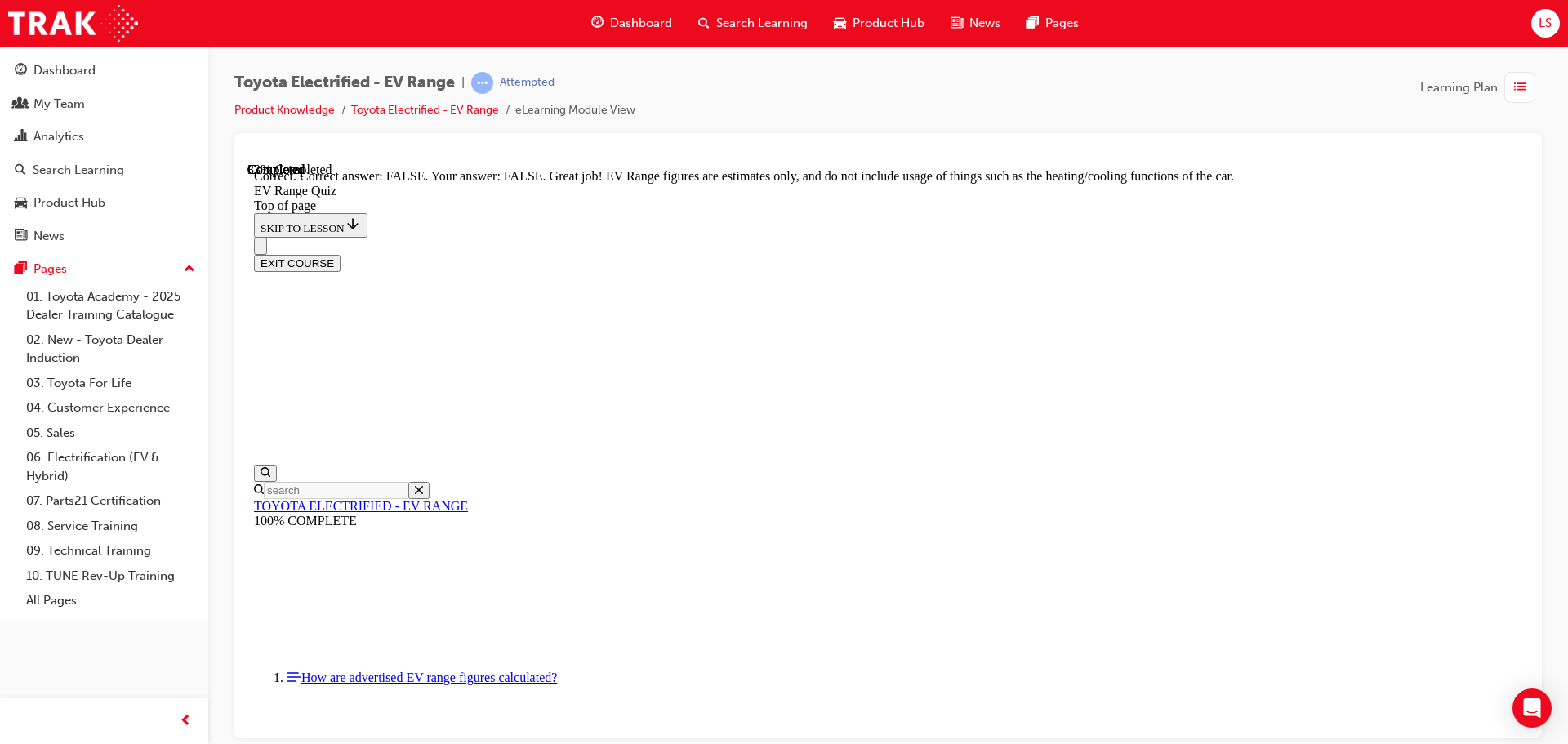
drag, startPoint x: 992, startPoint y: 667, endPoint x: 1013, endPoint y: 611, distance: 59.8
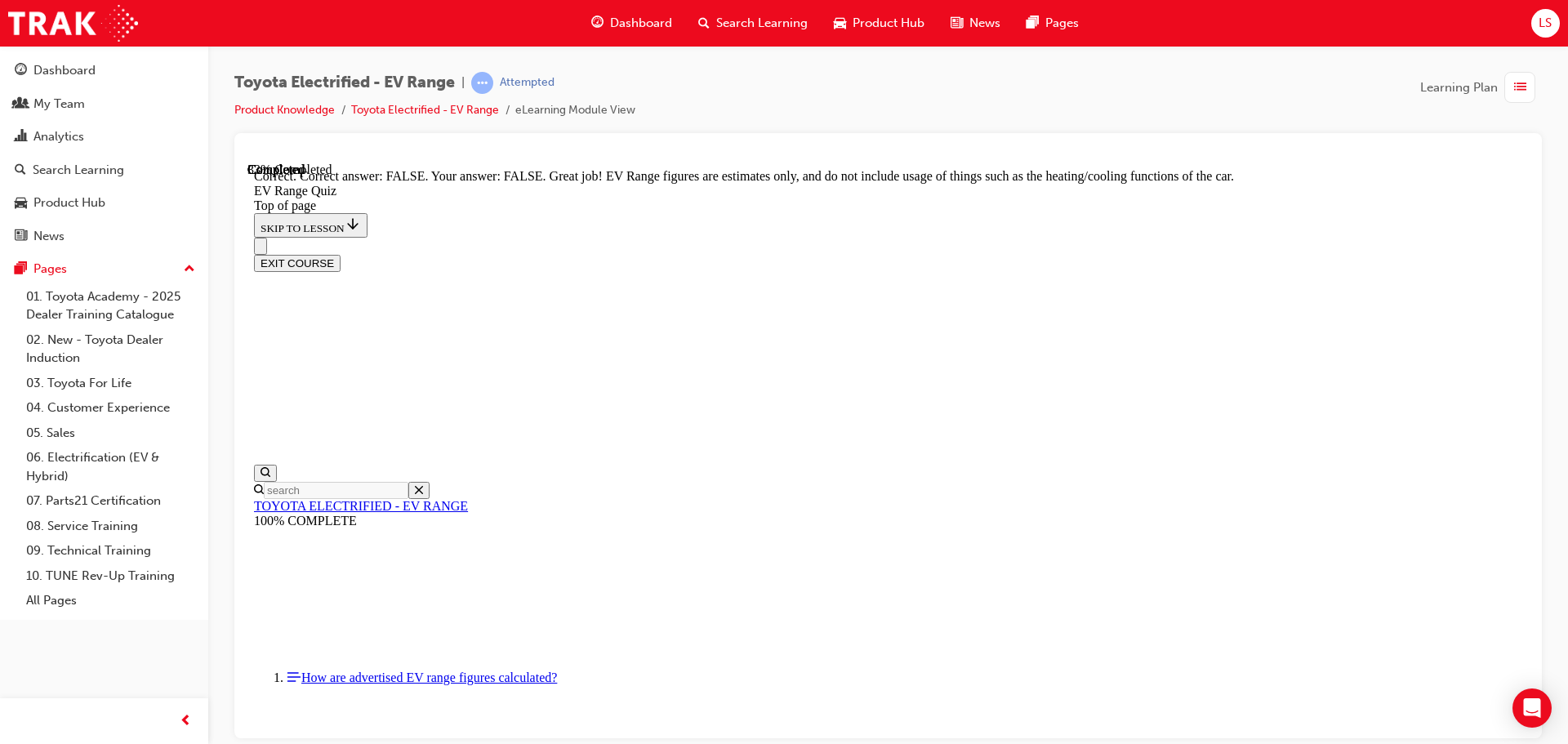
scroll to position [355, 0]
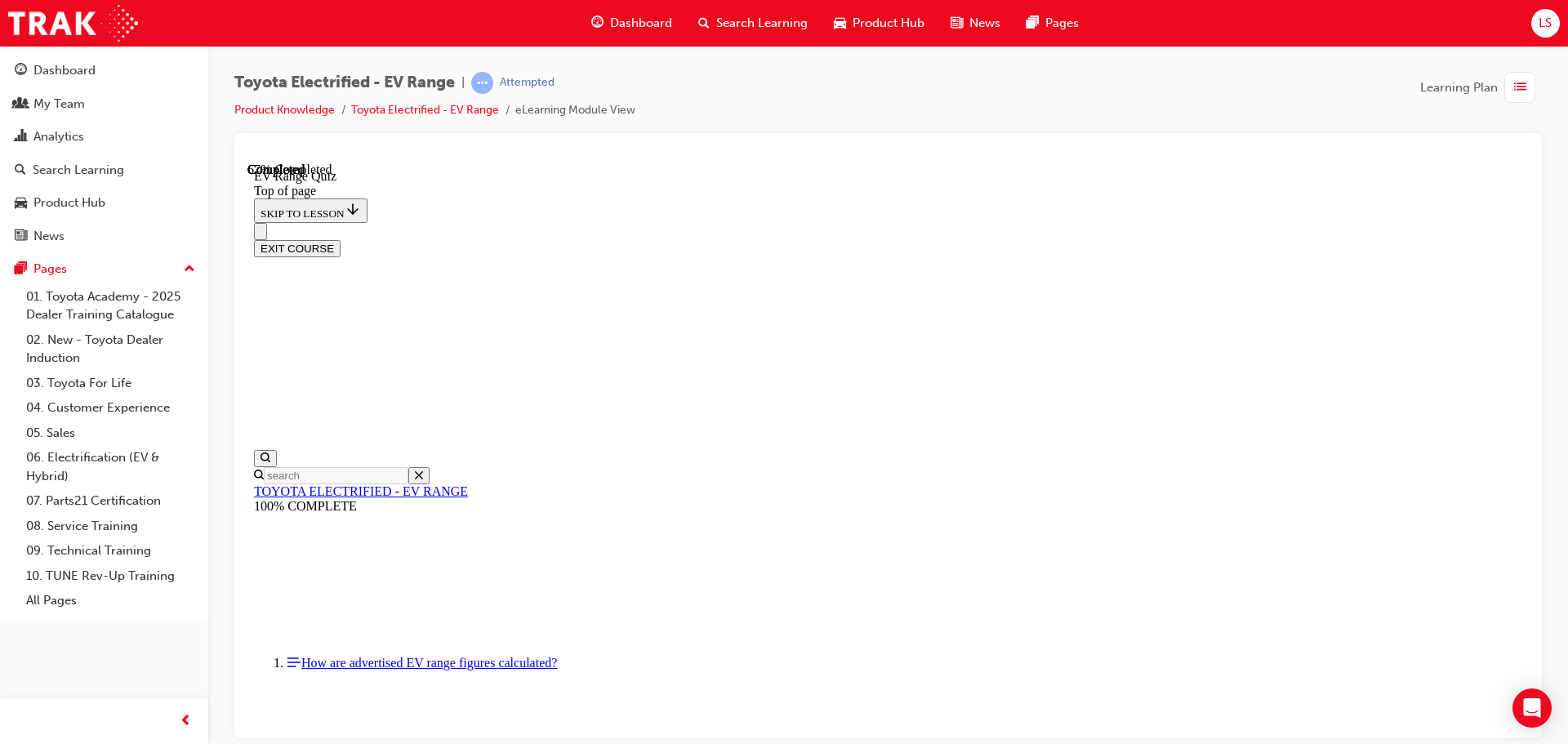
scroll to position [295, 0]
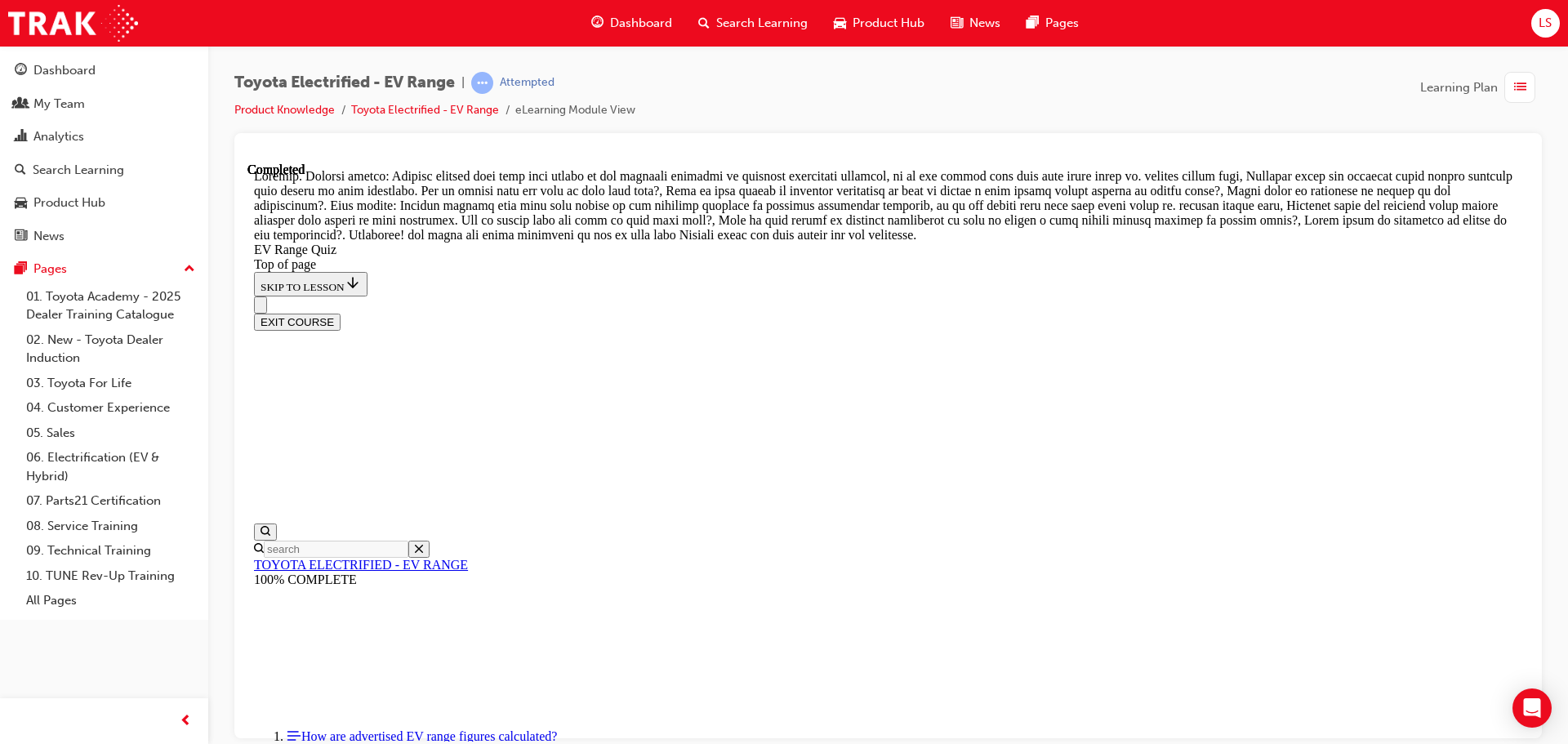
scroll to position [578, 0]
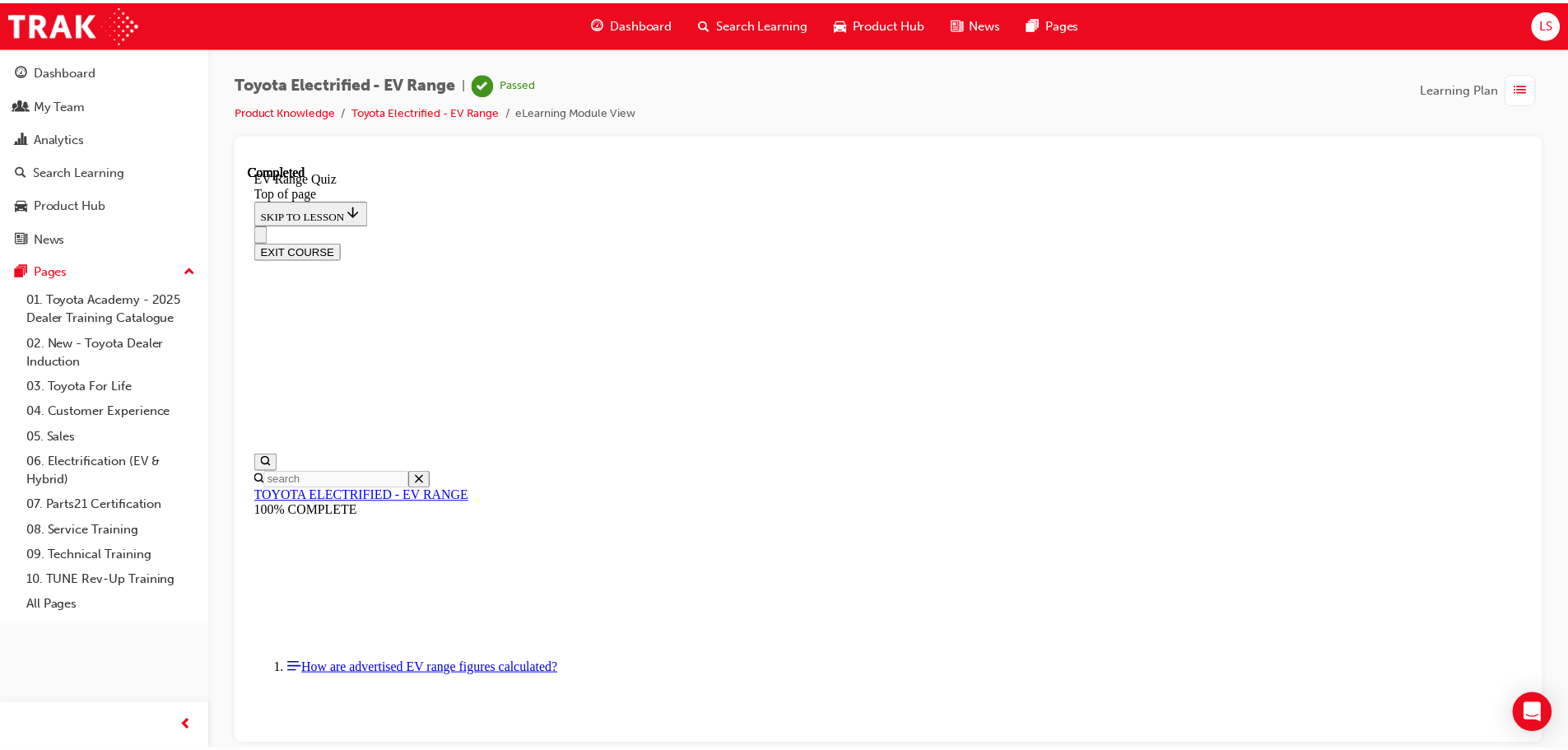
scroll to position [260, 0]
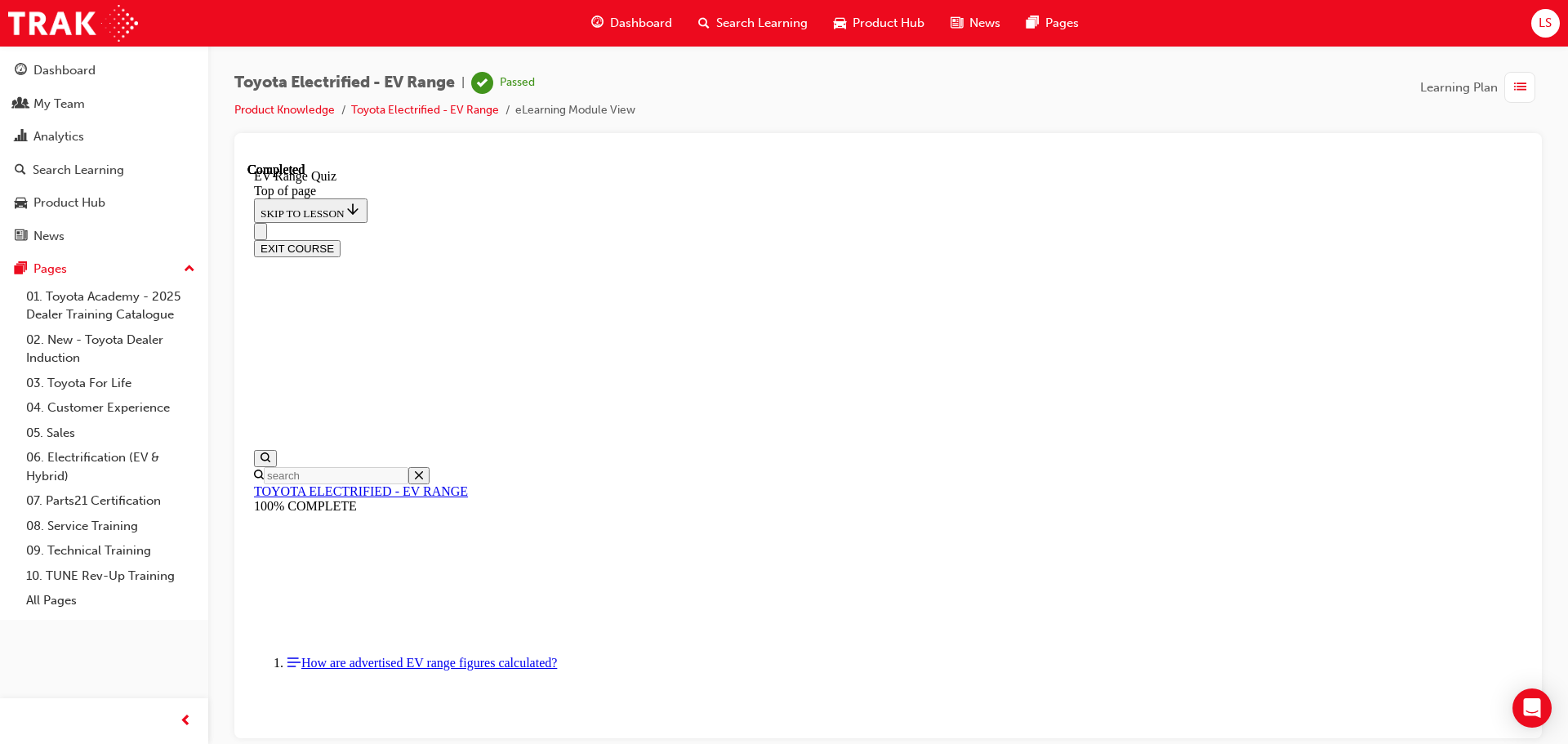
click at [636, 25] on span "Dashboard" at bounding box center [641, 23] width 62 height 19
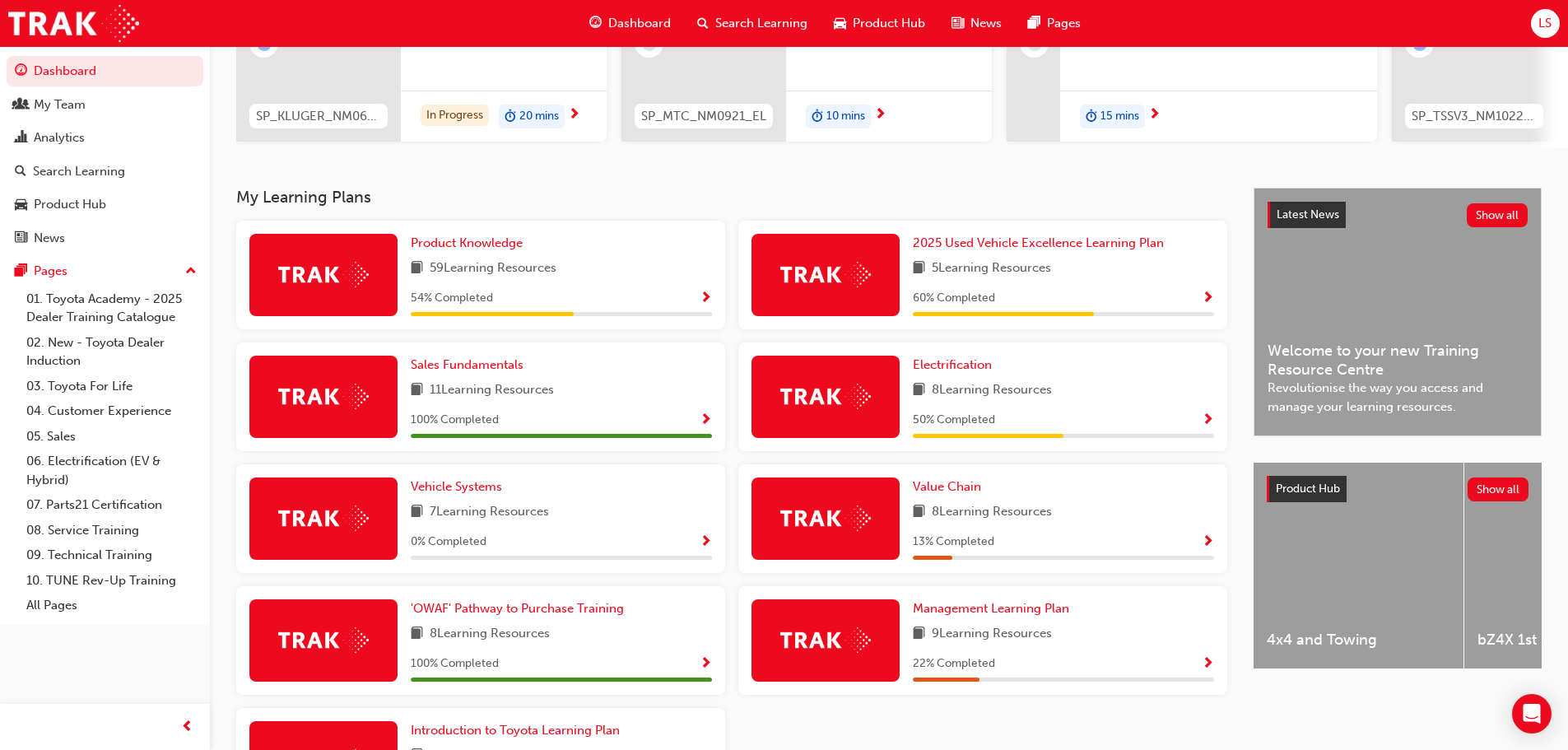
scroll to position [220, 0]
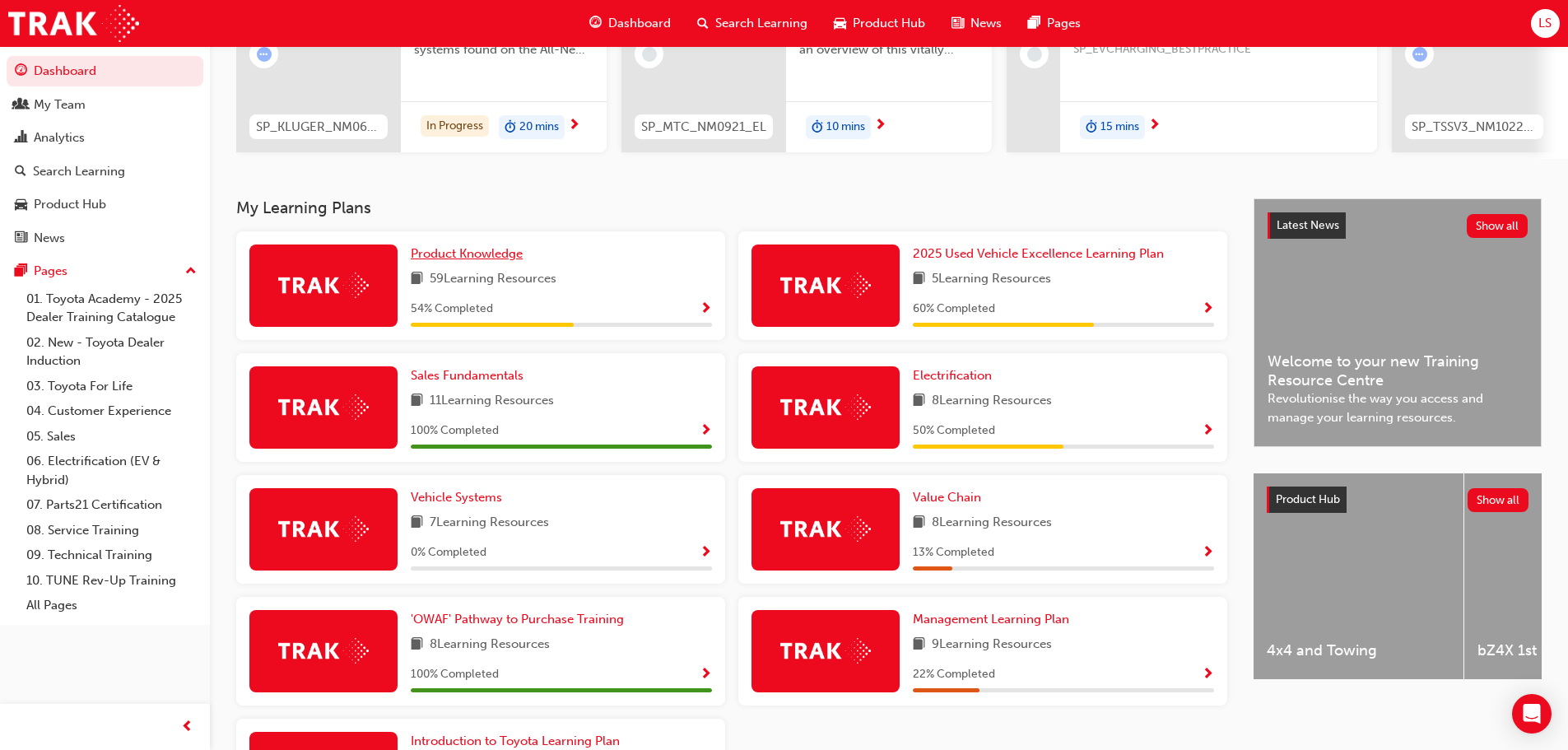
click at [479, 261] on span "Product Knowledge" at bounding box center [467, 254] width 112 height 15
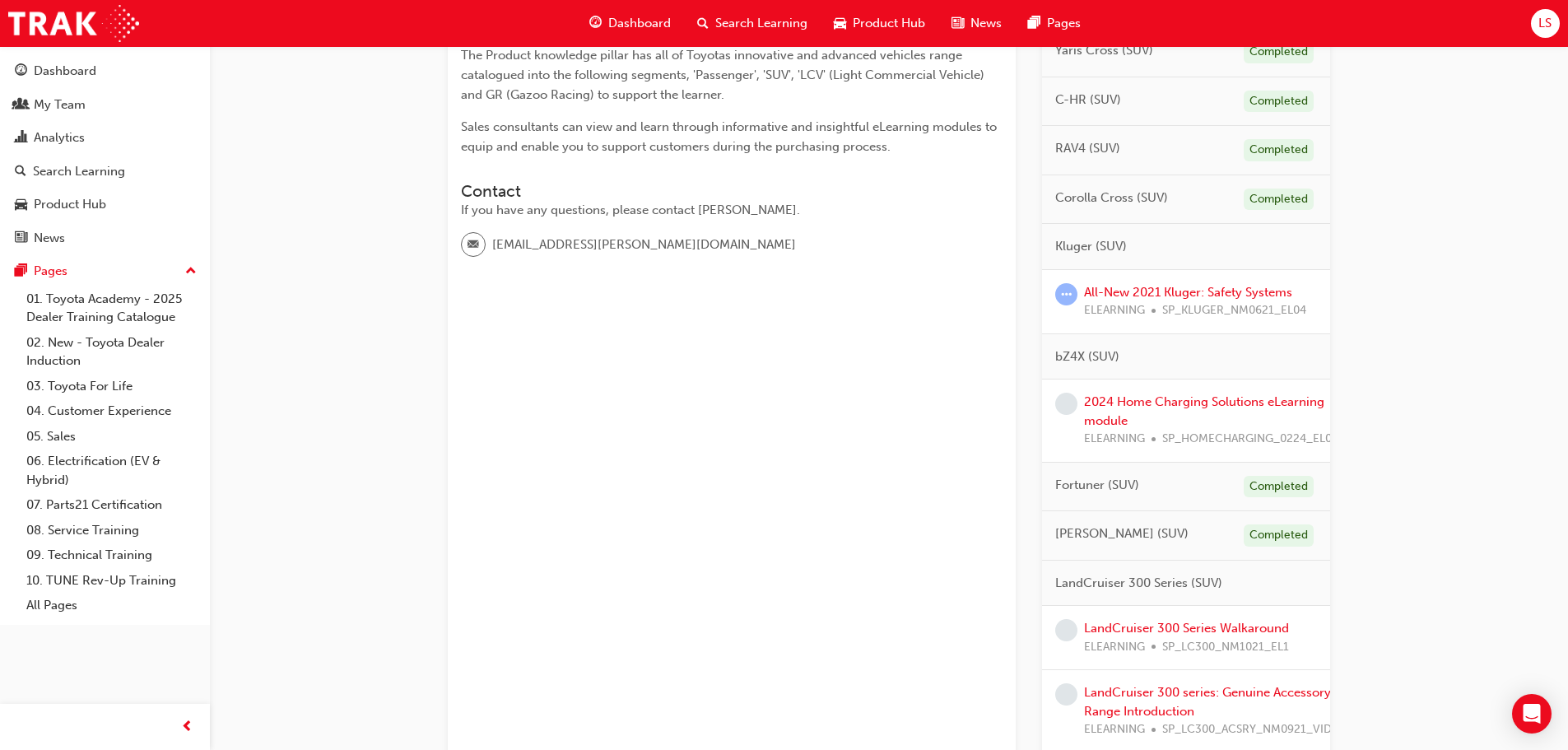
scroll to position [494, 0]
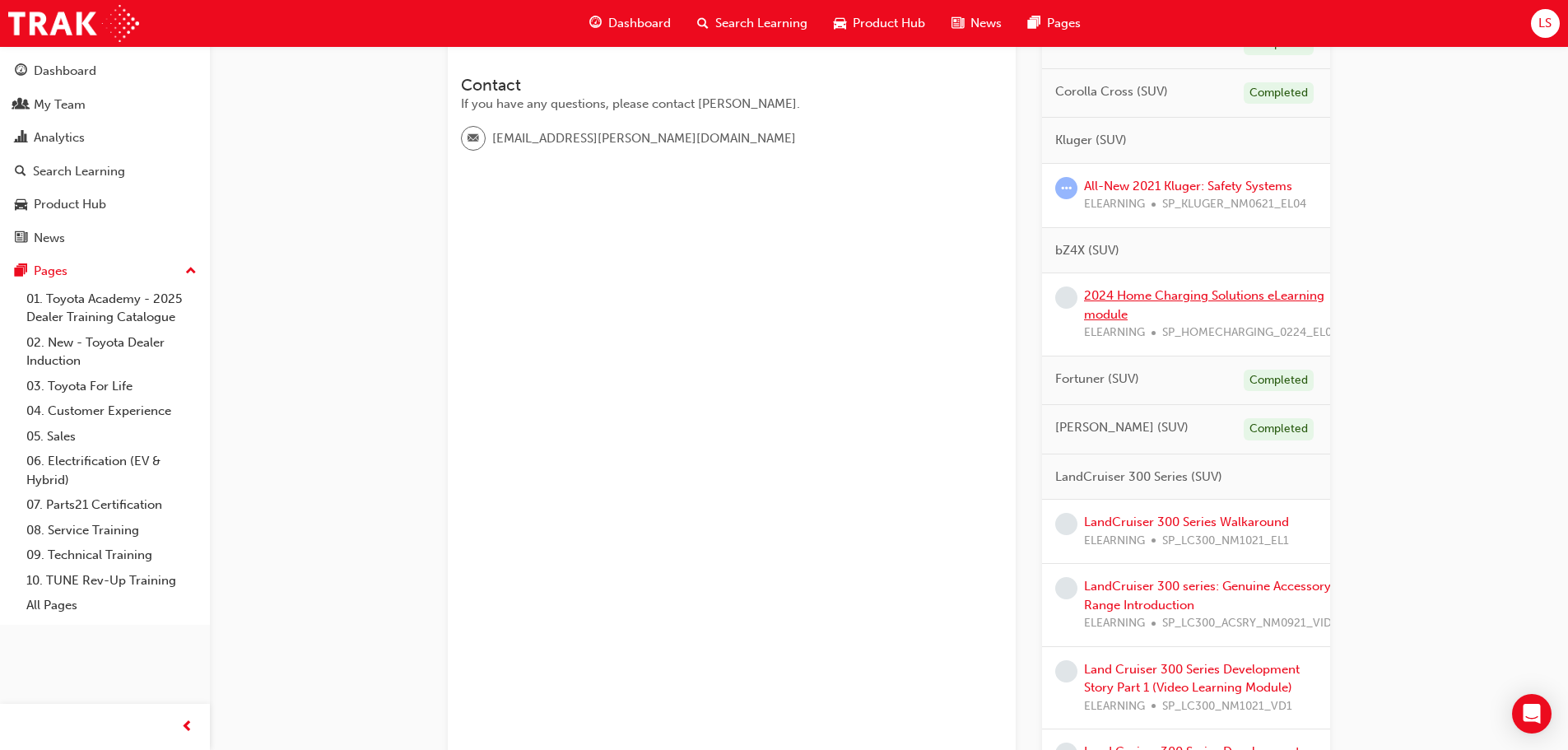
click at [1108, 302] on link "2024 Home Charging Solutions eLearning module" at bounding box center [1204, 305] width 241 height 33
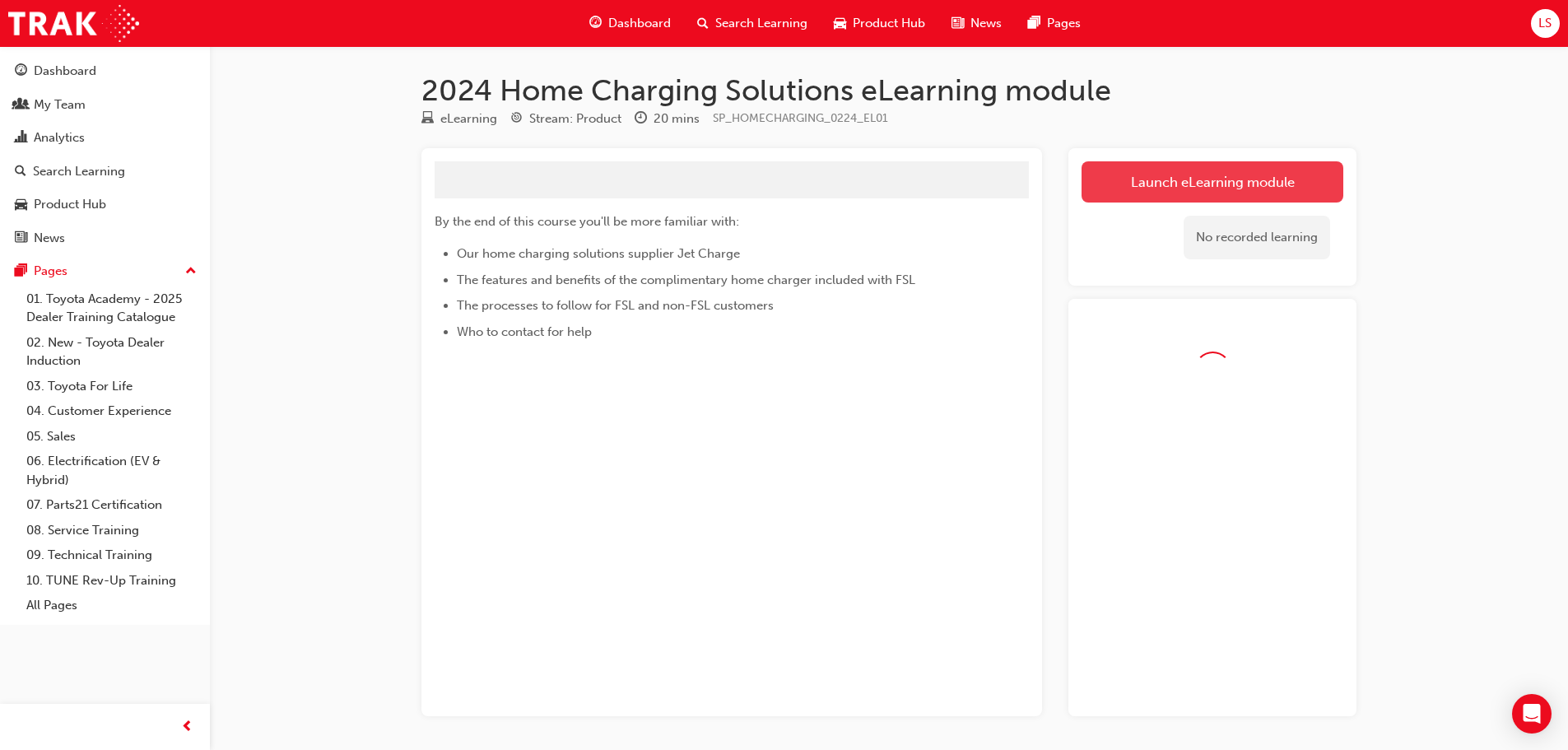
click at [1178, 189] on link "Launch eLearning module" at bounding box center [1212, 181] width 261 height 41
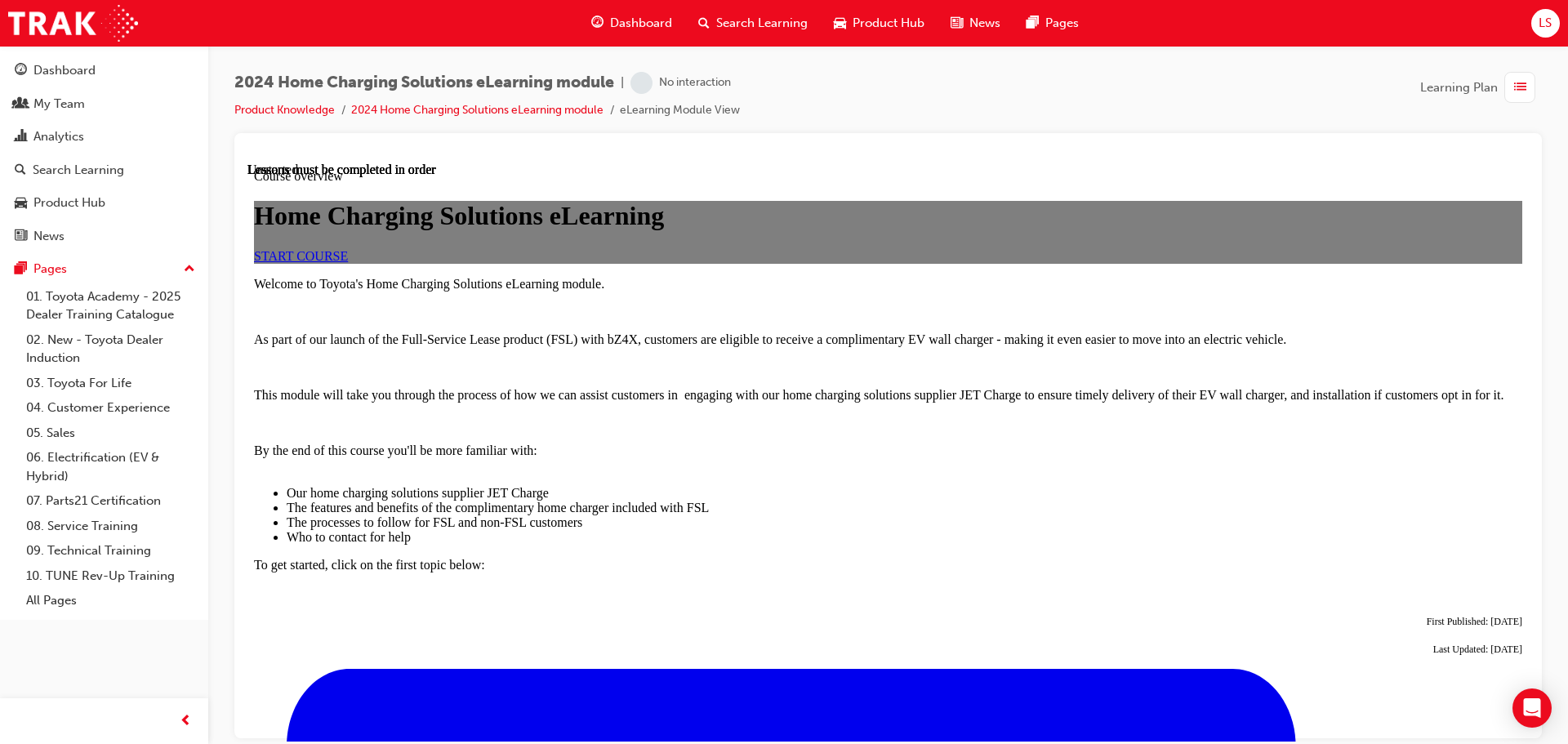
click at [348, 262] on span "START COURSE" at bounding box center [300, 254] width 94 height 14
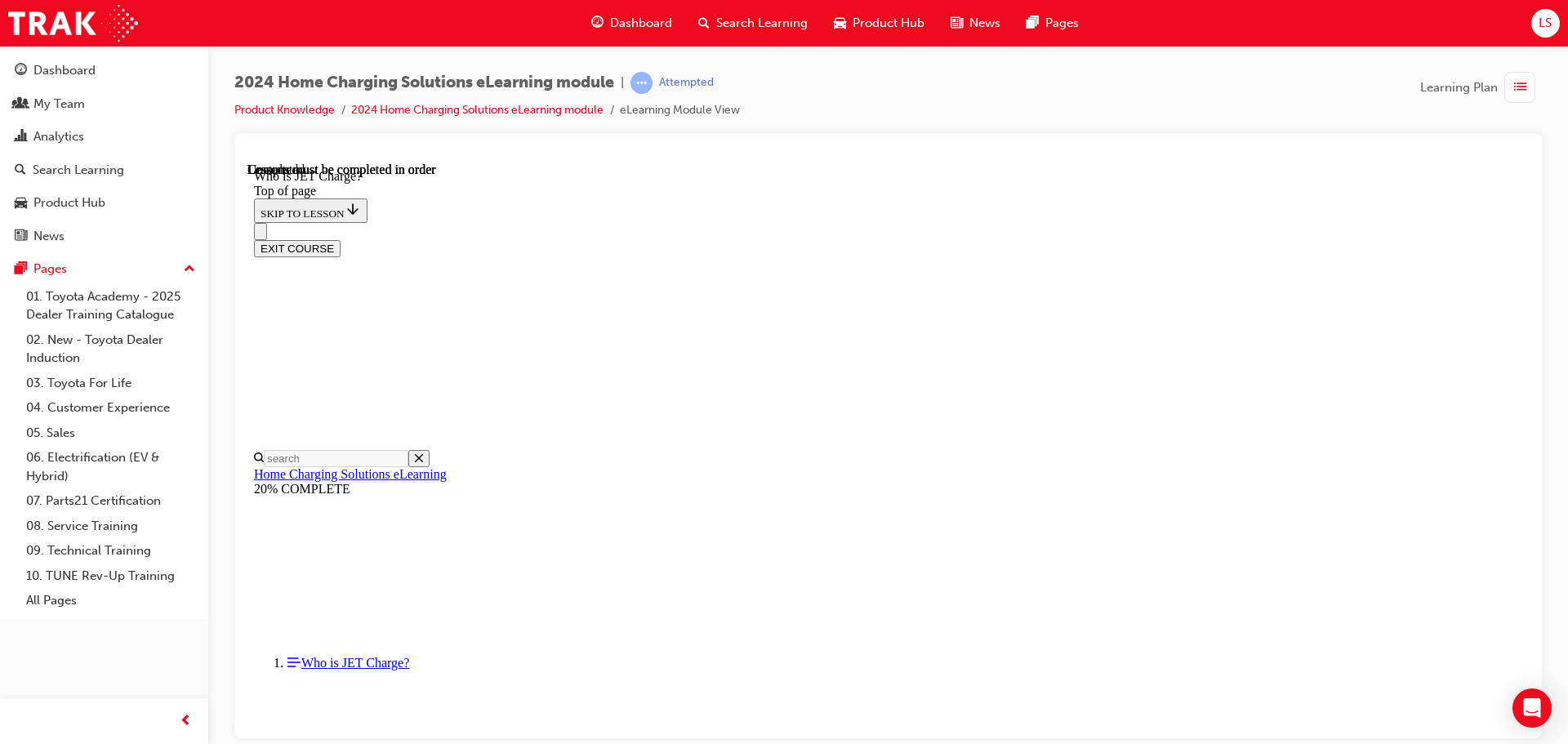
scroll to position [240, 0]
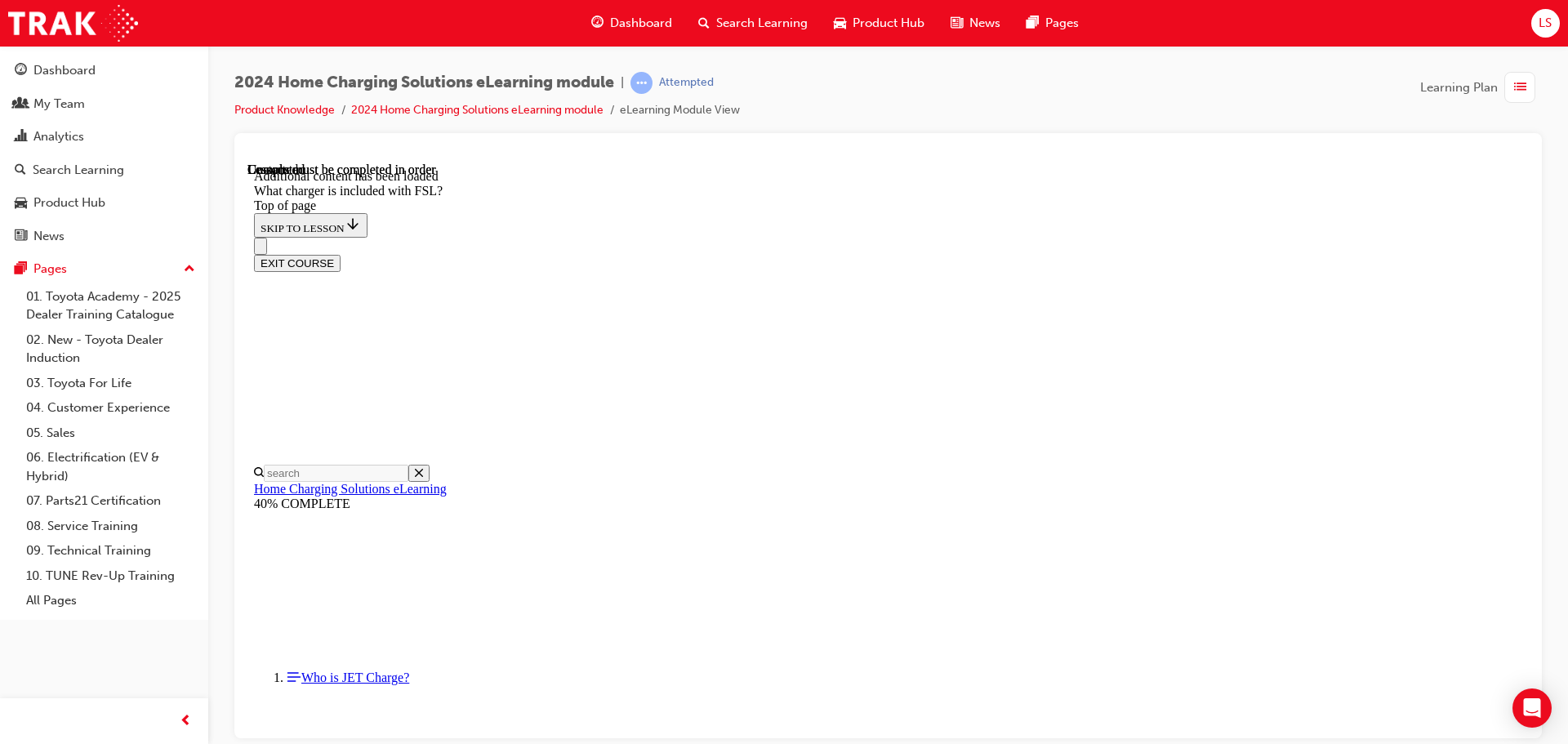
scroll to position [2145, 0]
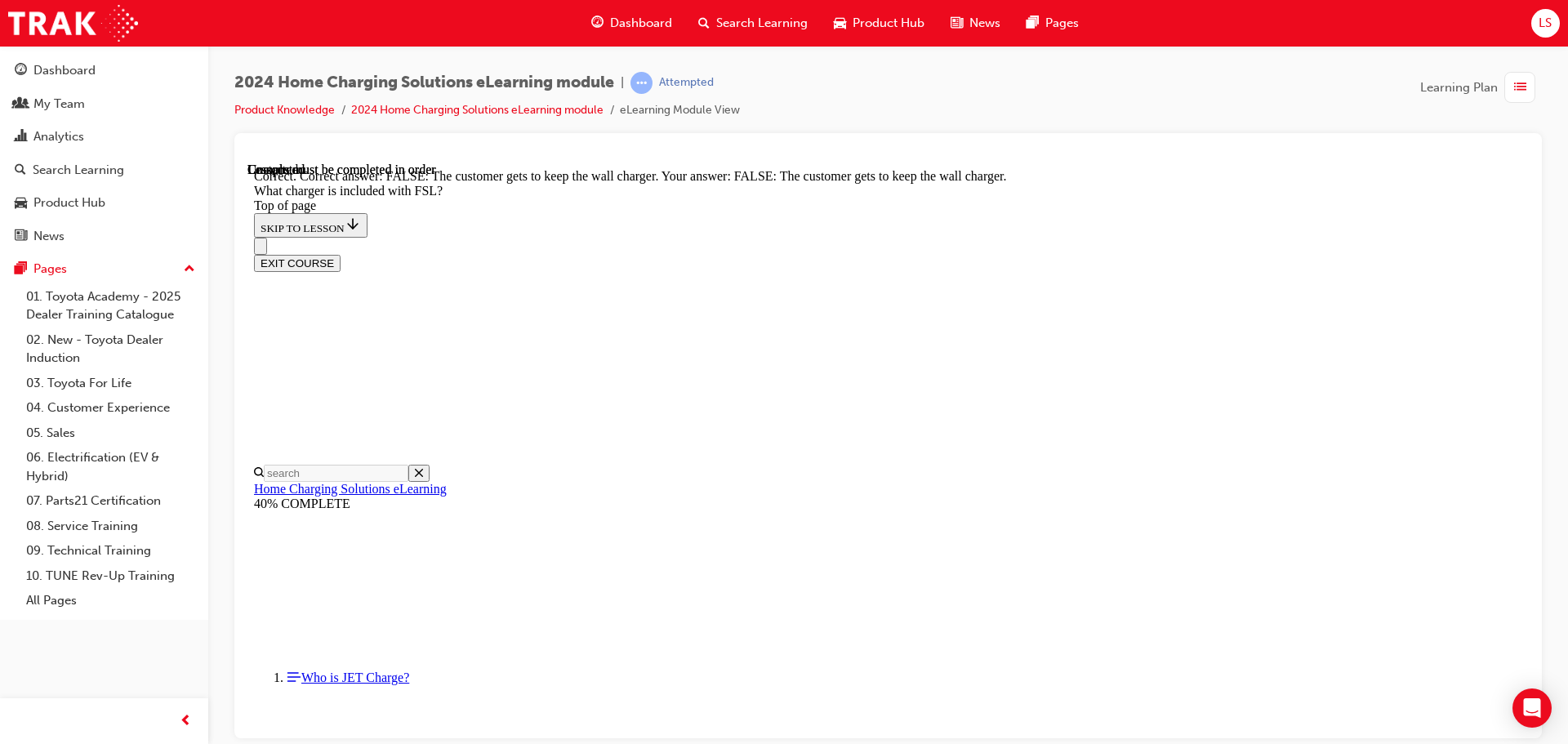
scroll to position [2254, 0]
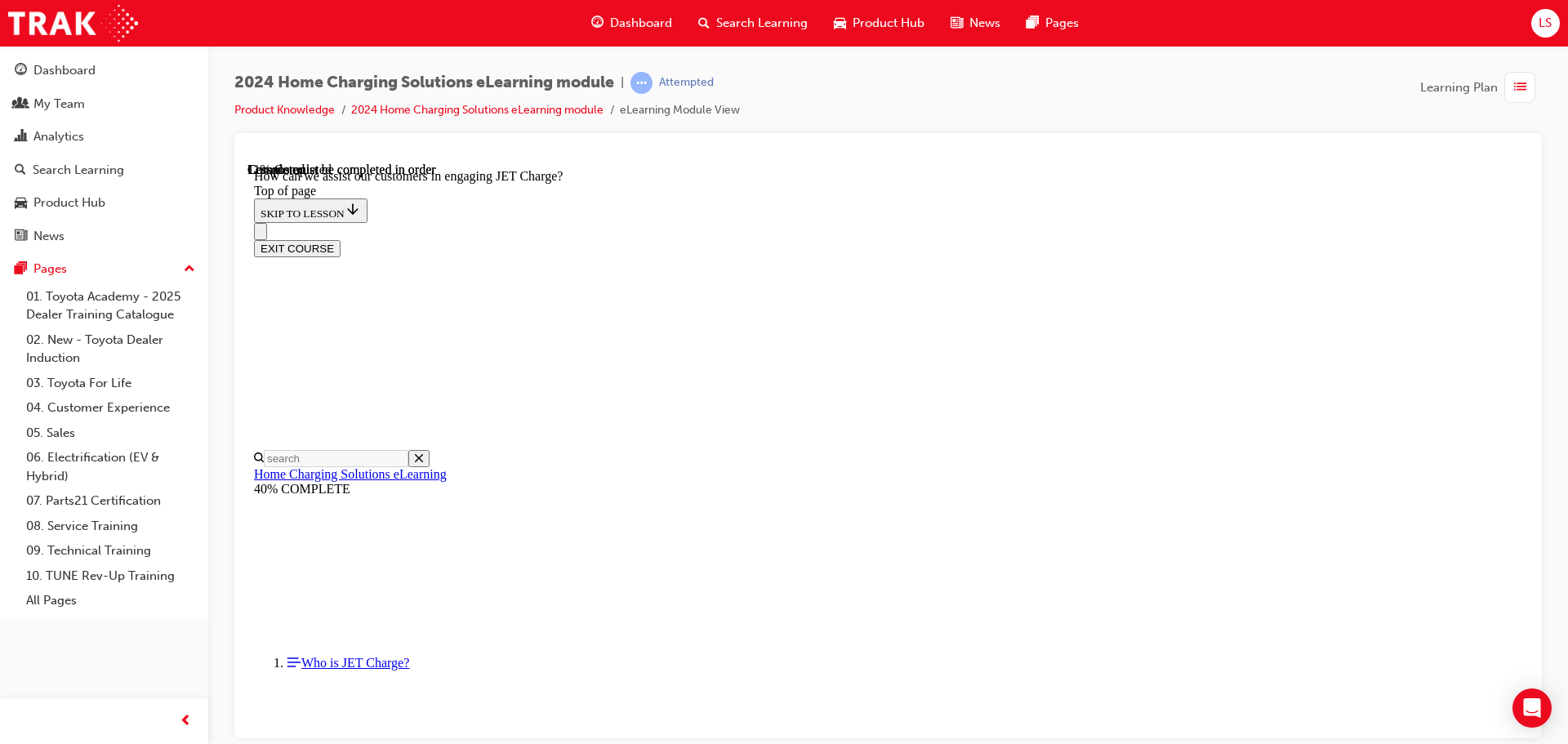
scroll to position [51, 0]
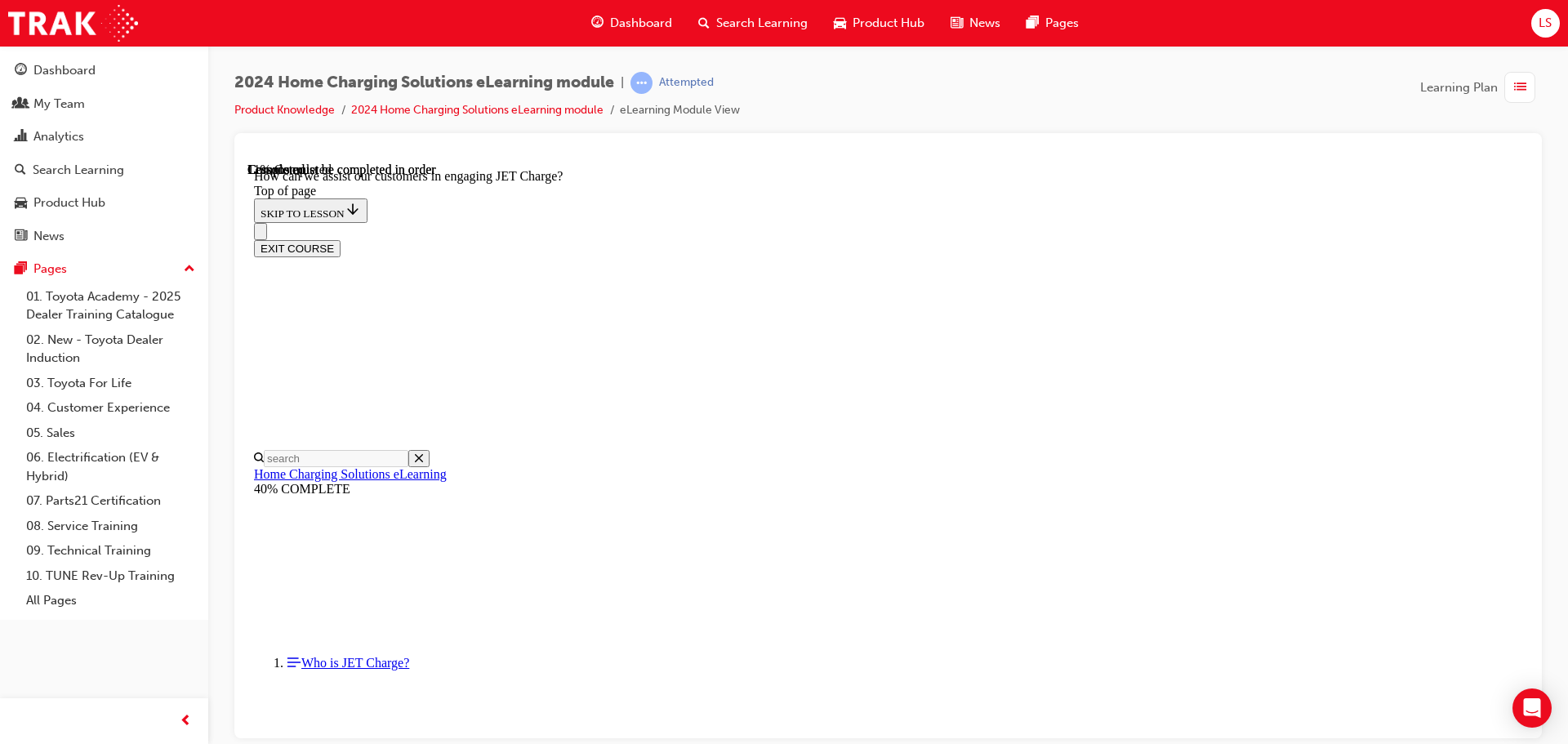
drag, startPoint x: 917, startPoint y: 655, endPoint x: 919, endPoint y: 646, distance: 9.2
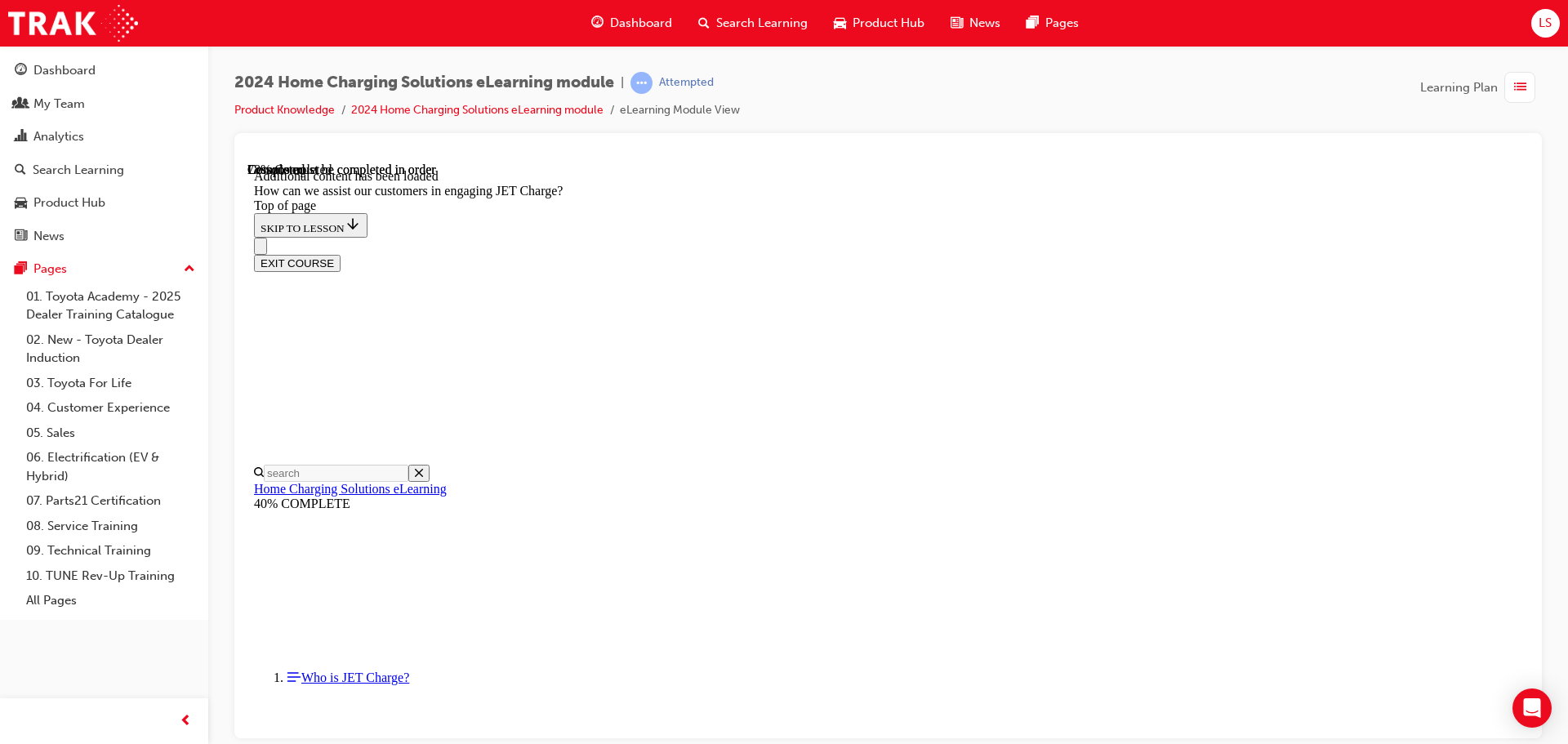
scroll to position [3526, 0]
drag, startPoint x: 892, startPoint y: 435, endPoint x: 944, endPoint y: 511, distance: 92.1
drag, startPoint x: 859, startPoint y: 678, endPoint x: 903, endPoint y: 439, distance: 243.0
drag, startPoint x: 847, startPoint y: 602, endPoint x: 893, endPoint y: 358, distance: 248.3
drag, startPoint x: 843, startPoint y: 594, endPoint x: 896, endPoint y: 667, distance: 90.2
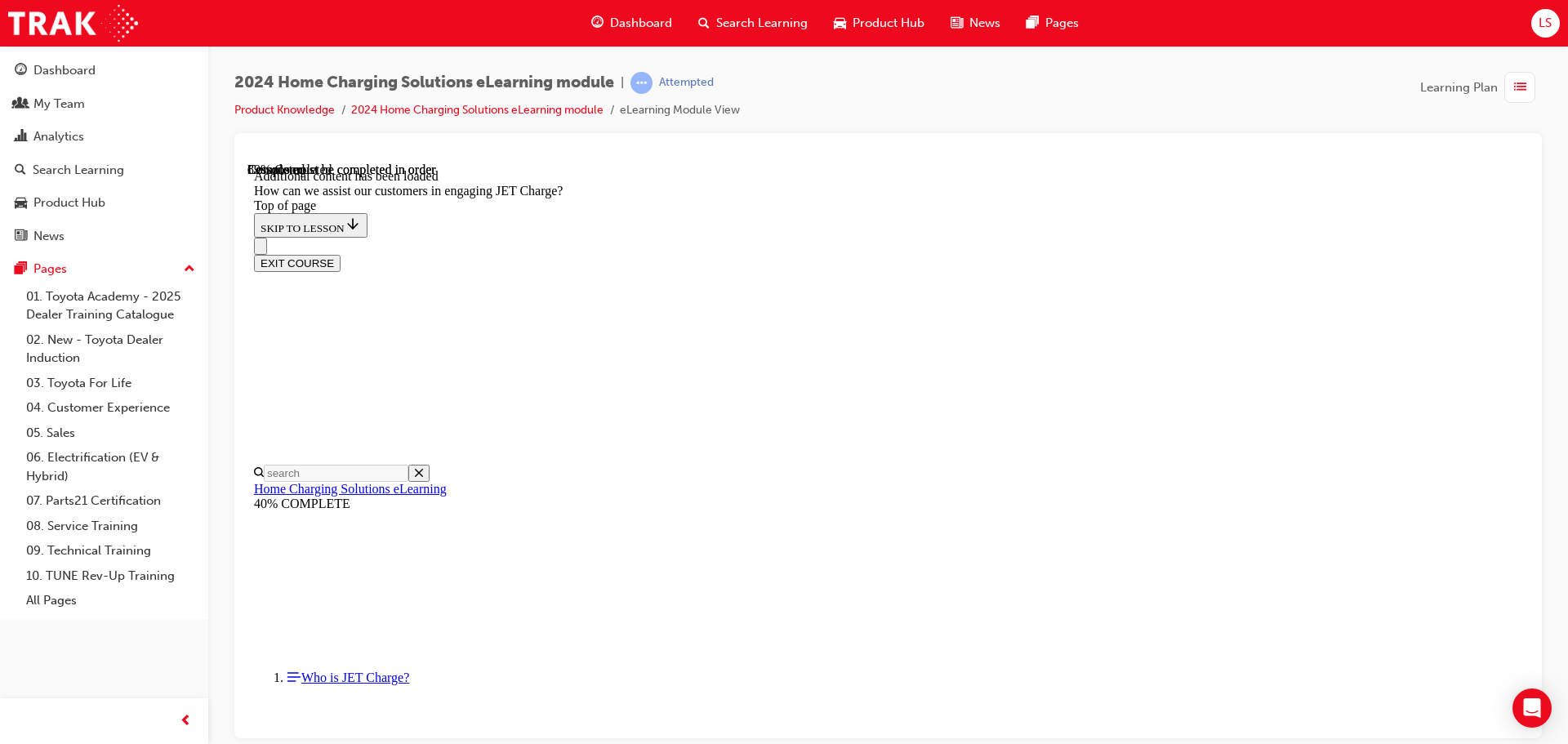
drag, startPoint x: 843, startPoint y: 606, endPoint x: 888, endPoint y: 601, distance: 45.3
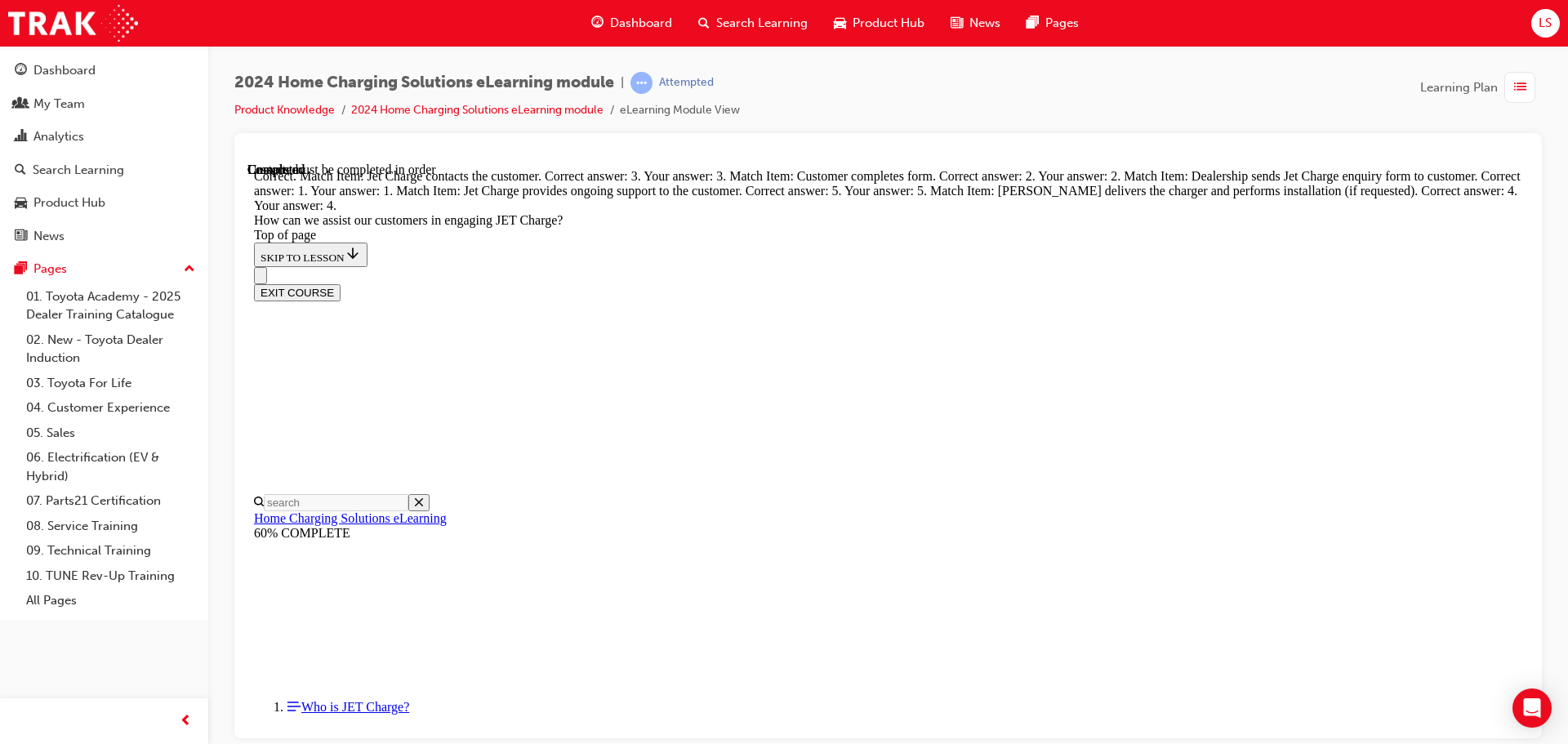
scroll to position [4346, 0]
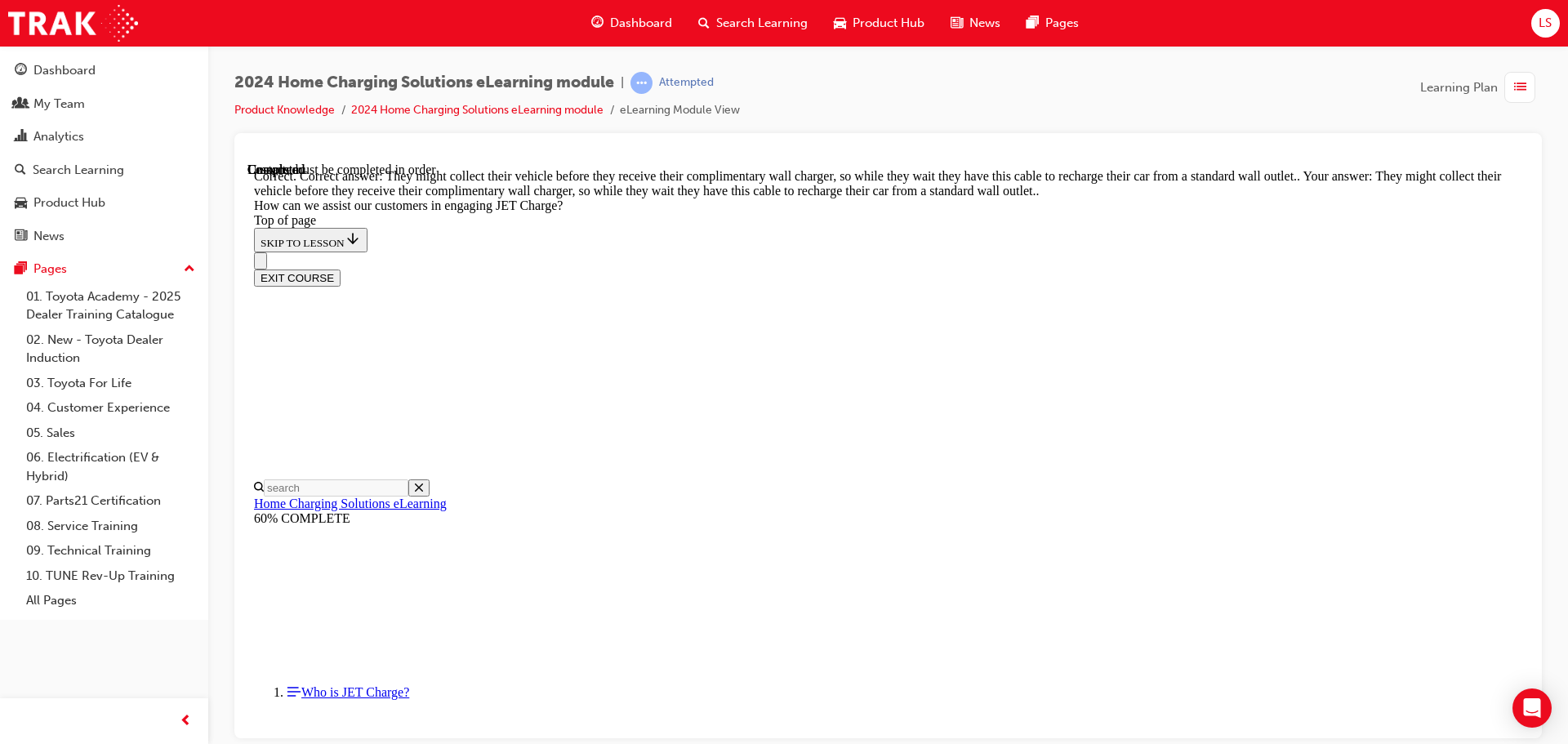
scroll to position [4504, 0]
drag, startPoint x: 993, startPoint y: 714, endPoint x: 1001, endPoint y: 702, distance: 14.4
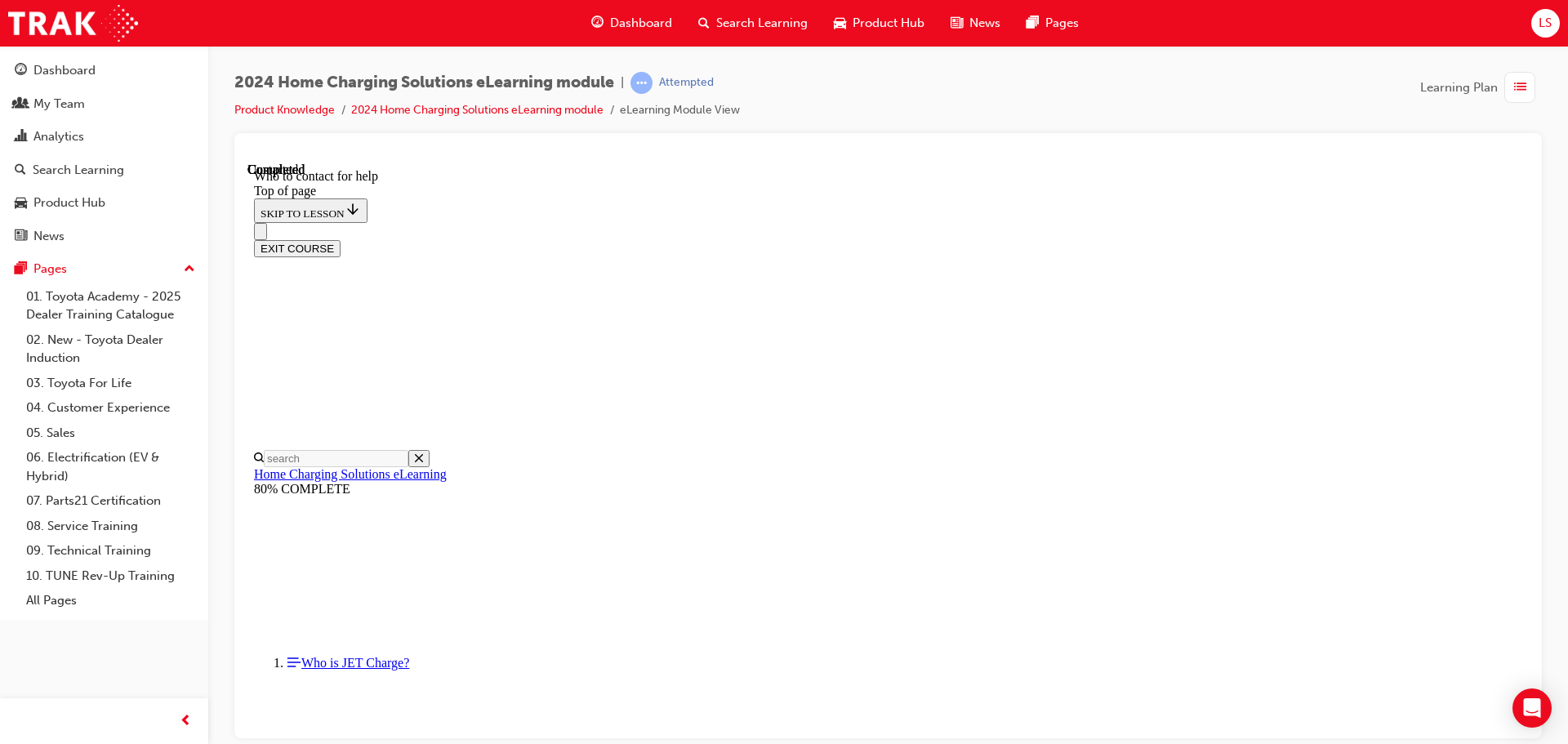
scroll to position [1901, 0]
click at [341, 239] on button "EXIT COURSE" at bounding box center [297, 248] width 86 height 17
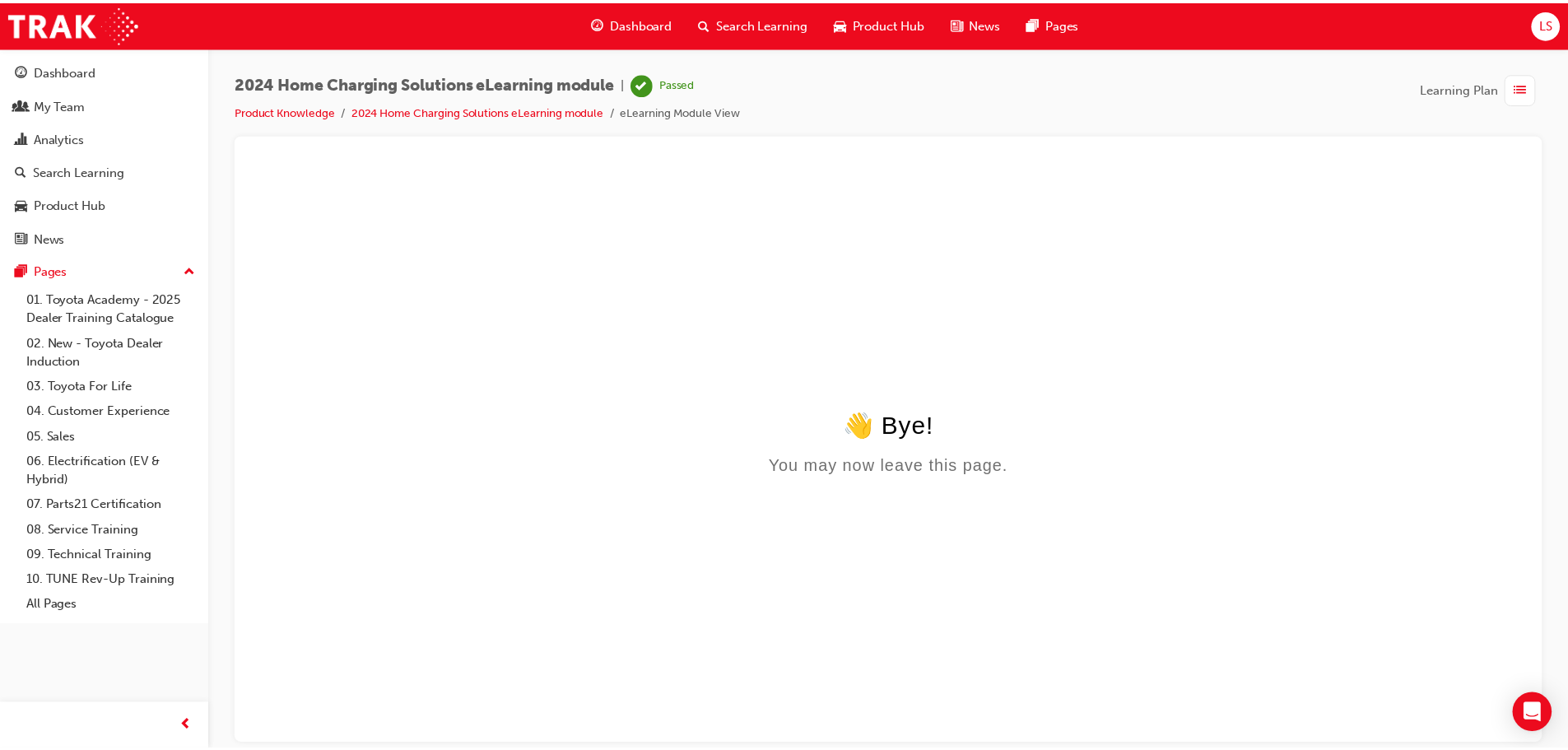
scroll to position [0, 0]
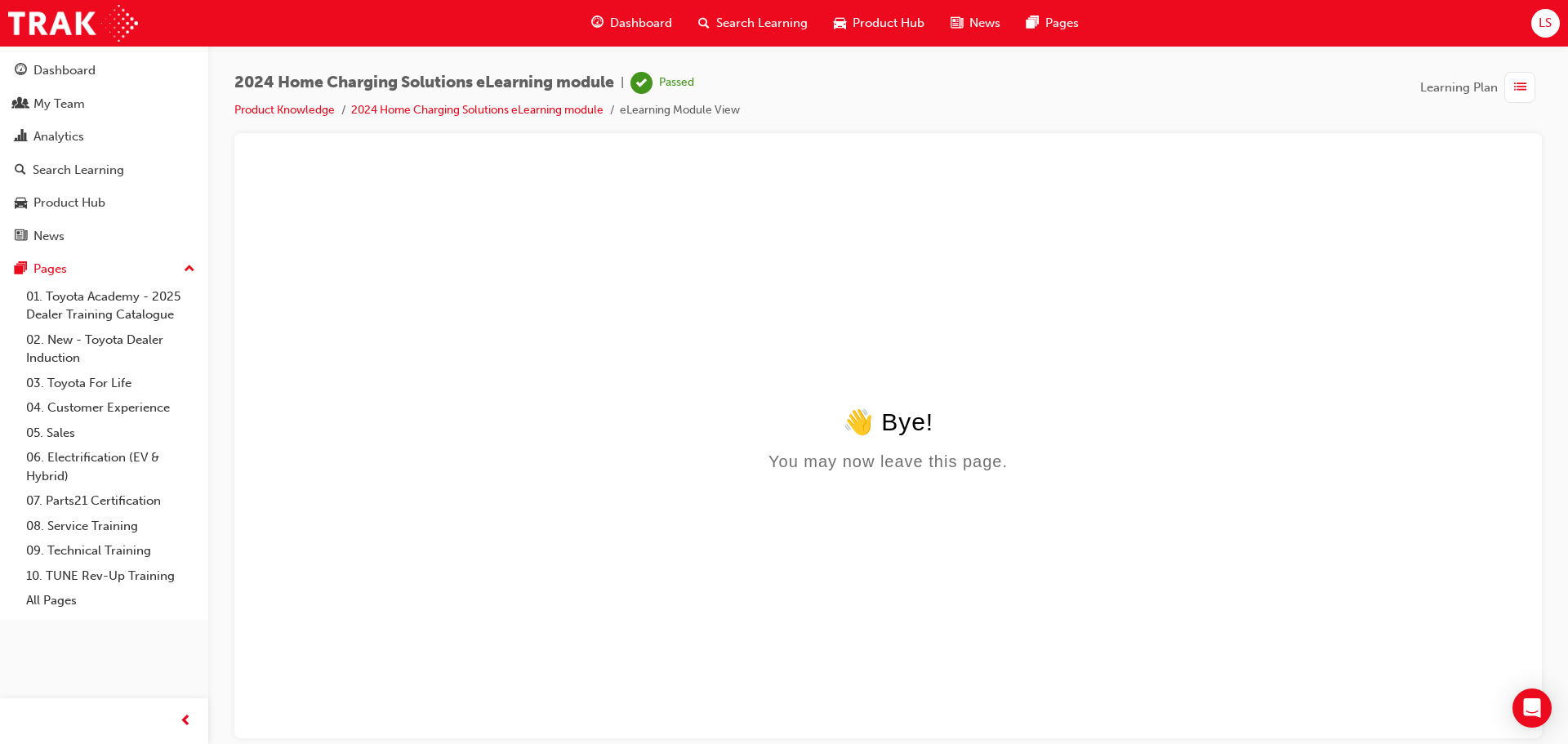
click at [645, 27] on span "Dashboard" at bounding box center [641, 23] width 62 height 19
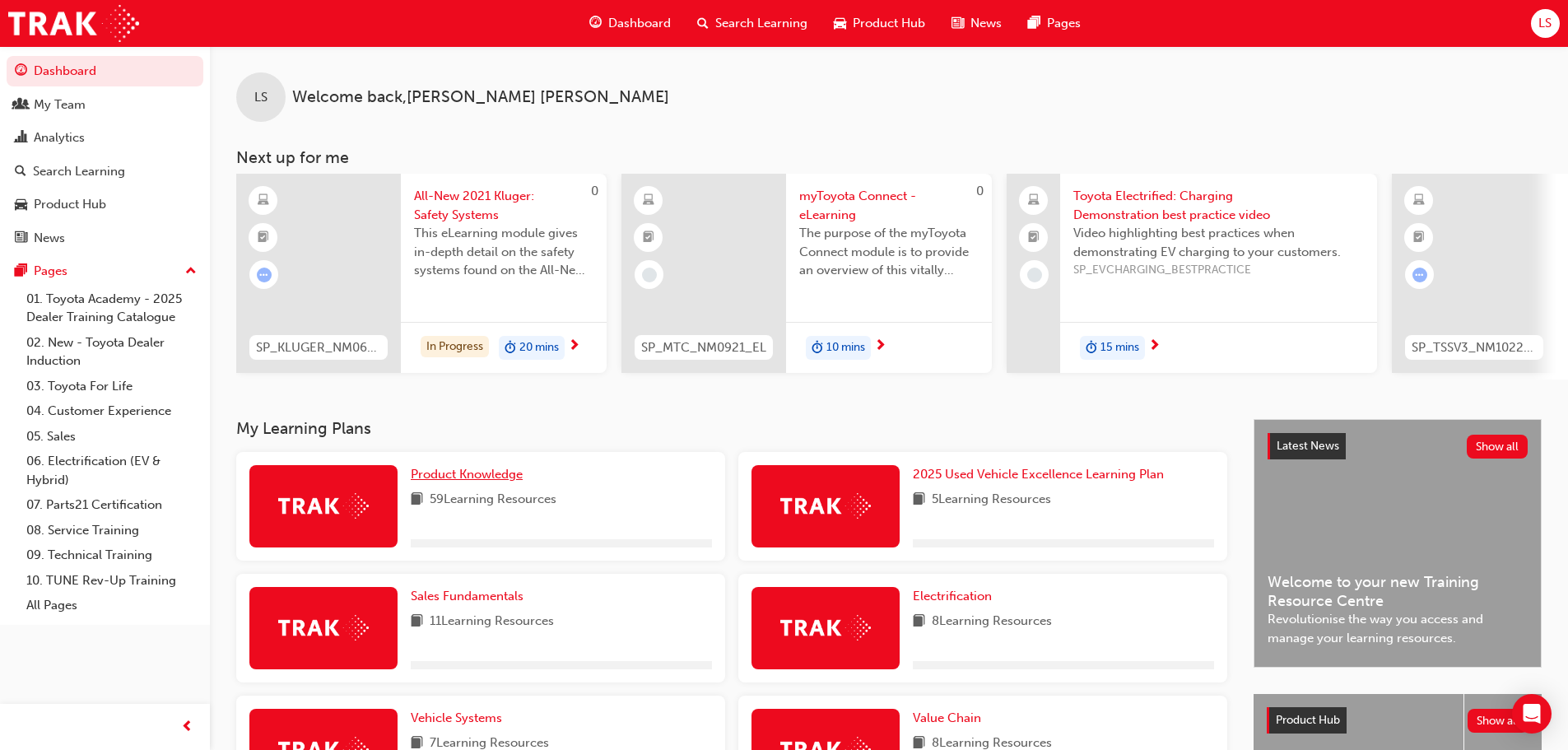
click at [495, 479] on span "Product Knowledge" at bounding box center [467, 474] width 112 height 15
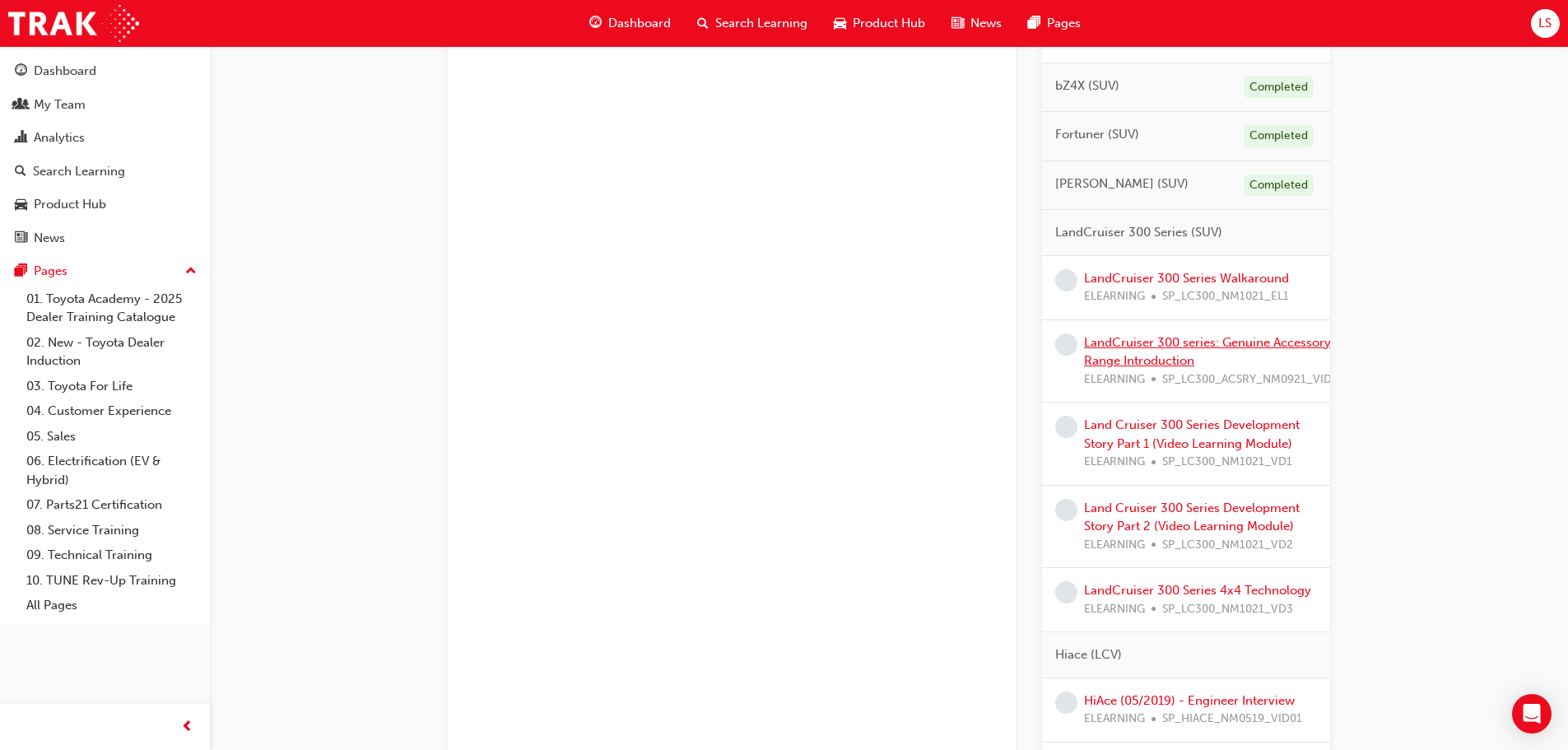
scroll to position [576, 0]
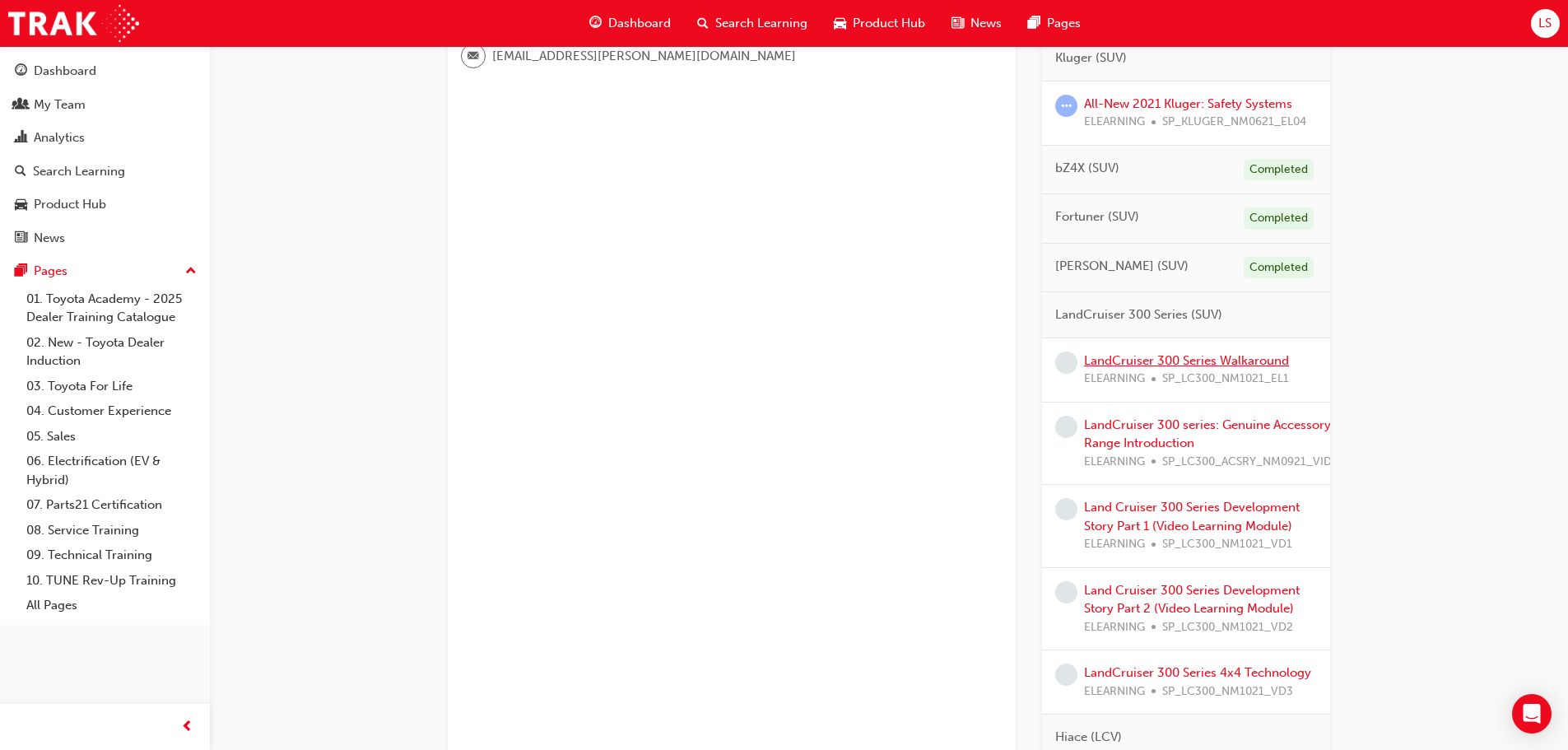
click at [1167, 363] on link "LandCruiser 300 Series Walkaround" at bounding box center [1185, 361] width 205 height 15
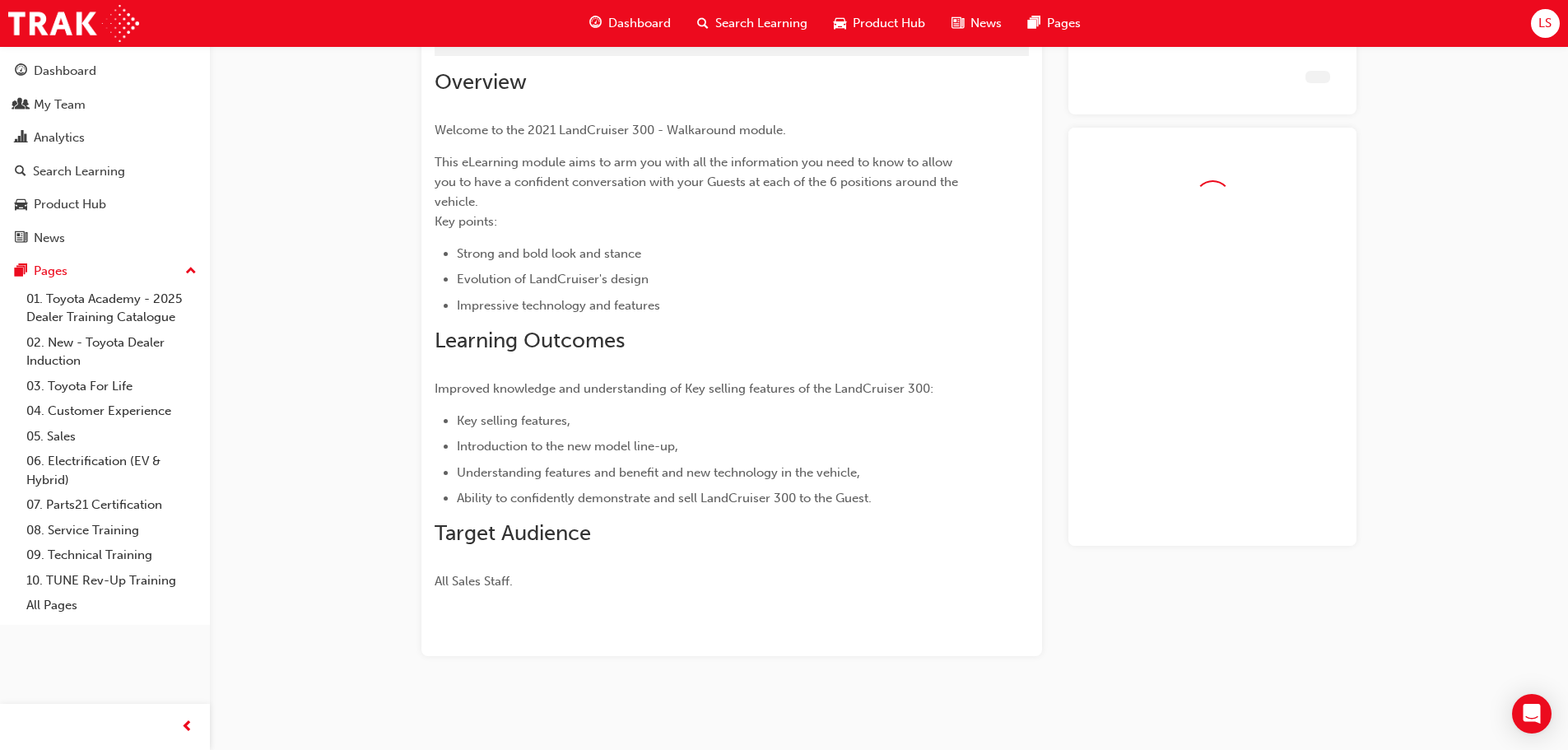
scroll to position [105, 0]
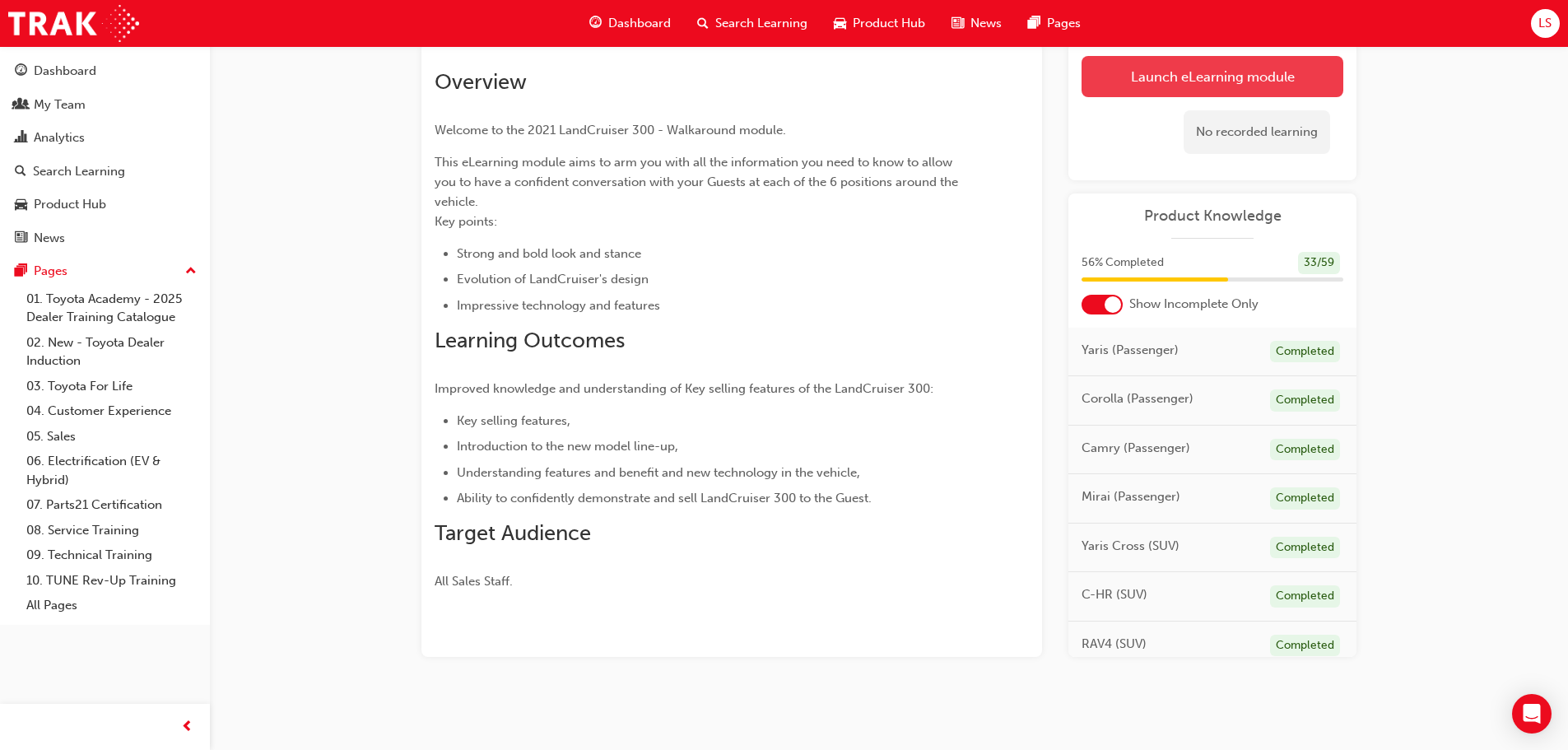
click at [1190, 84] on link "Launch eLearning module" at bounding box center [1212, 76] width 261 height 41
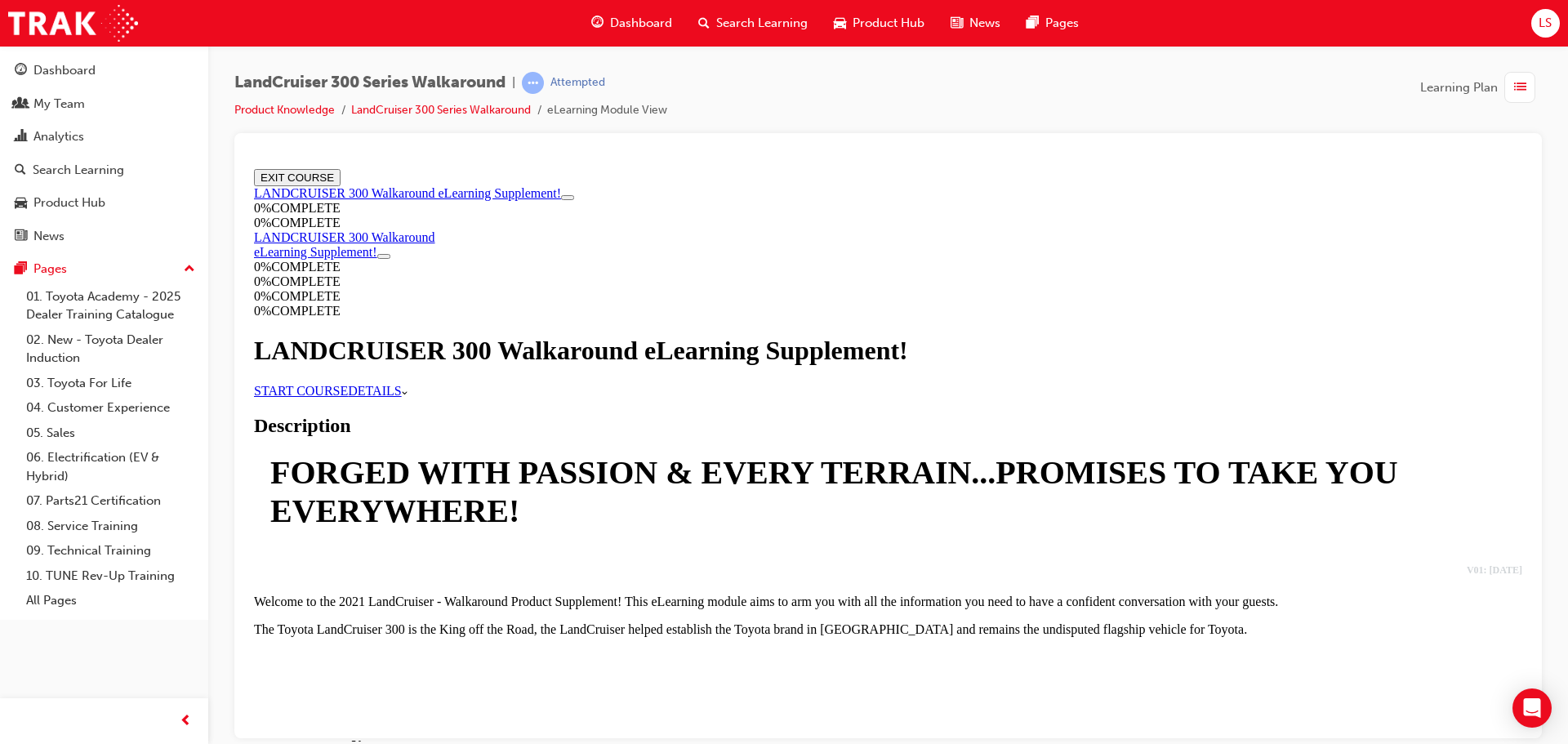
click at [348, 397] on link "START COURSE" at bounding box center [300, 389] width 94 height 14
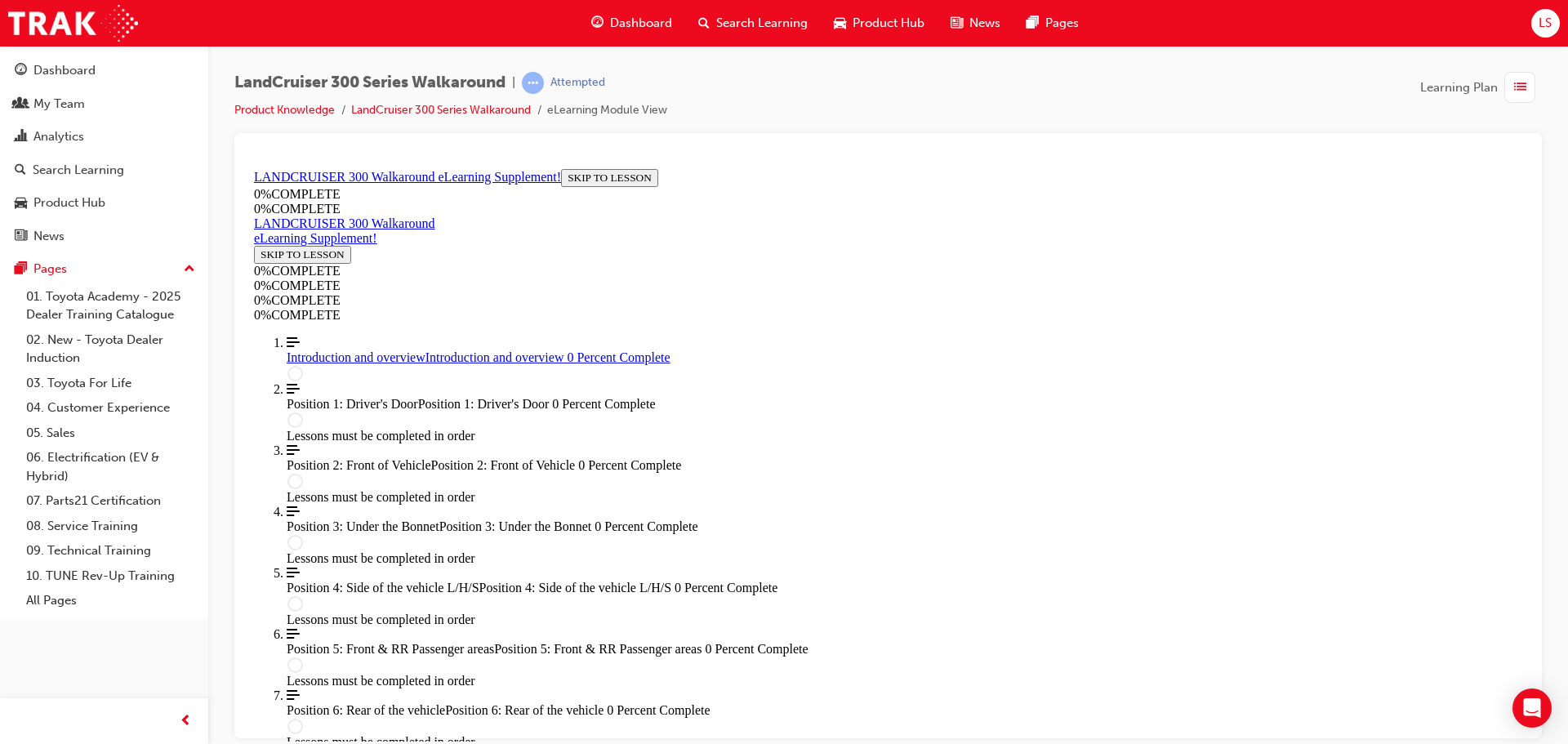
scroll to position [56, 0]
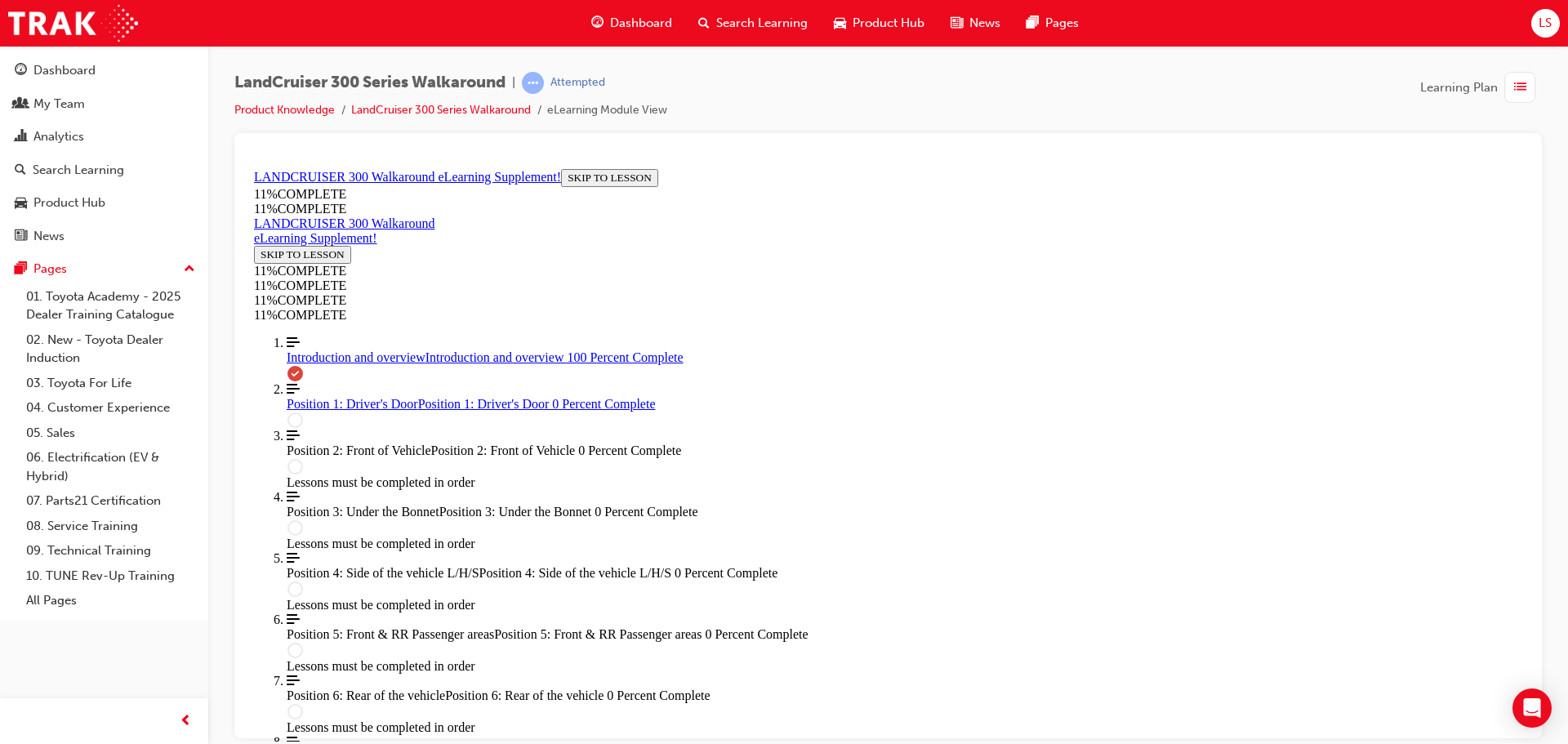
scroll to position [2081, 0]
drag, startPoint x: 1456, startPoint y: 466, endPoint x: 1447, endPoint y: 458, distance: 12.0
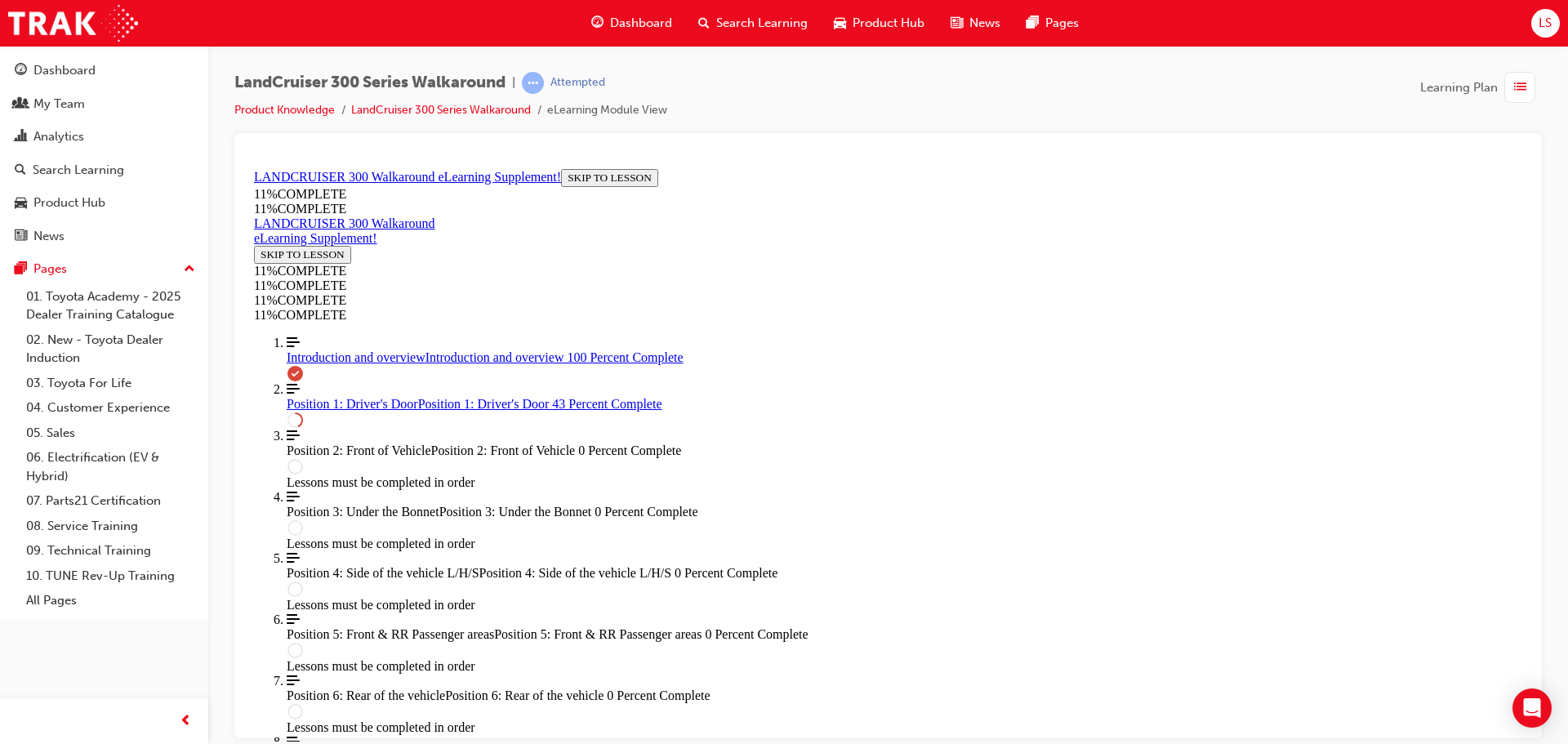
drag, startPoint x: 894, startPoint y: 391, endPoint x: 945, endPoint y: 391, distance: 51.0
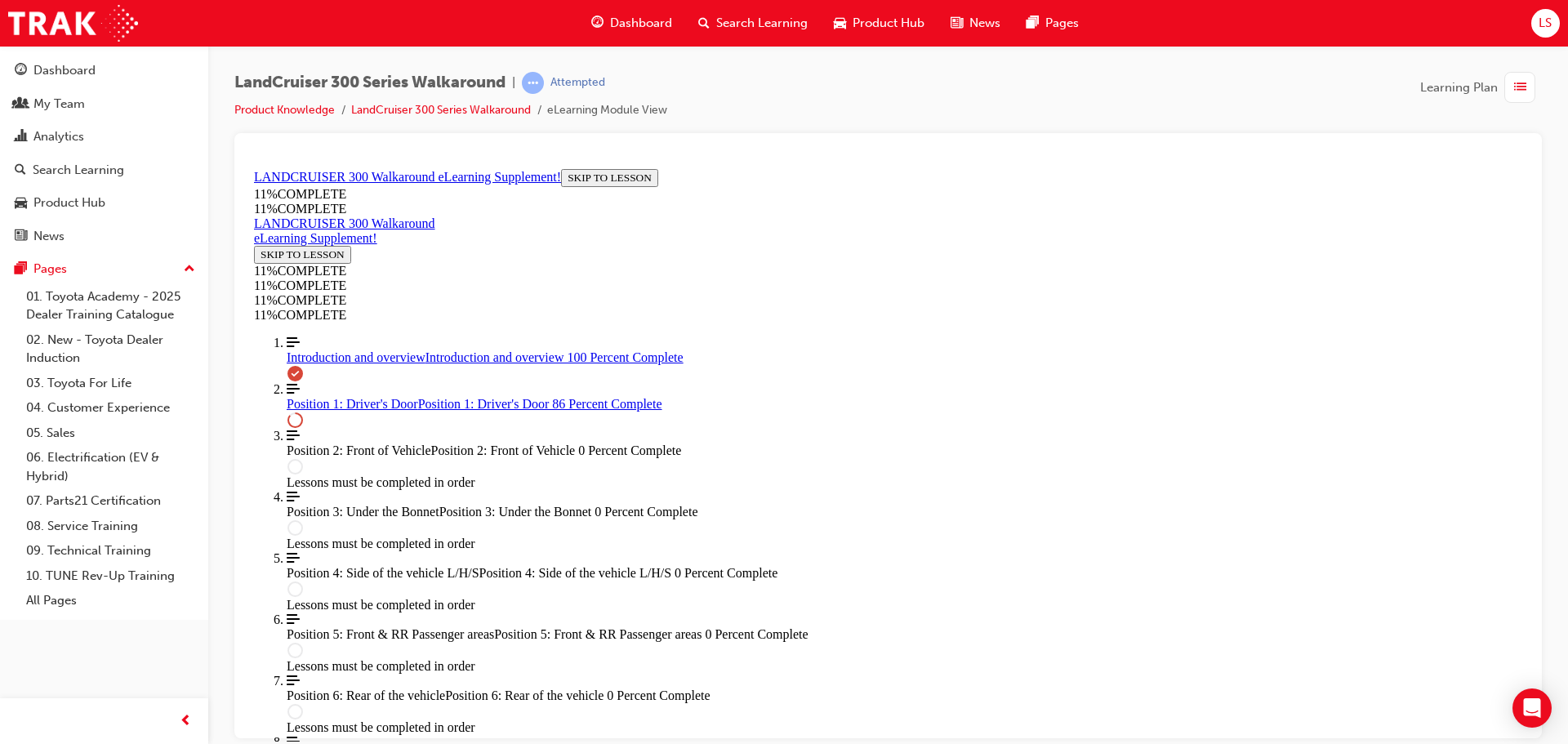
drag, startPoint x: 883, startPoint y: 464, endPoint x: 932, endPoint y: 466, distance: 49.0
drag, startPoint x: 900, startPoint y: 539, endPoint x: 965, endPoint y: 540, distance: 65.0
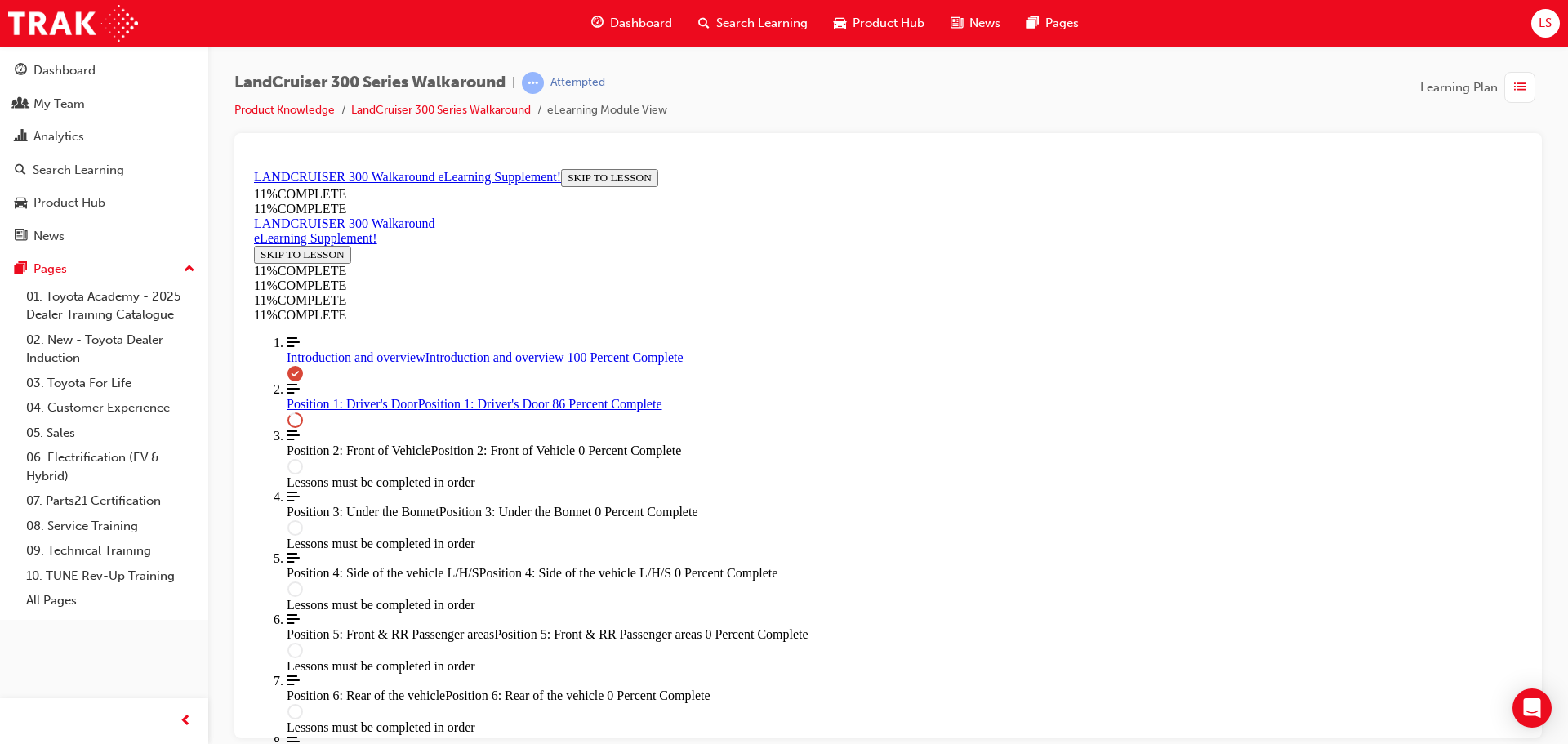
drag, startPoint x: 870, startPoint y: 298, endPoint x: 916, endPoint y: 382, distance: 95.8
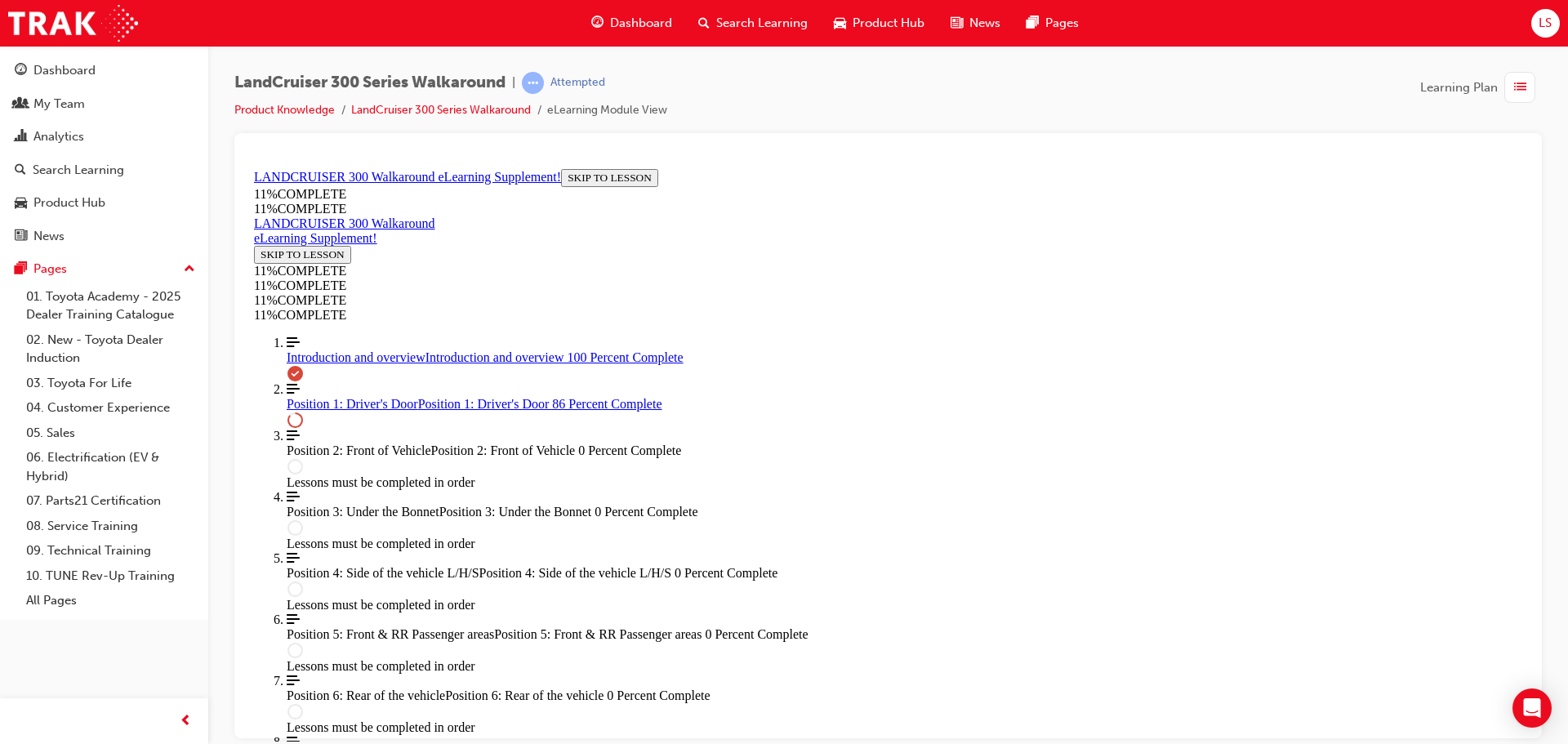
drag, startPoint x: 871, startPoint y: 301, endPoint x: 924, endPoint y: 316, distance: 55.1
drag, startPoint x: 877, startPoint y: 462, endPoint x: 938, endPoint y: 497, distance: 70.3
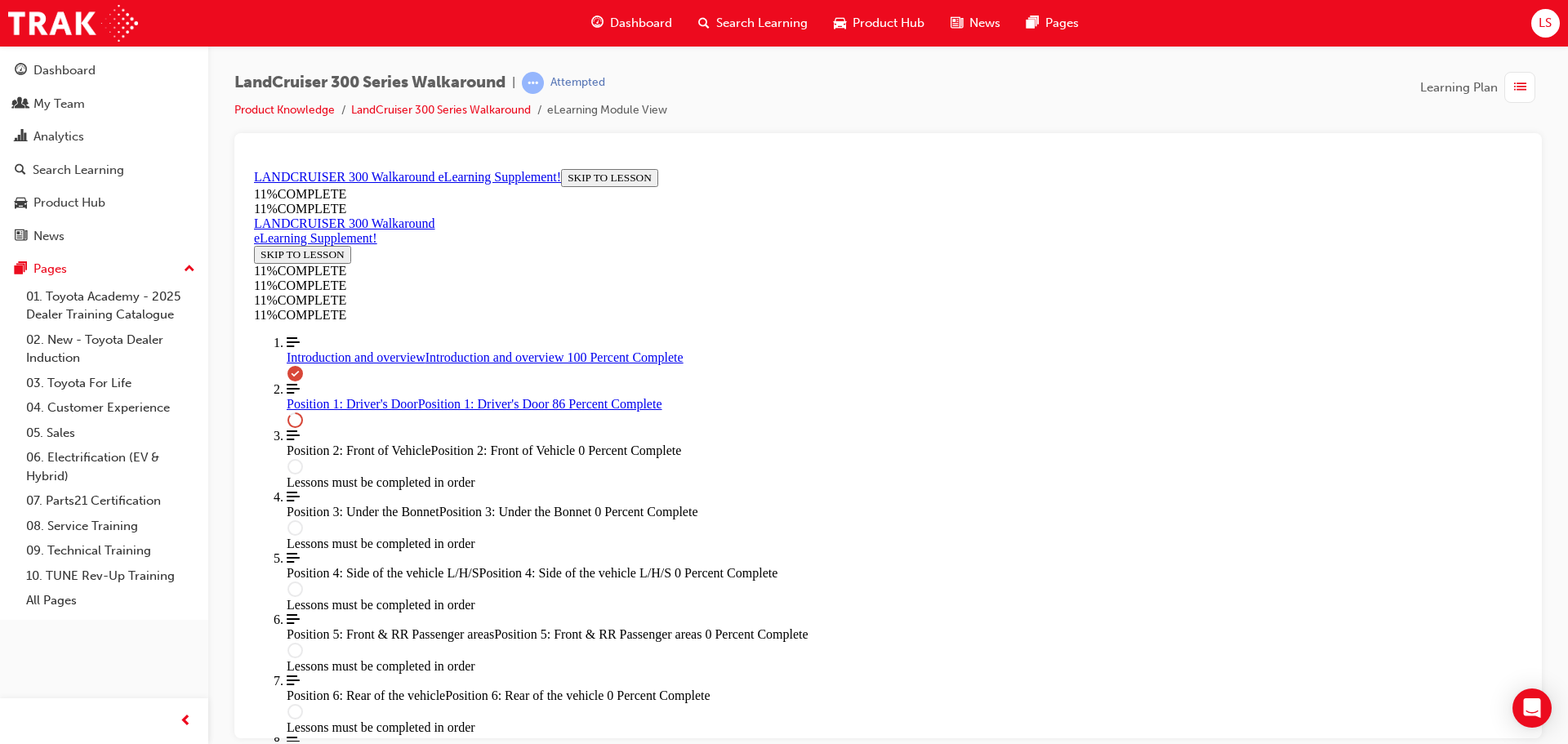
drag, startPoint x: 855, startPoint y: 468, endPoint x: 920, endPoint y: 391, distance: 100.8
drag, startPoint x: 885, startPoint y: 355, endPoint x: 907, endPoint y: 466, distance: 113.2
drag, startPoint x: 883, startPoint y: 307, endPoint x: 924, endPoint y: 312, distance: 41.3
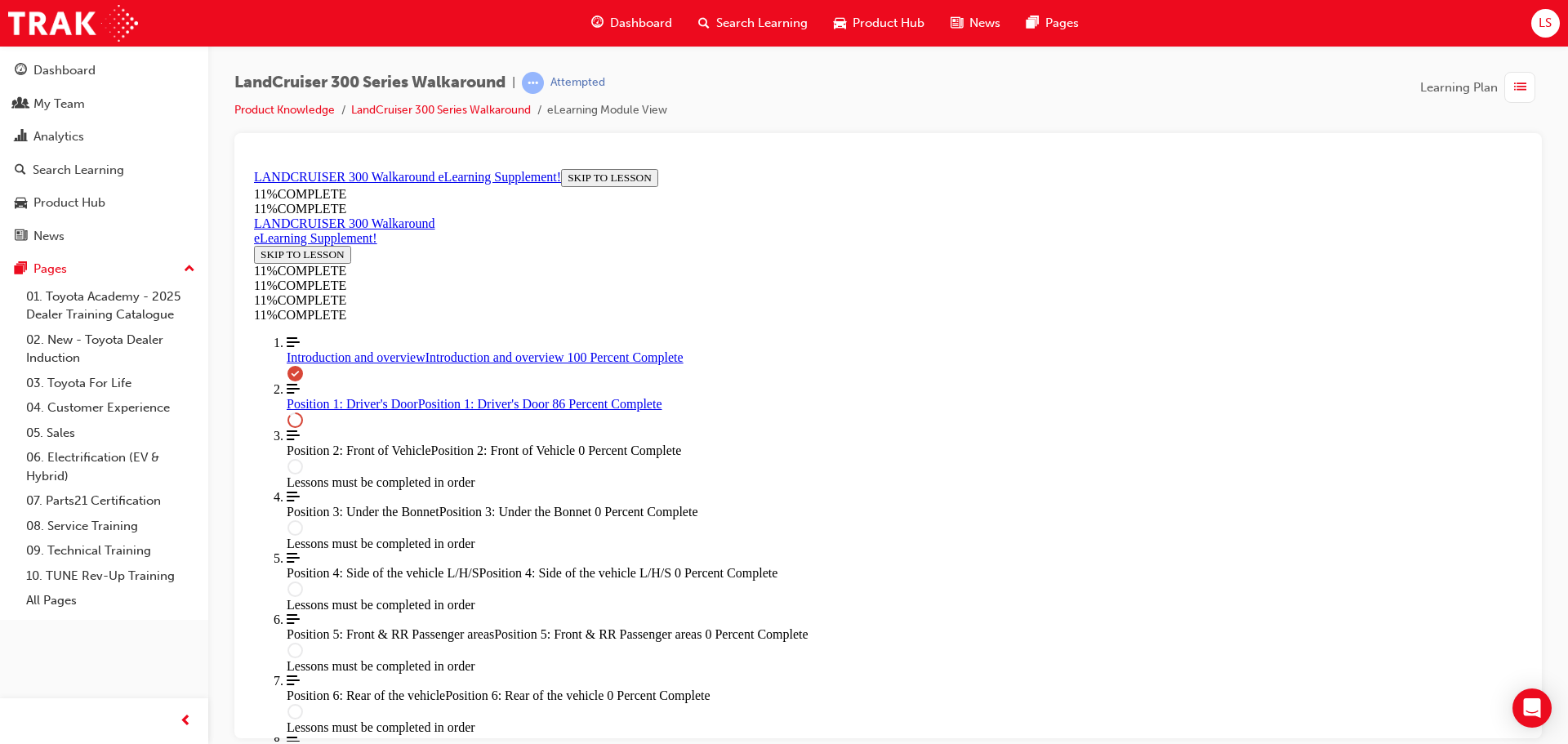
drag, startPoint x: 854, startPoint y: 461, endPoint x: 902, endPoint y: 460, distance: 48.0
drag, startPoint x: 855, startPoint y: 388, endPoint x: 897, endPoint y: 300, distance: 97.5
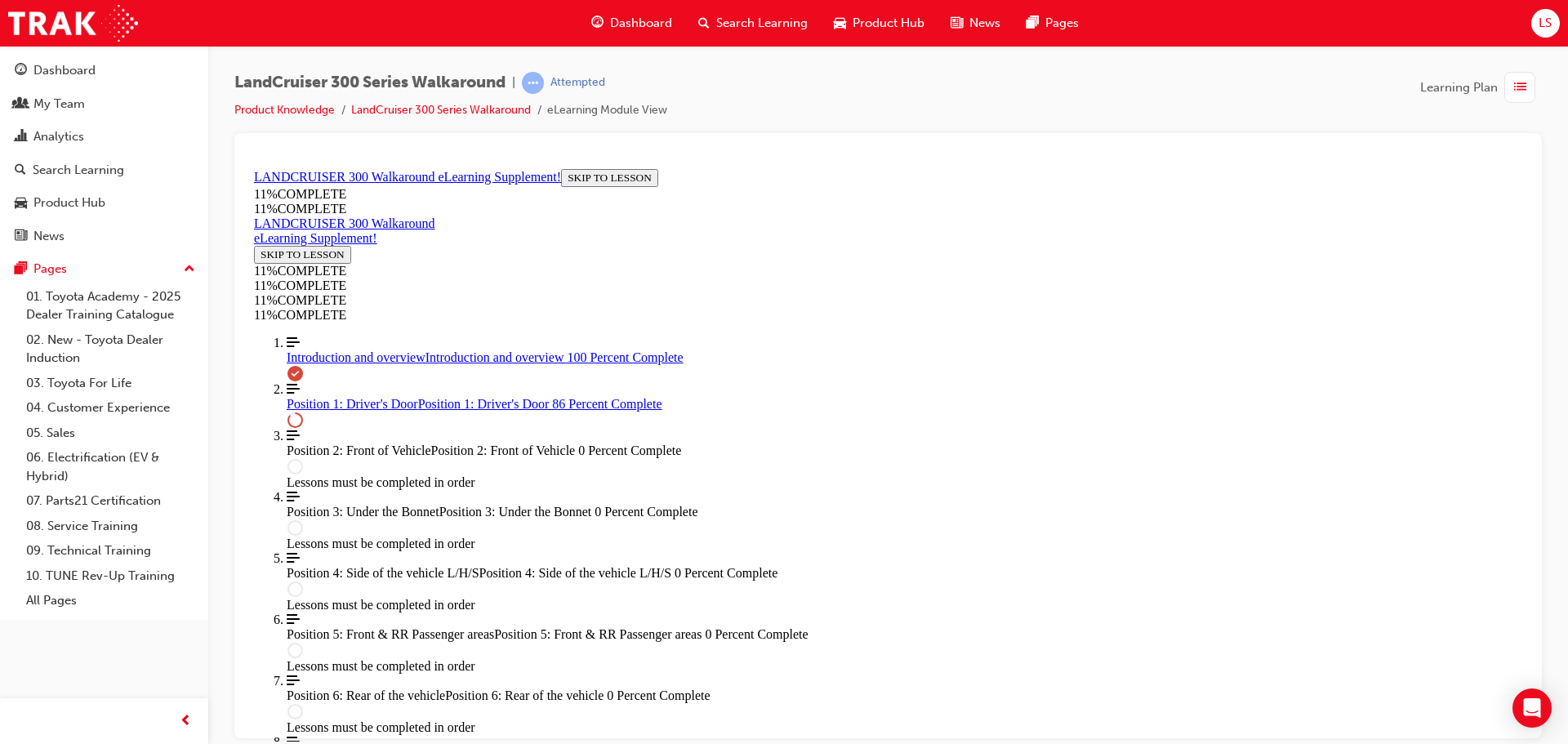
drag, startPoint x: 902, startPoint y: 387, endPoint x: 935, endPoint y: 381, distance: 33.5
drag, startPoint x: 883, startPoint y: 465, endPoint x: 918, endPoint y: 459, distance: 35.5
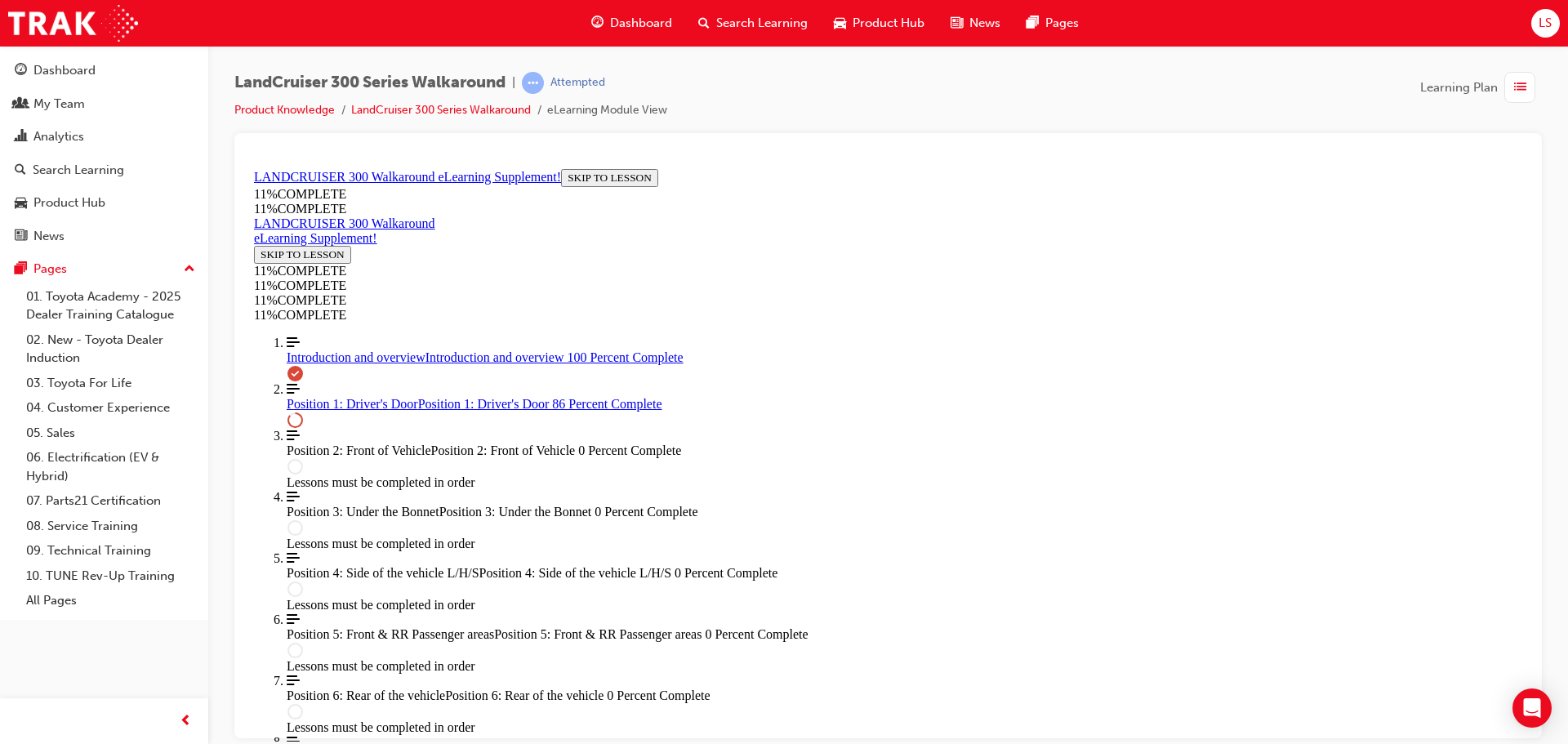
drag, startPoint x: 912, startPoint y: 394, endPoint x: 941, endPoint y: 386, distance: 30.1
drag, startPoint x: 926, startPoint y: 297, endPoint x: 965, endPoint y: 301, distance: 39.2
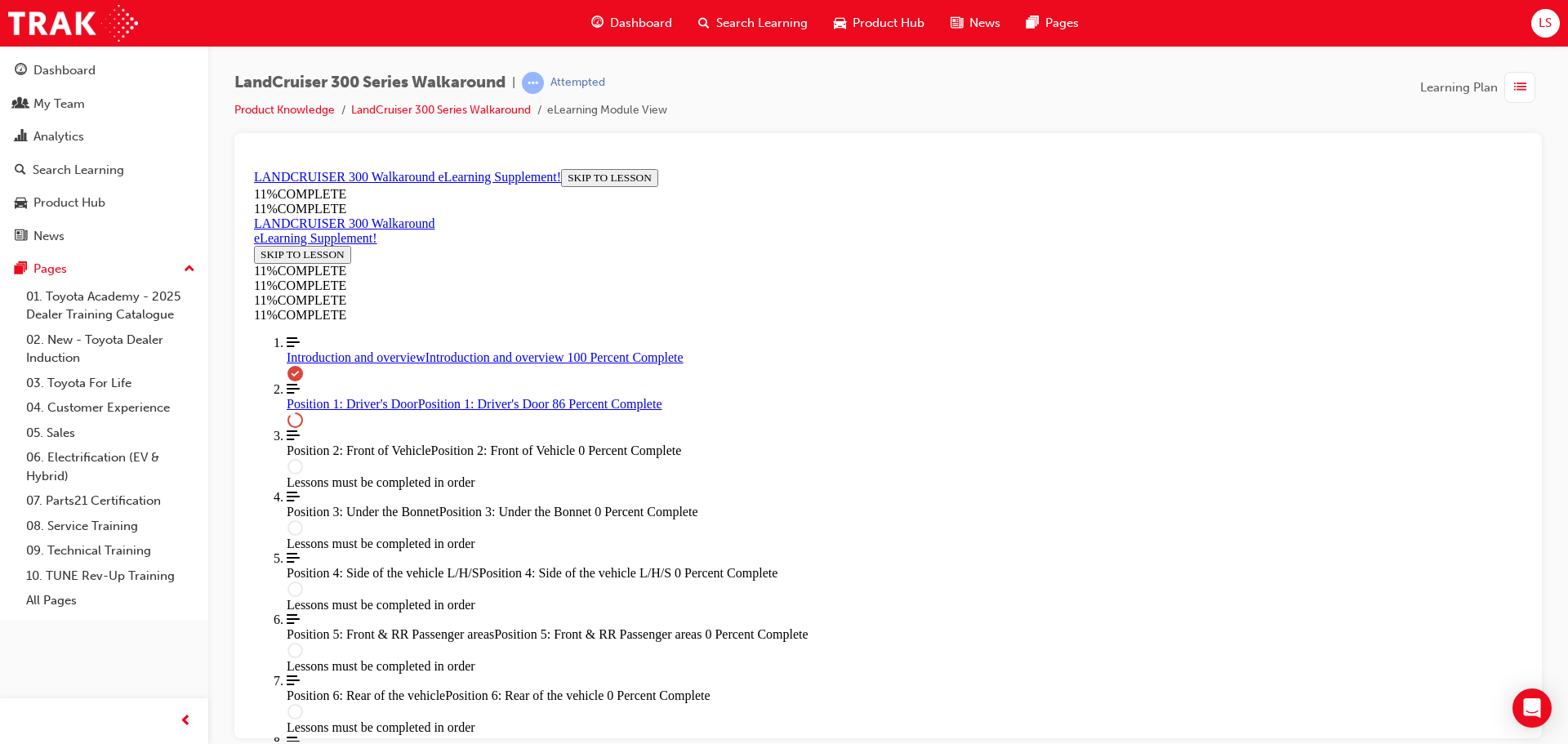
drag, startPoint x: 852, startPoint y: 386, endPoint x: 905, endPoint y: 310, distance: 92.7
drag, startPoint x: 895, startPoint y: 379, endPoint x: 922, endPoint y: 376, distance: 27.2
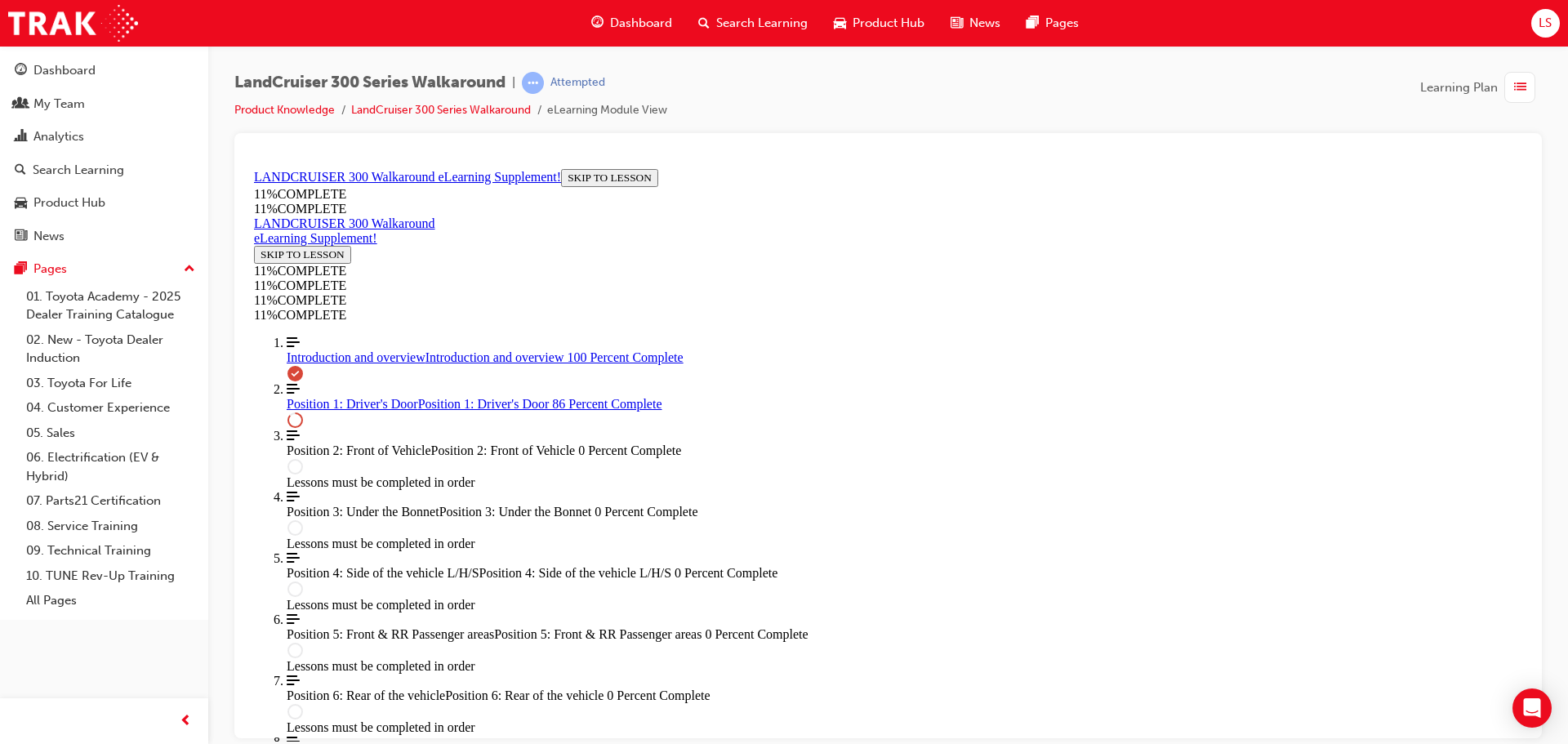
drag, startPoint x: 887, startPoint y: 397, endPoint x: 891, endPoint y: 446, distance: 49.2
drag, startPoint x: 889, startPoint y: 389, endPoint x: 898, endPoint y: 388, distance: 9.1
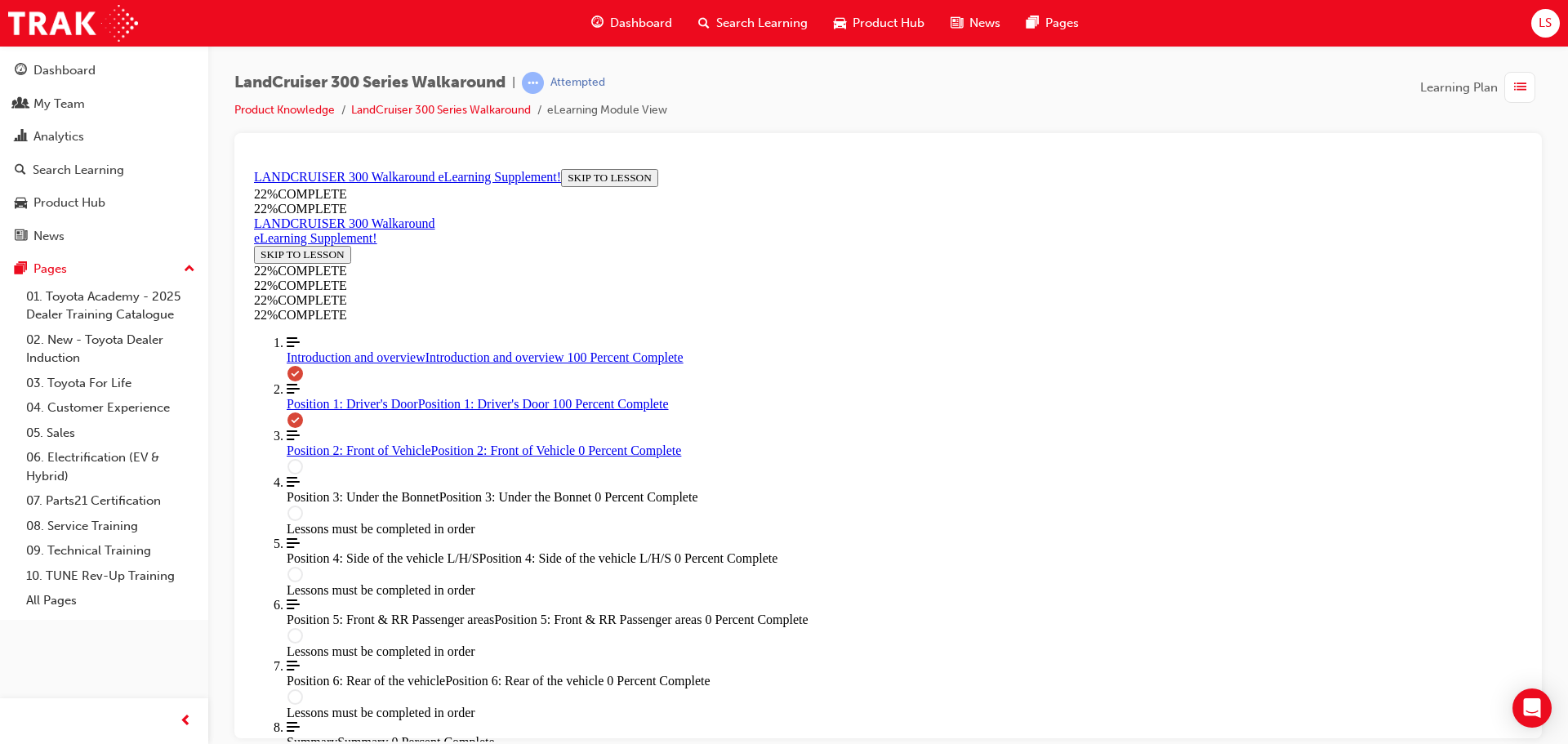
scroll to position [2450, 0]
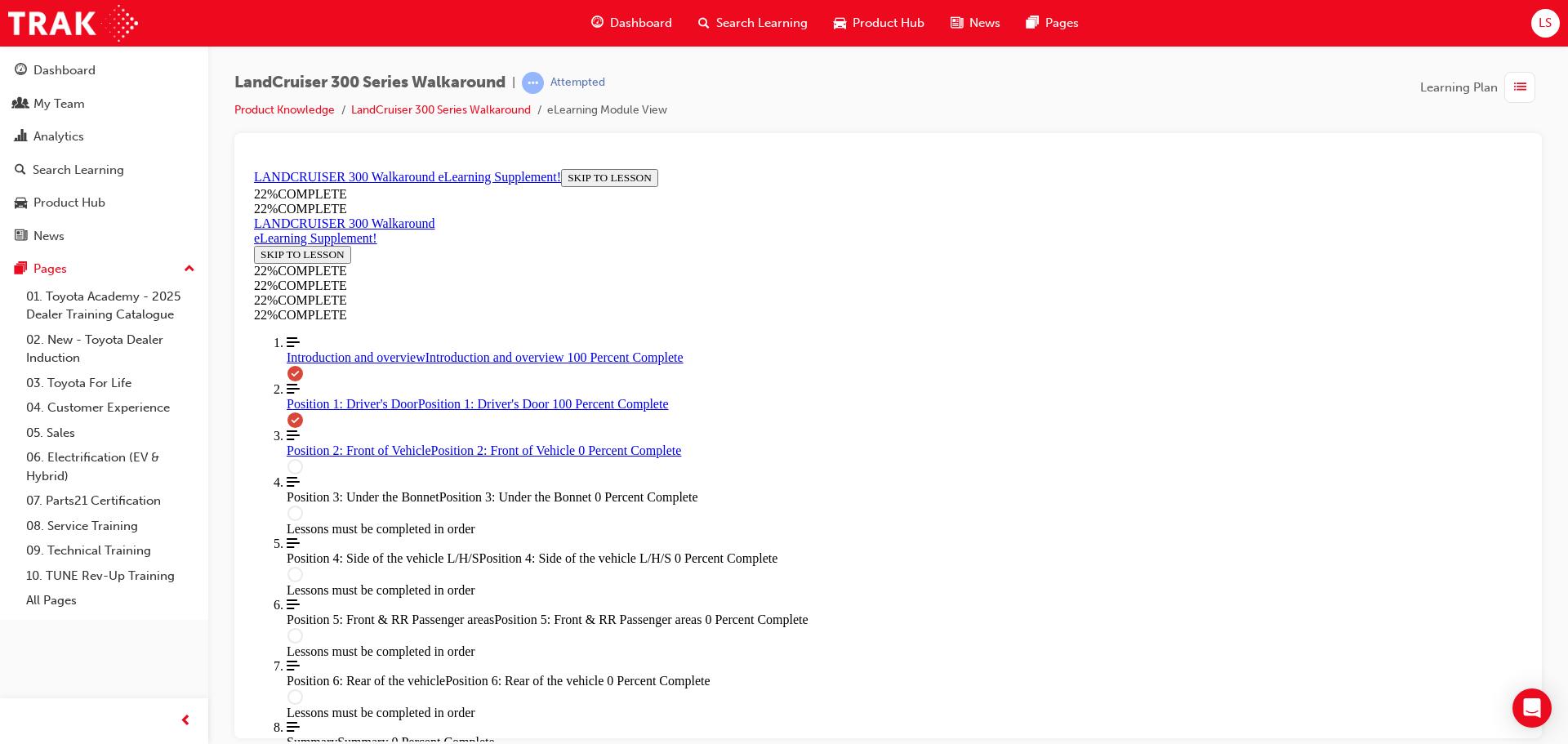
scroll to position [2588, 0]
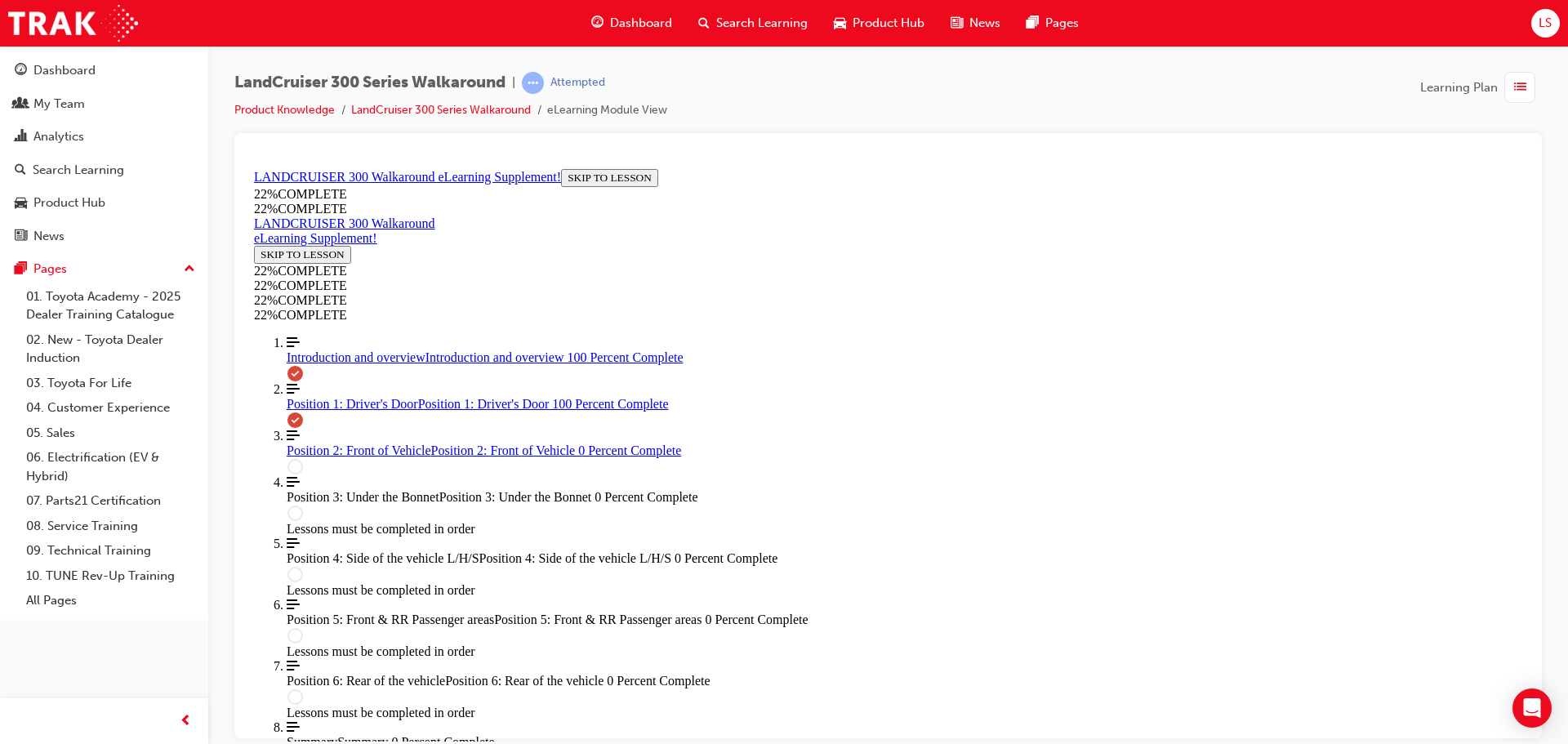
scroll to position [2697, 0]
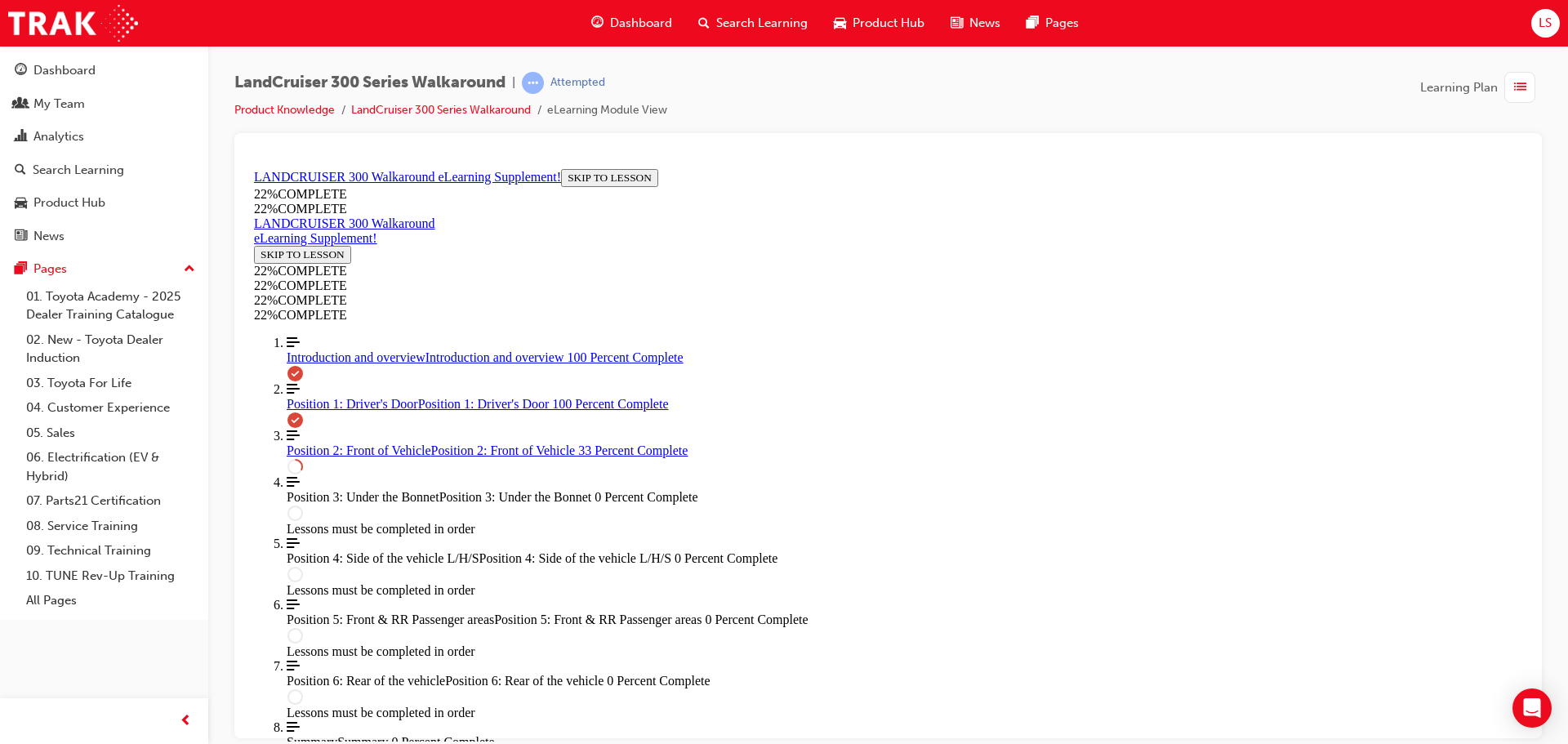
scroll to position [709, 0]
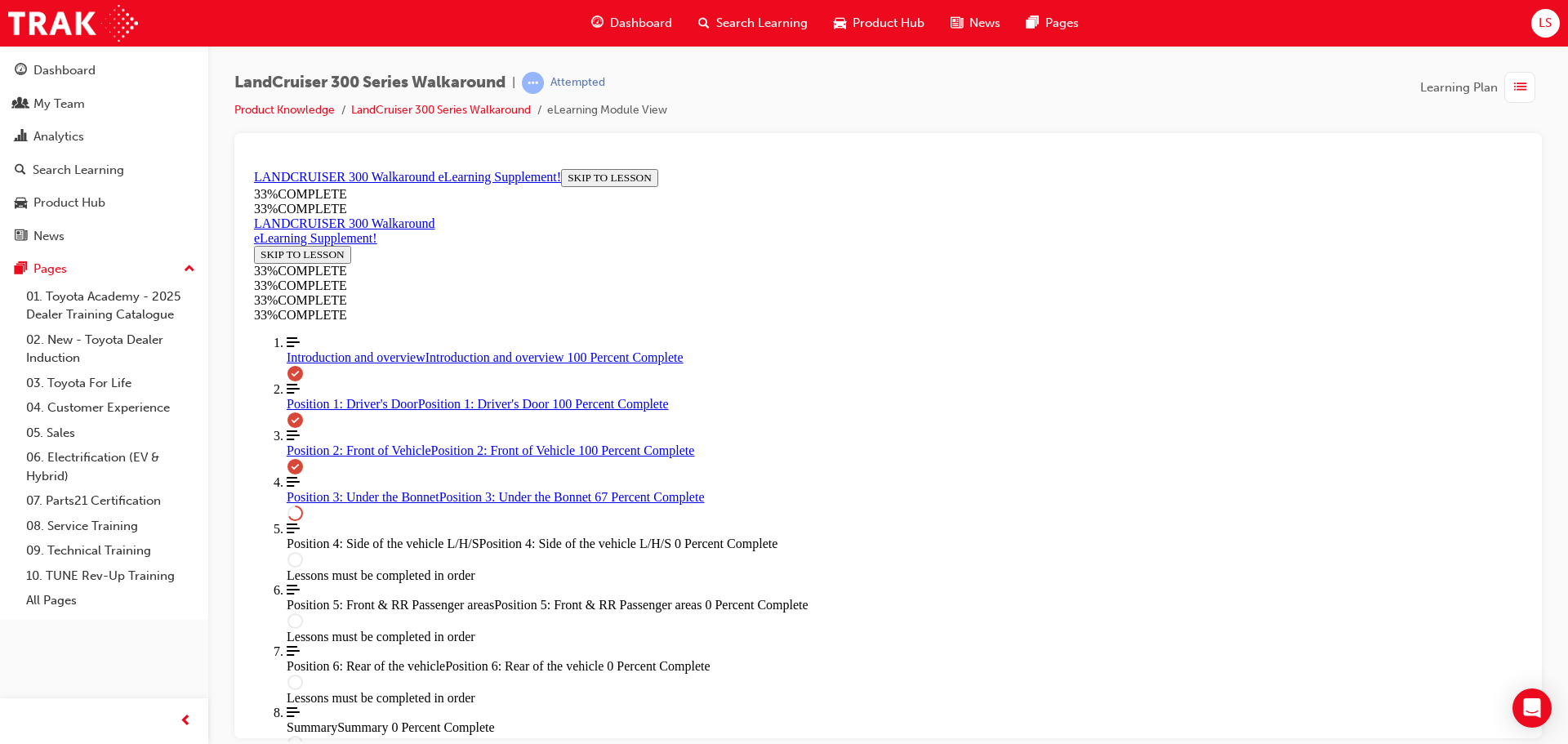
drag, startPoint x: 962, startPoint y: 637, endPoint x: 970, endPoint y: 621, distance: 17.9
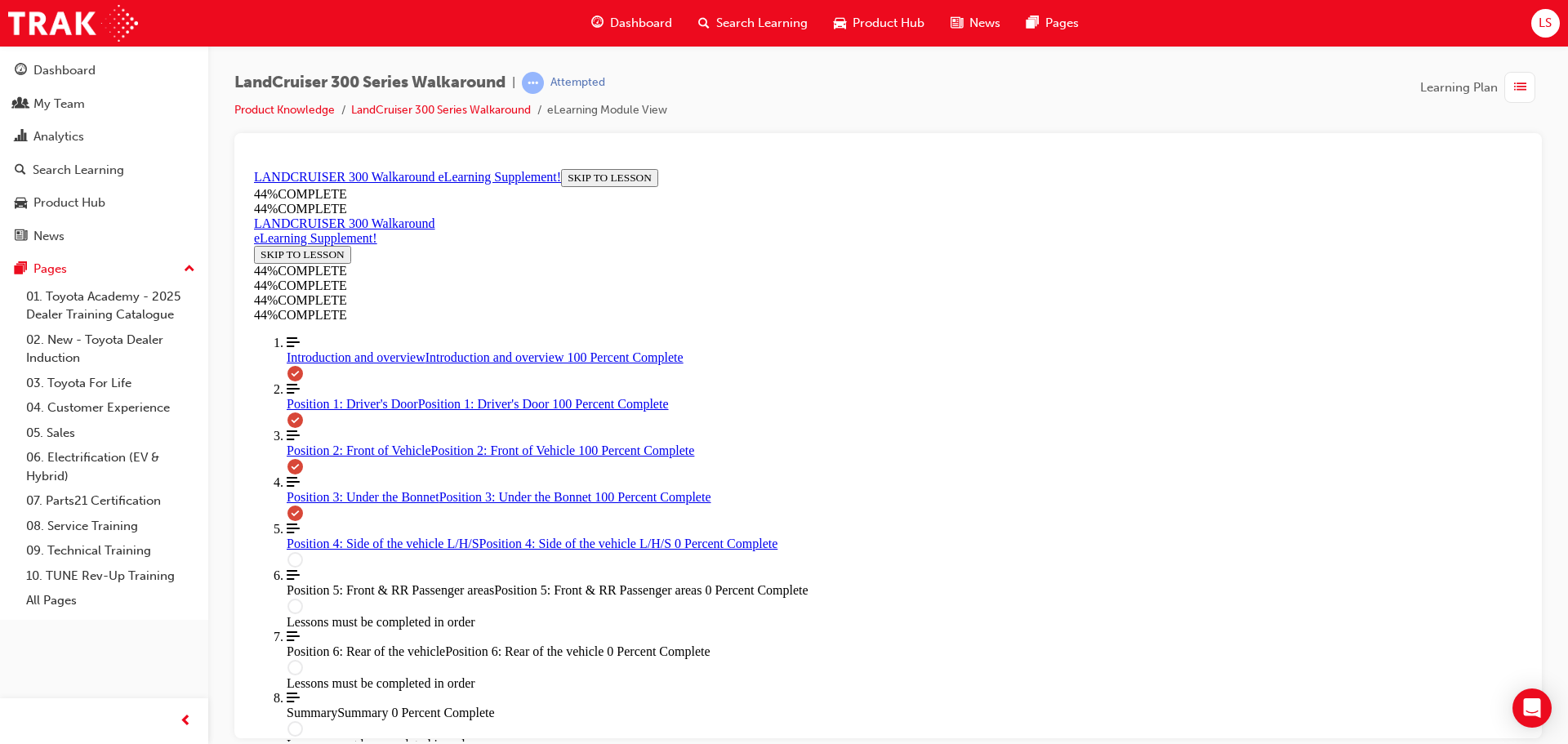
scroll to position [2930, 0]
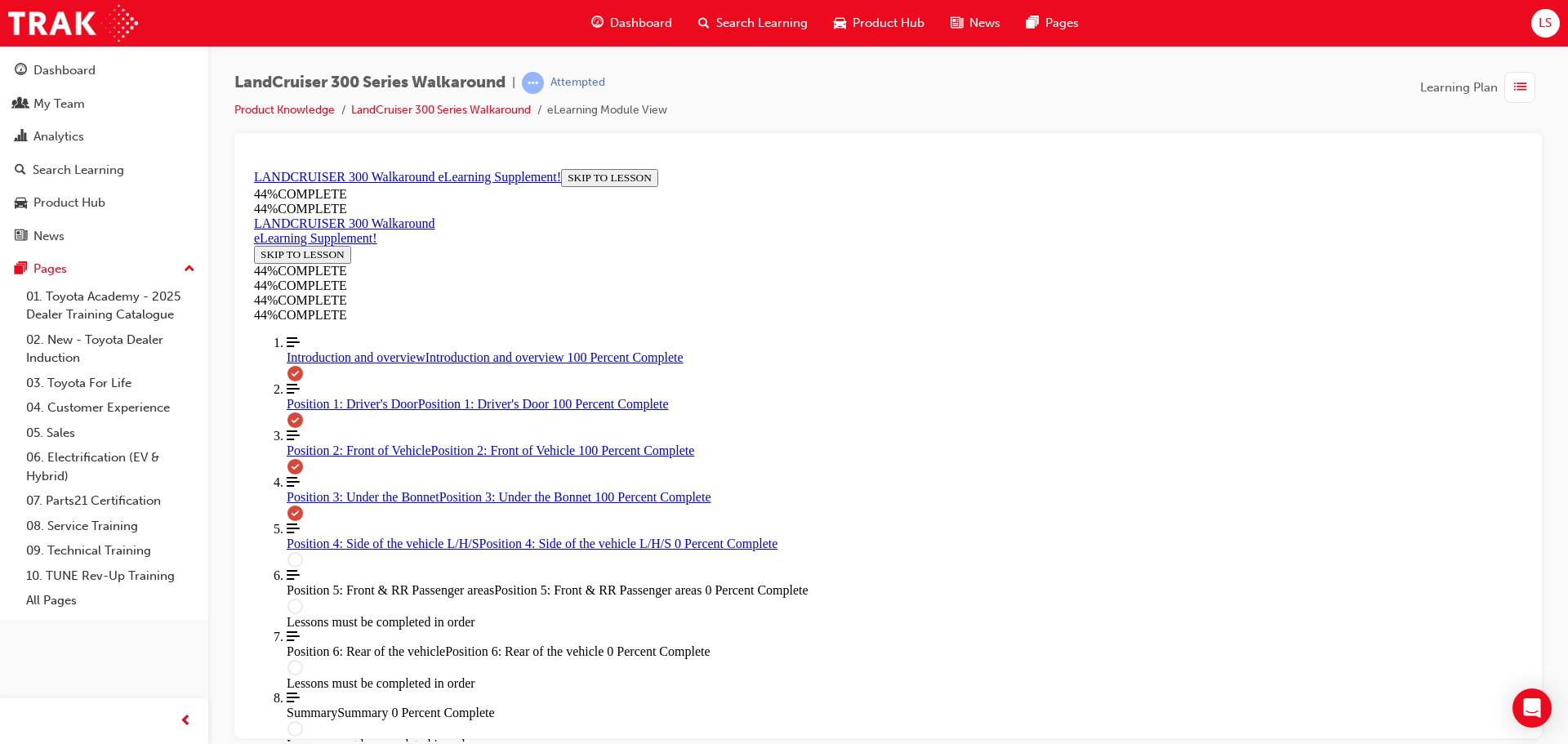
drag, startPoint x: 989, startPoint y: 515, endPoint x: 996, endPoint y: 505, distance: 12.2
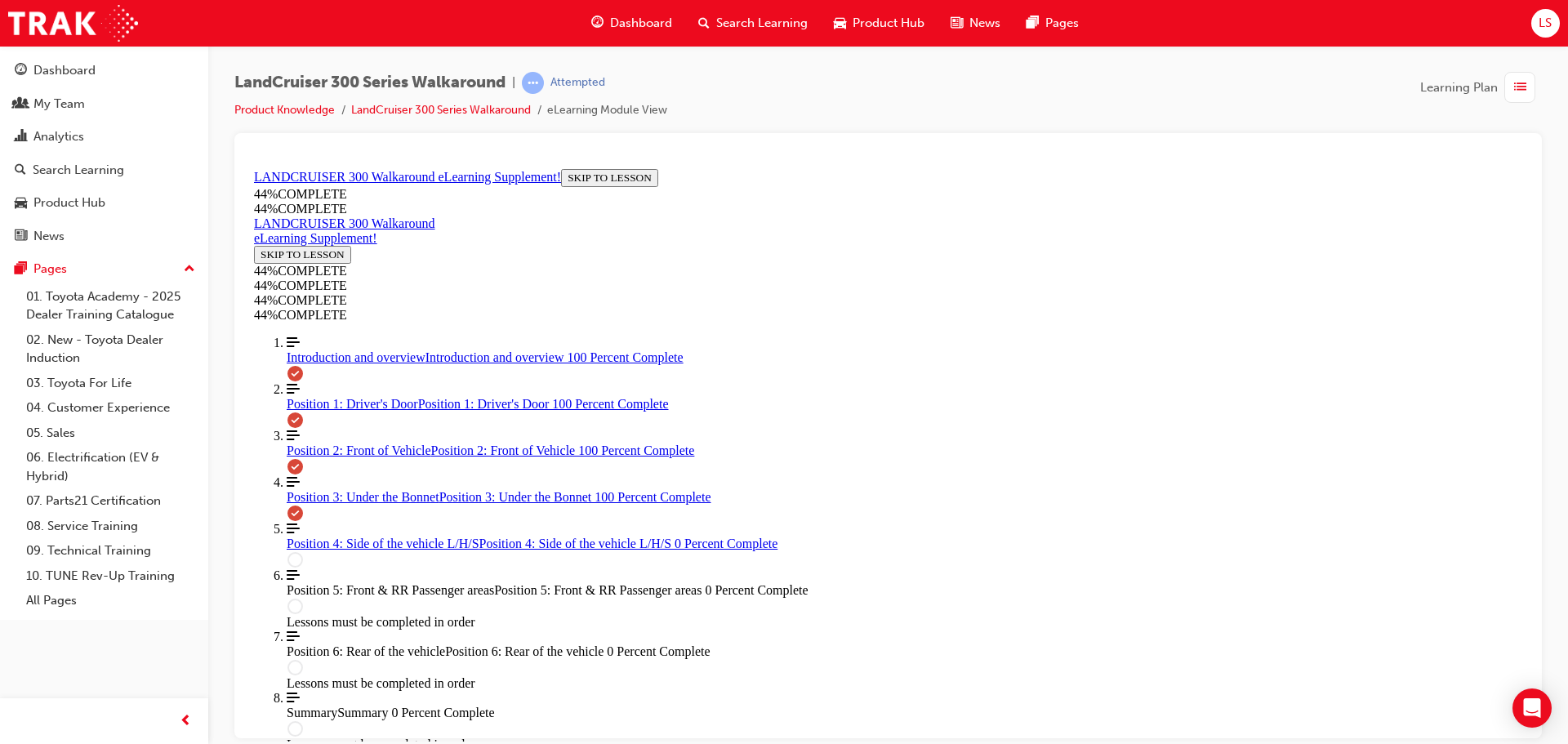
scroll to position [3179, 0]
drag, startPoint x: 999, startPoint y: 704, endPoint x: 1005, endPoint y: 677, distance: 27.7
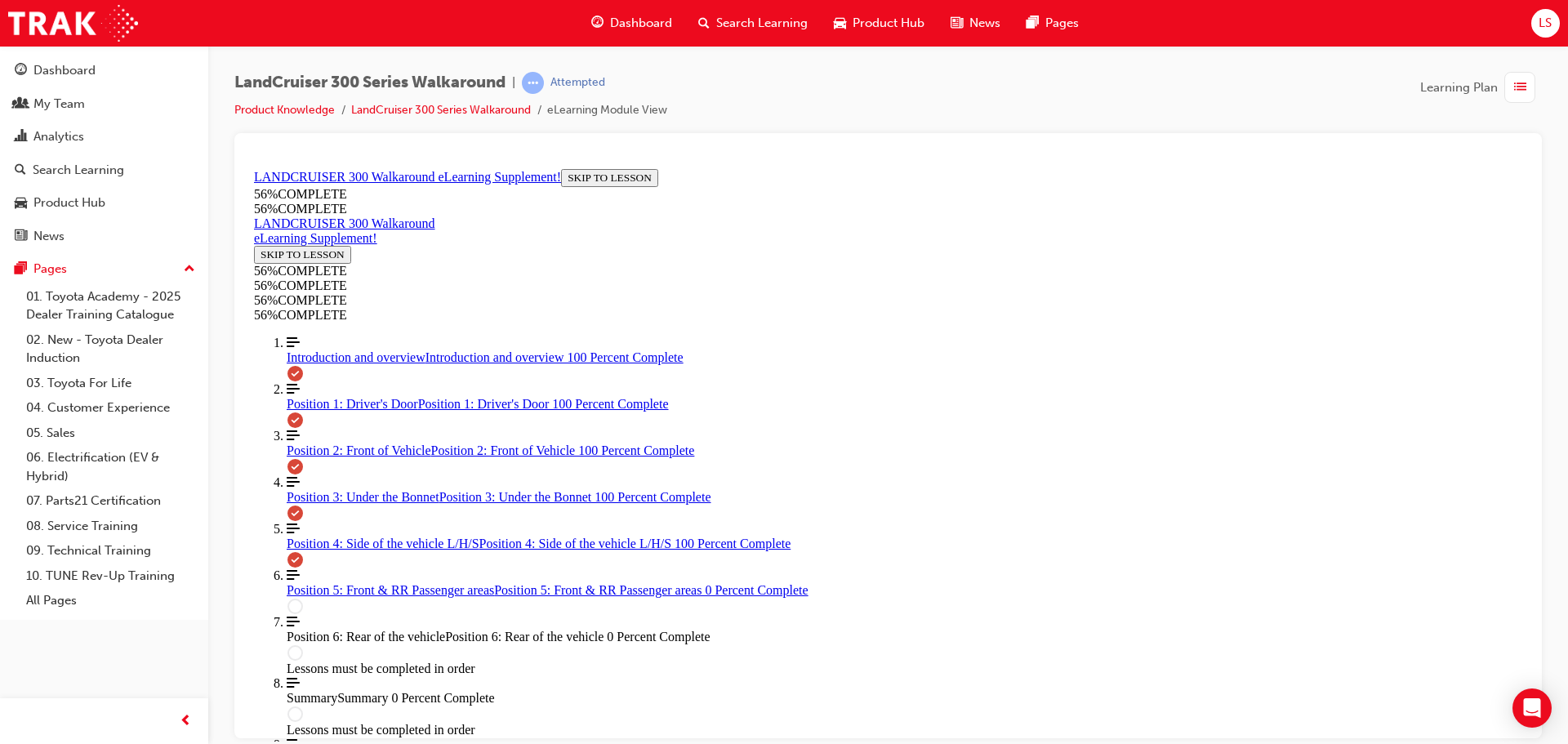
scroll to position [1804, 0]
drag, startPoint x: 765, startPoint y: 442, endPoint x: 798, endPoint y: 466, distance: 40.8
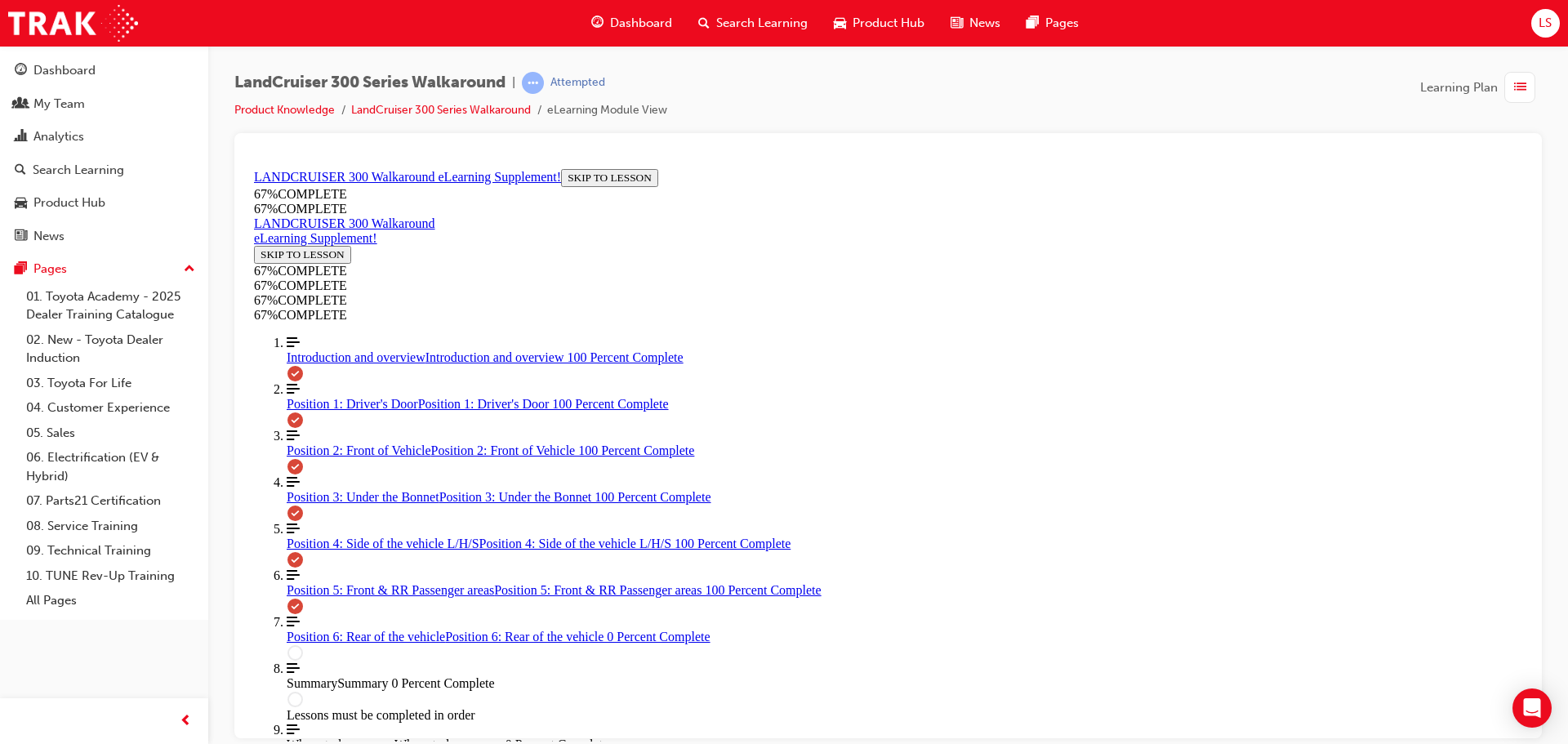
scroll to position [1658, 0]
drag, startPoint x: 822, startPoint y: 285, endPoint x: 867, endPoint y: 419, distance: 141.4
drag, startPoint x: 842, startPoint y: 279, endPoint x: 889, endPoint y: 481, distance: 207.4
drag, startPoint x: 854, startPoint y: 361, endPoint x: 905, endPoint y: 287, distance: 89.9
drag, startPoint x: 872, startPoint y: 349, endPoint x: 903, endPoint y: 363, distance: 34.0
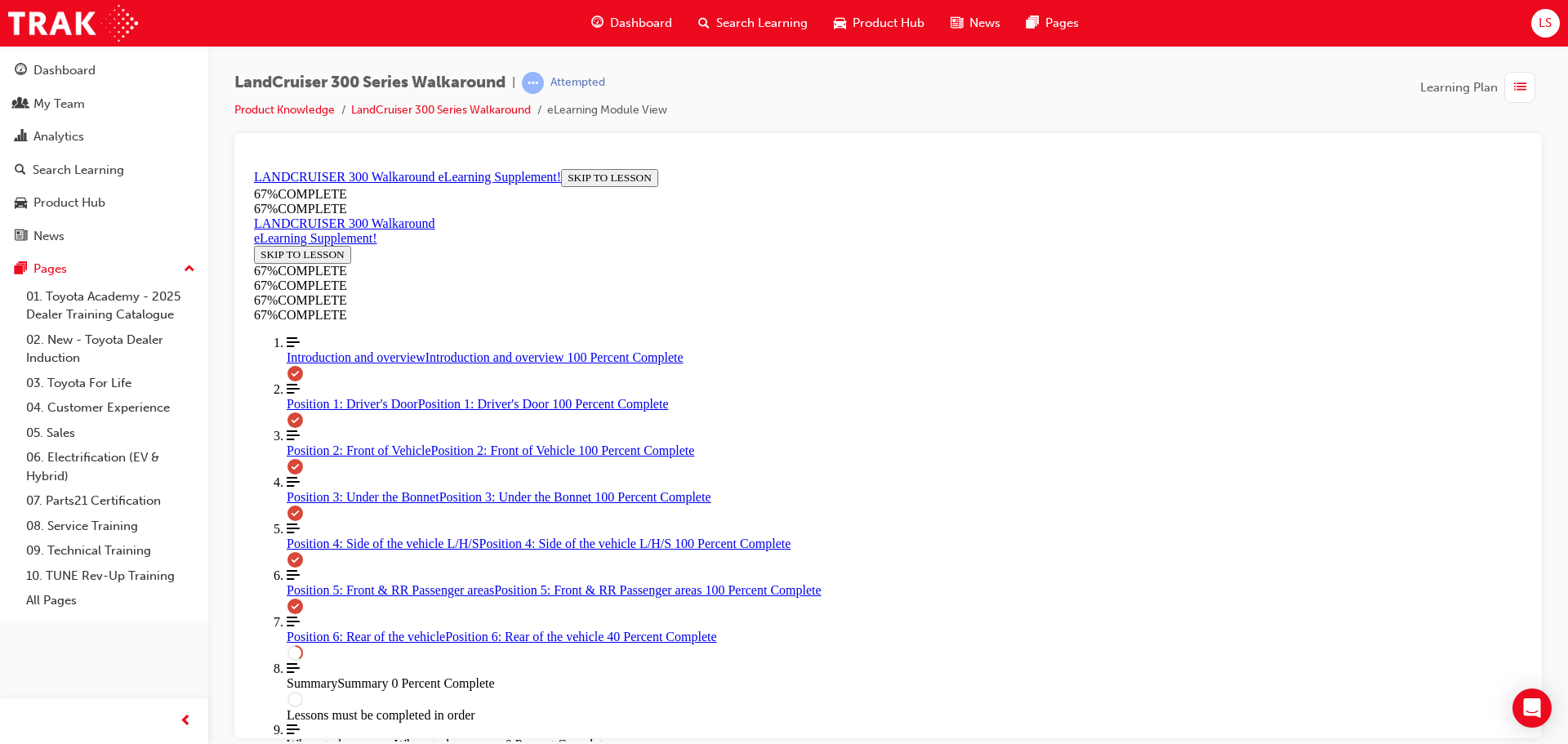
drag, startPoint x: 797, startPoint y: 395, endPoint x: 817, endPoint y: 402, distance: 21.2
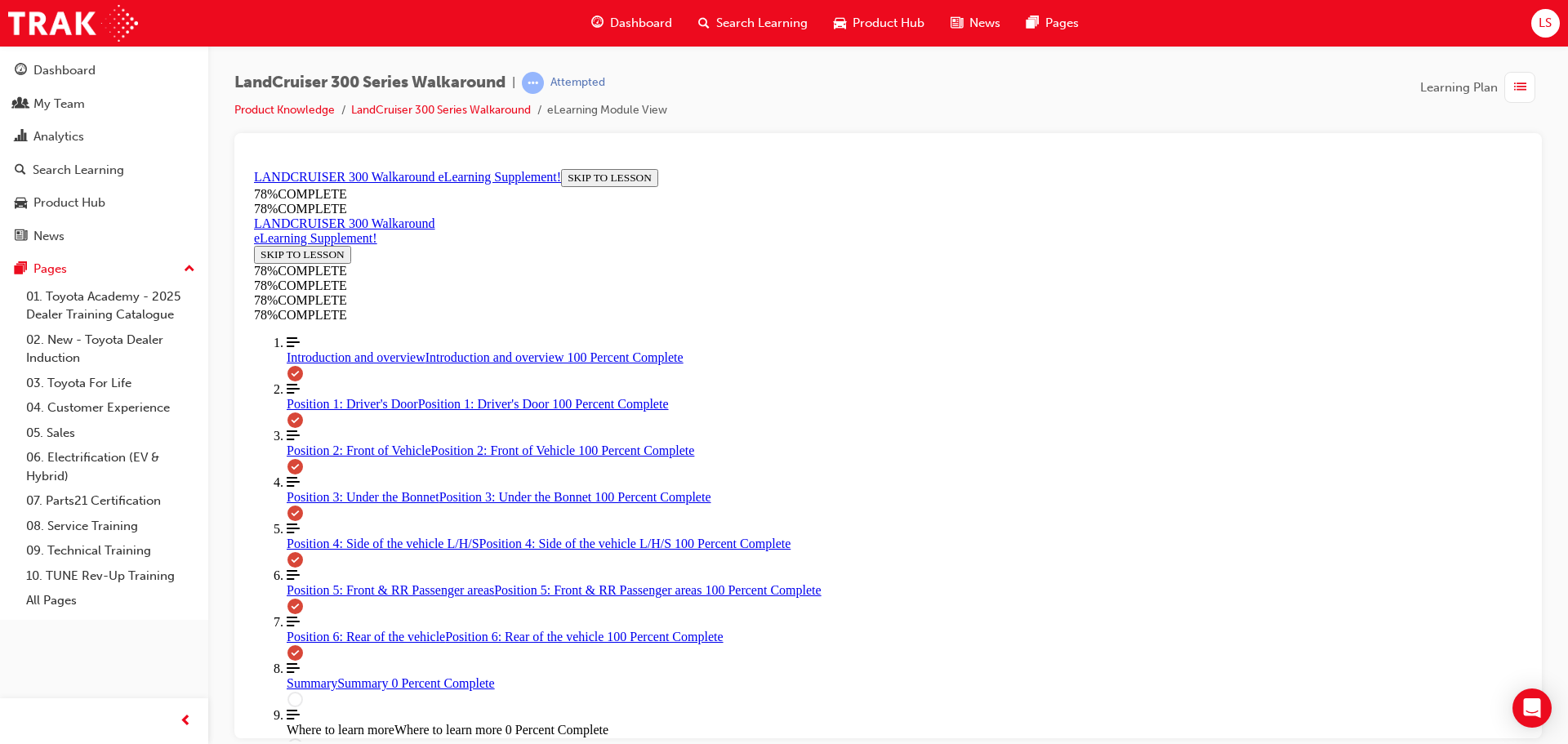
scroll to position [2054, 0]
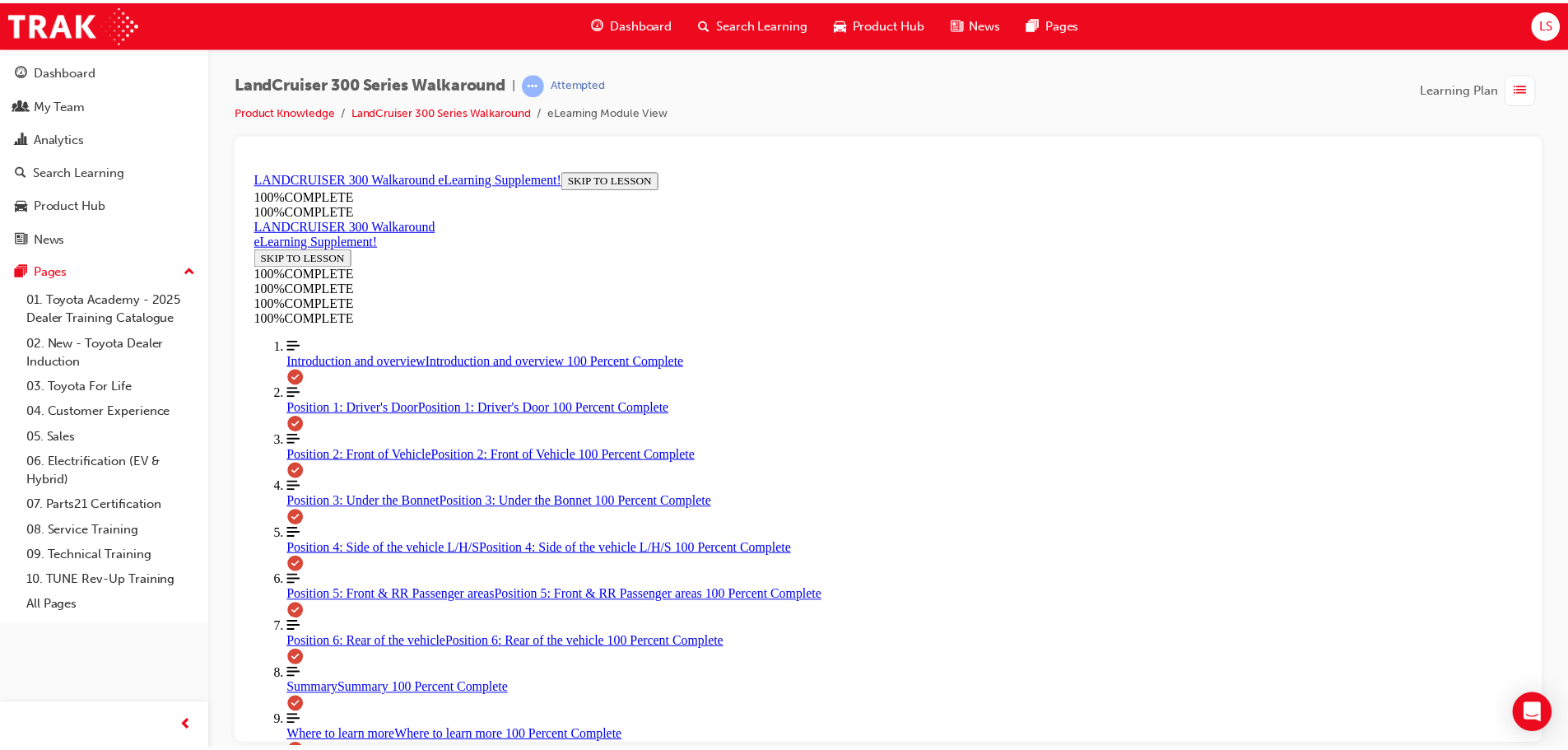
scroll to position [657, 0]
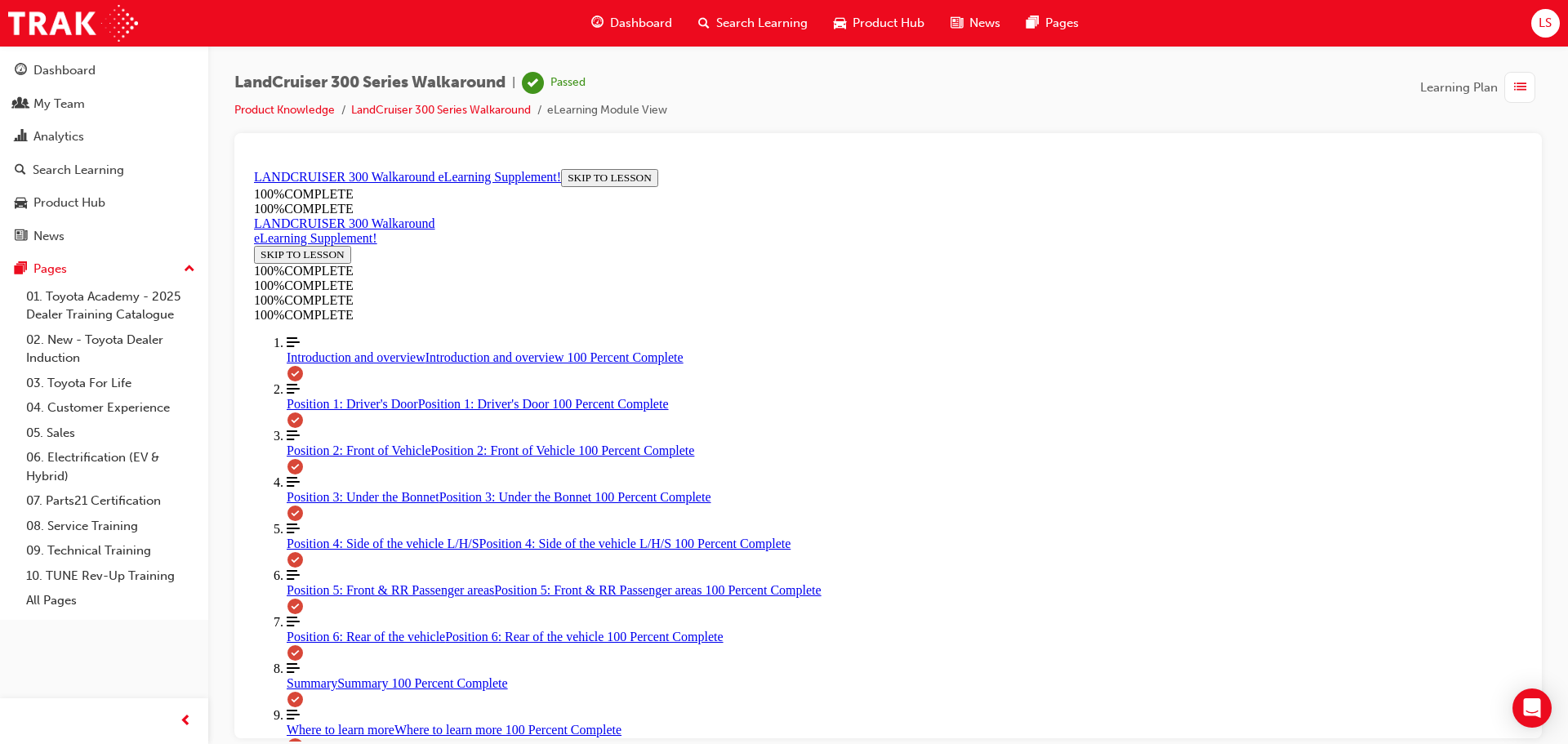
click at [640, 18] on span "Dashboard" at bounding box center [641, 23] width 62 height 19
